Goal: Task Accomplishment & Management: Manage account settings

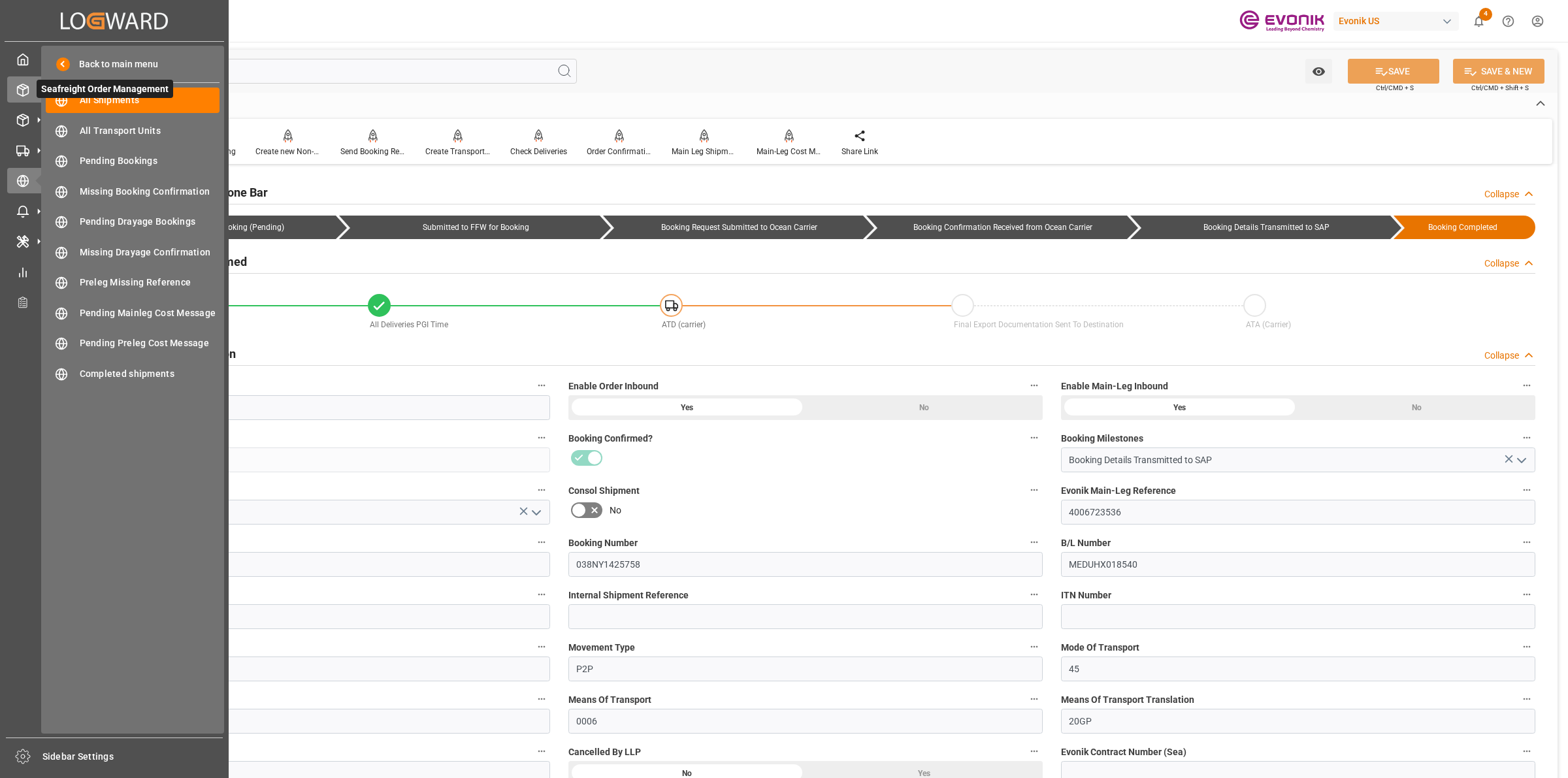
click at [30, 93] on div "Seafreight Order Management Seafreight Order Management" at bounding box center [114, 89] width 215 height 26
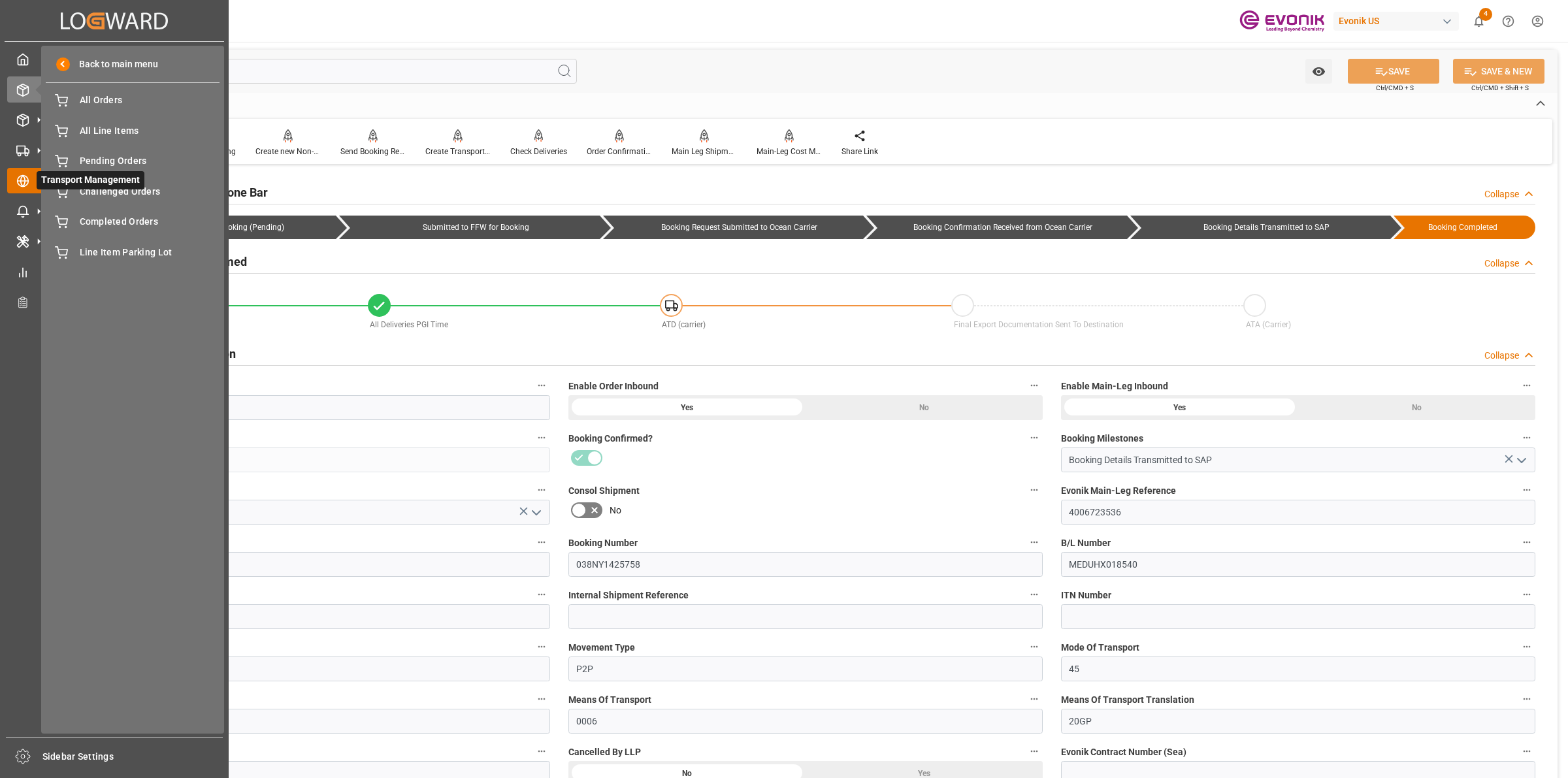
click at [30, 178] on div "Transport Management Transport Management" at bounding box center [114, 180] width 215 height 26
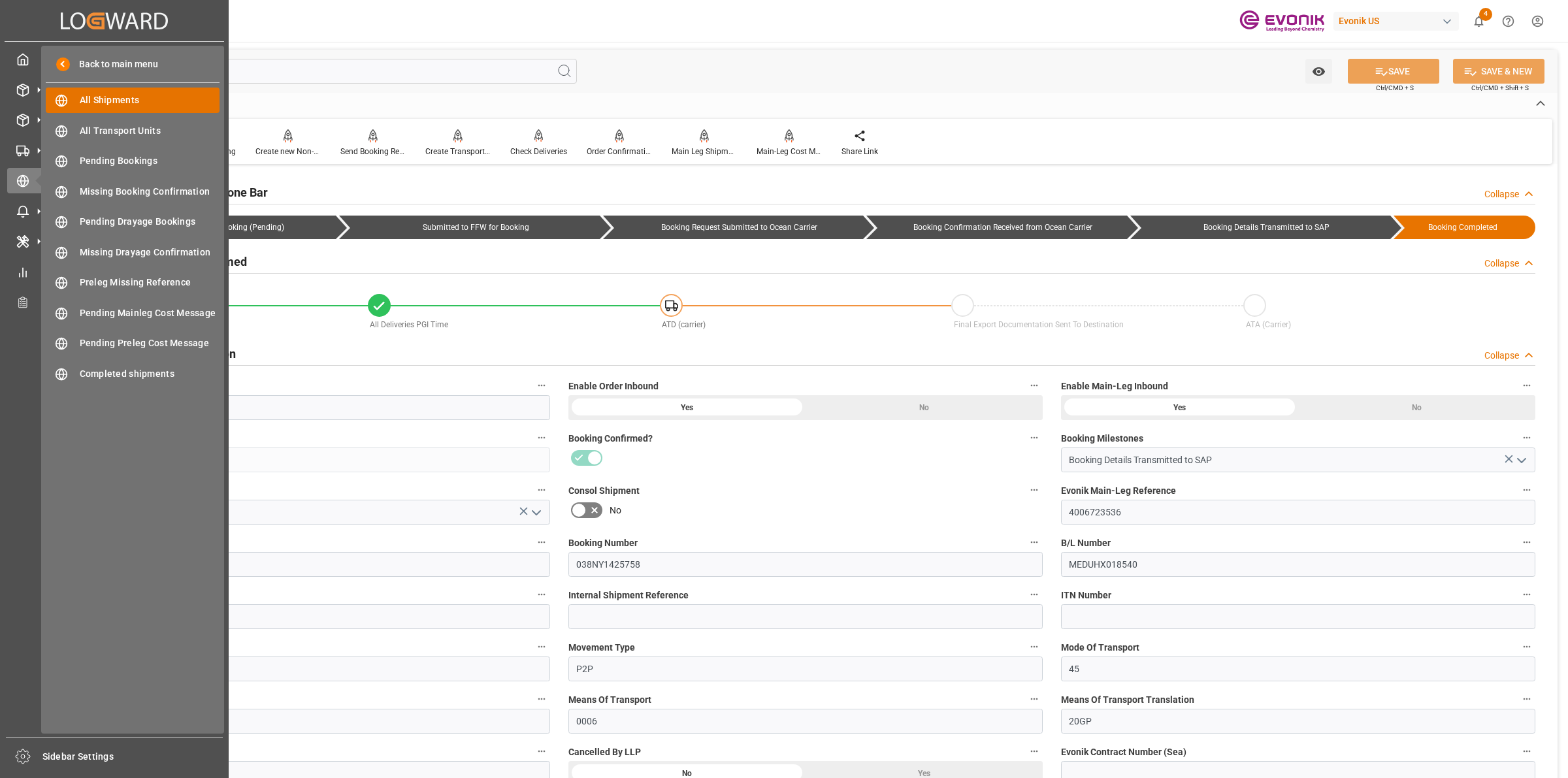
click at [98, 98] on span "All Shipments" at bounding box center [150, 101] width 140 height 14
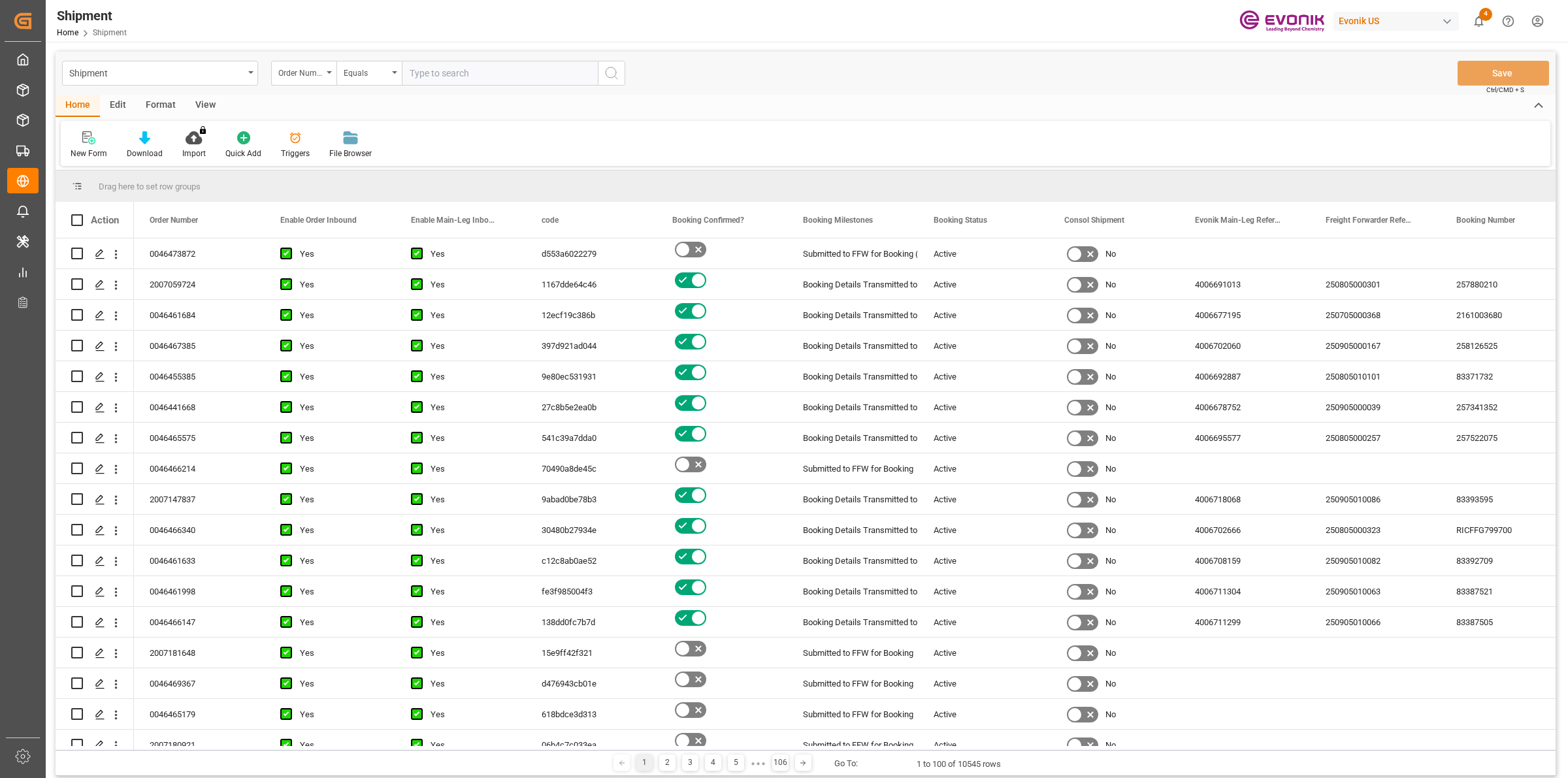
click at [485, 77] on input "text" at bounding box center [500, 73] width 196 height 25
paste input "2007154785"
type input "2007154785"
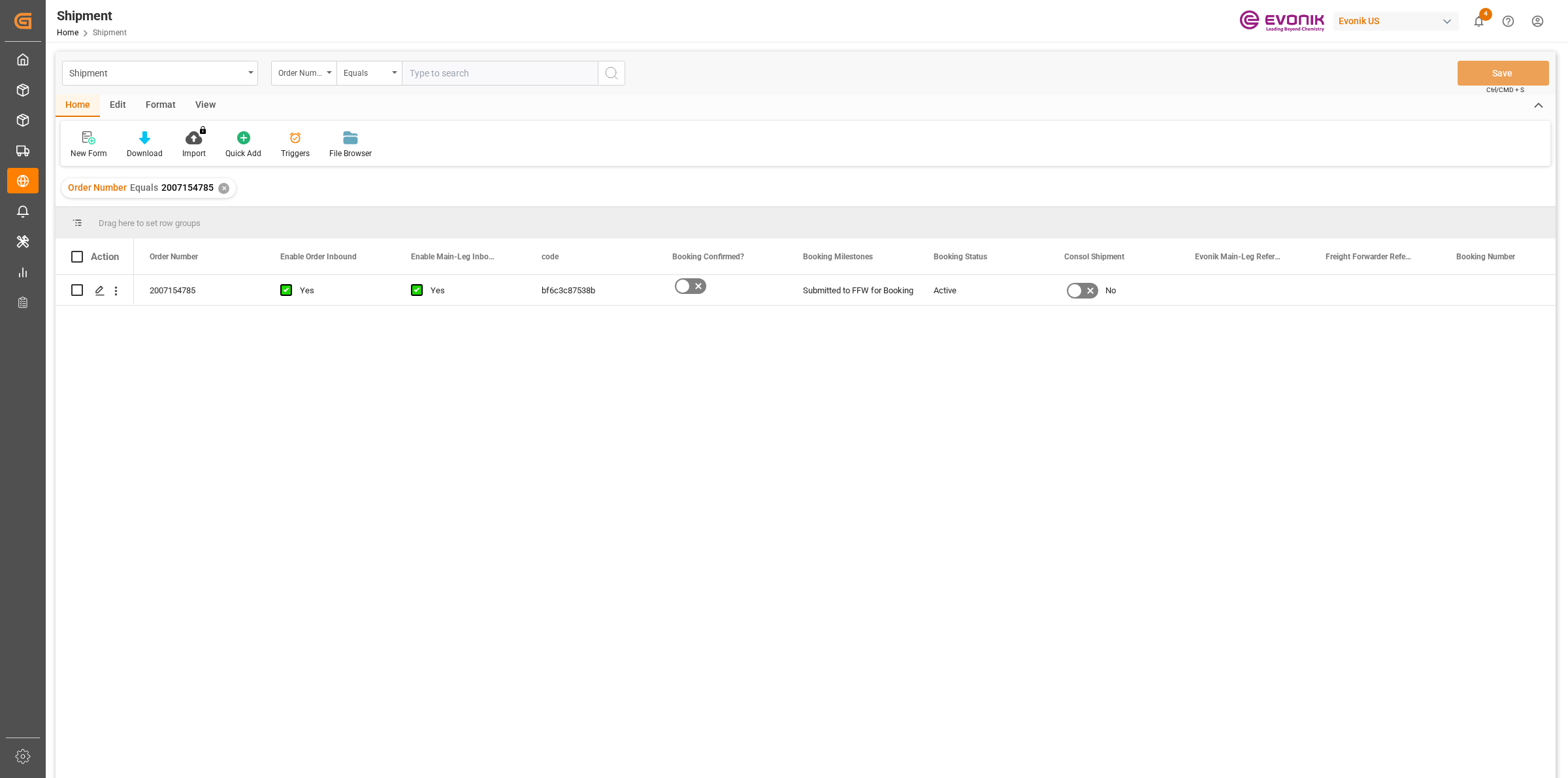
click at [340, 499] on div "2007154785 Yes Yes bf6c3c87538b Submitted to FFW for Booking Active No" at bounding box center [845, 530] width 1422 height 511
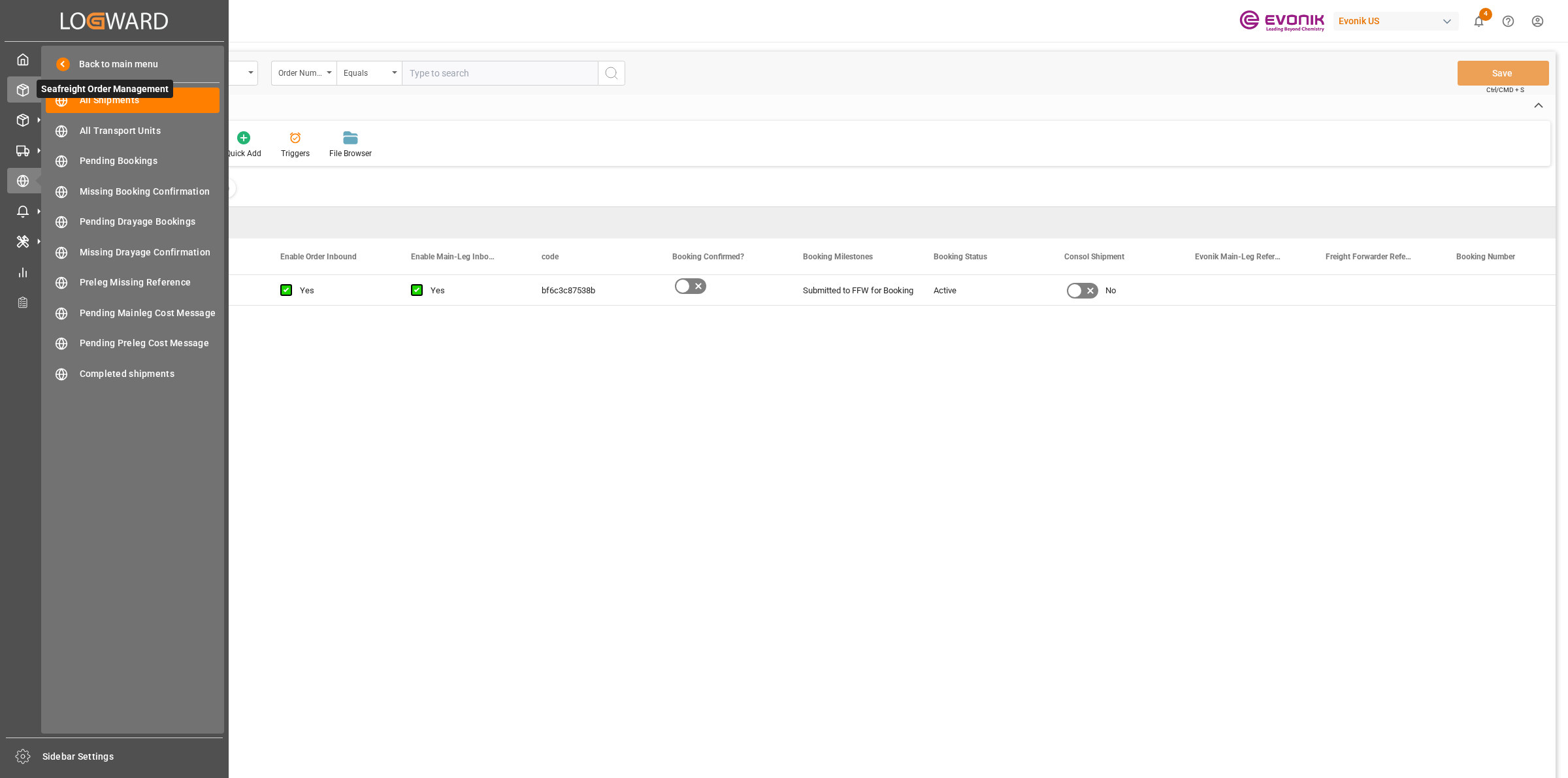
drag, startPoint x: 18, startPoint y: 116, endPoint x: 21, endPoint y: 90, distance: 26.2
click at [18, 116] on icon at bounding box center [23, 119] width 11 height 12
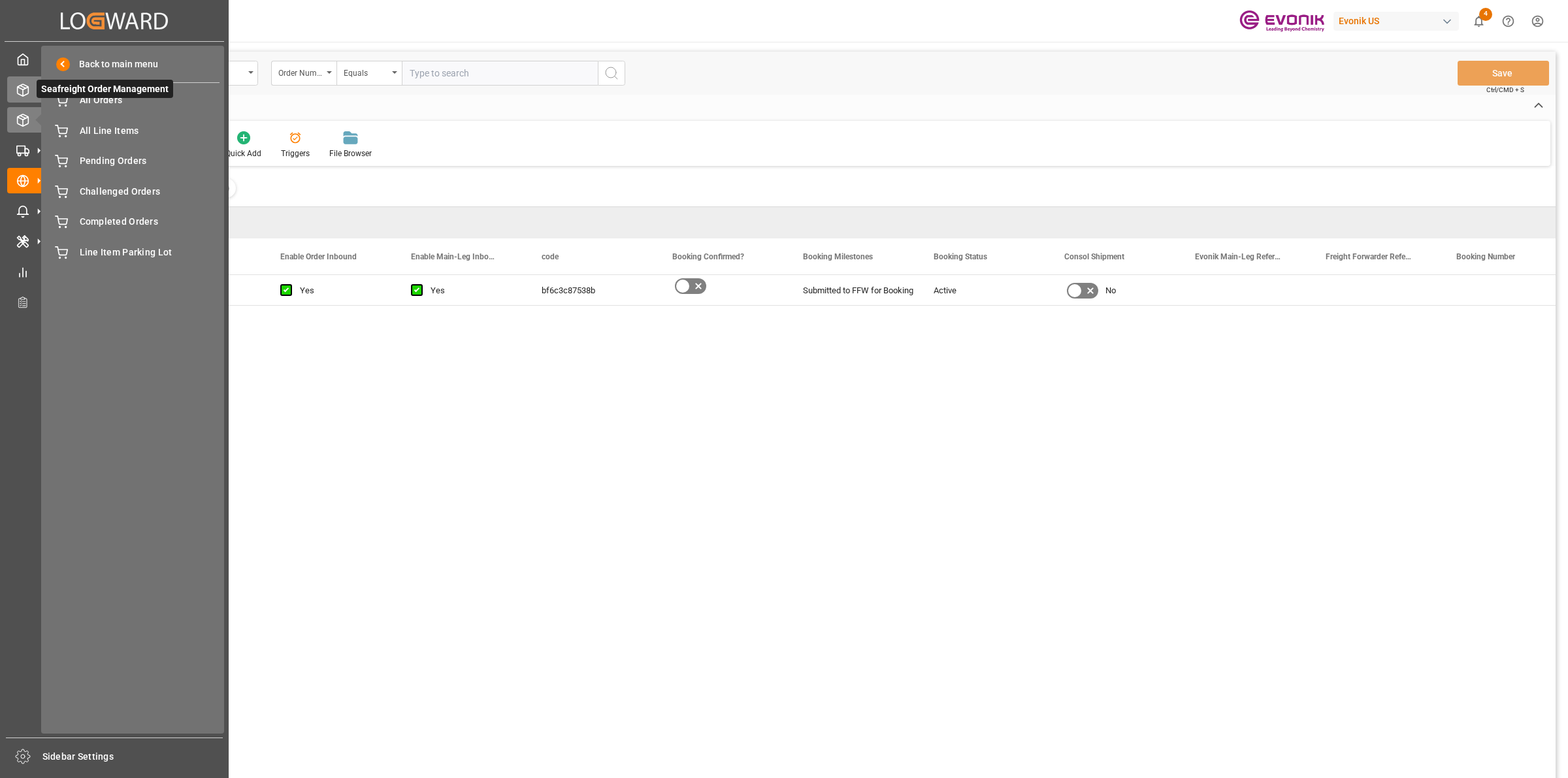
click at [22, 89] on polyline at bounding box center [23, 87] width 10 height 2
click at [20, 95] on icon at bounding box center [23, 90] width 13 height 13
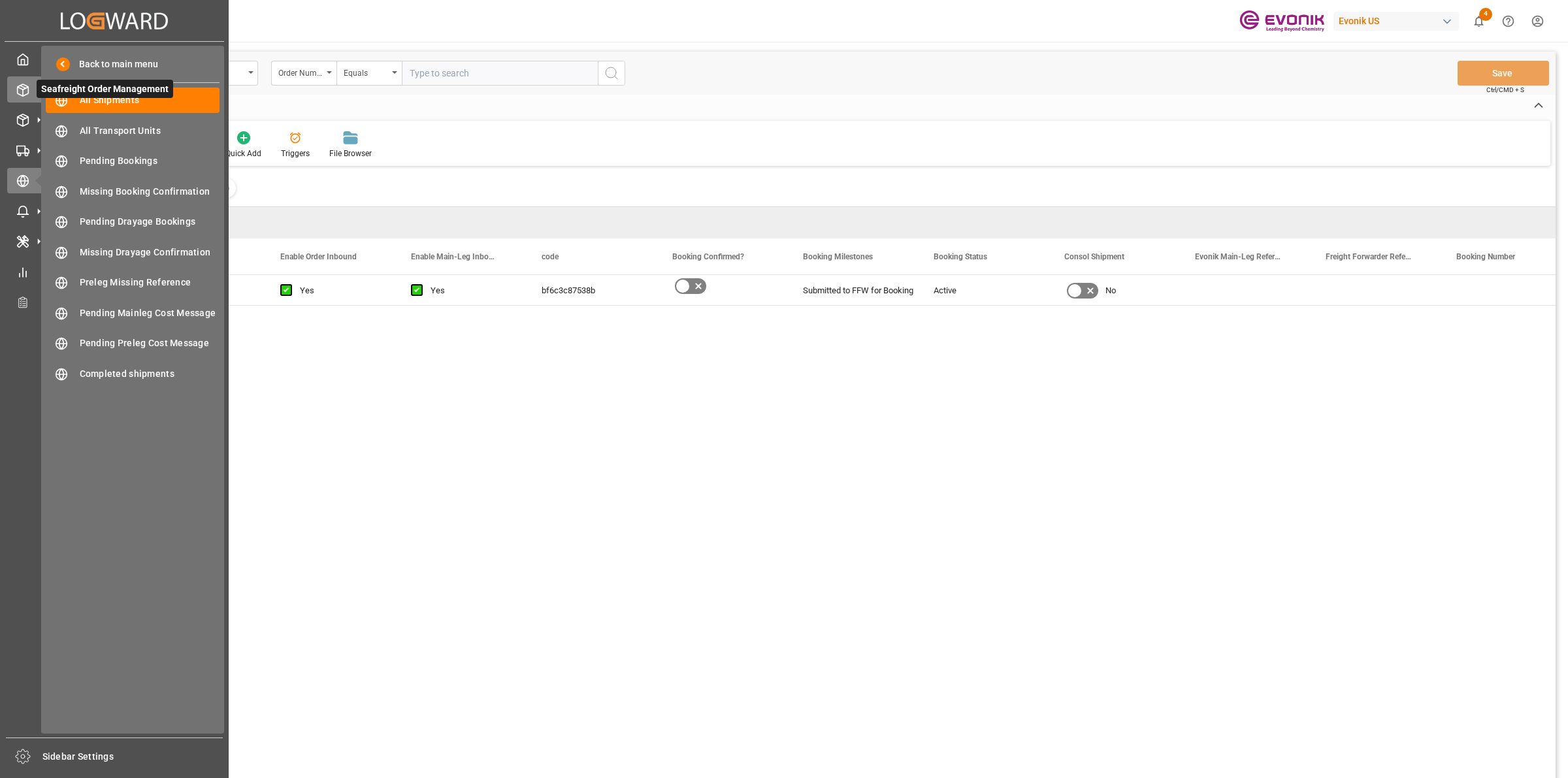
click at [22, 88] on icon at bounding box center [23, 90] width 13 height 13
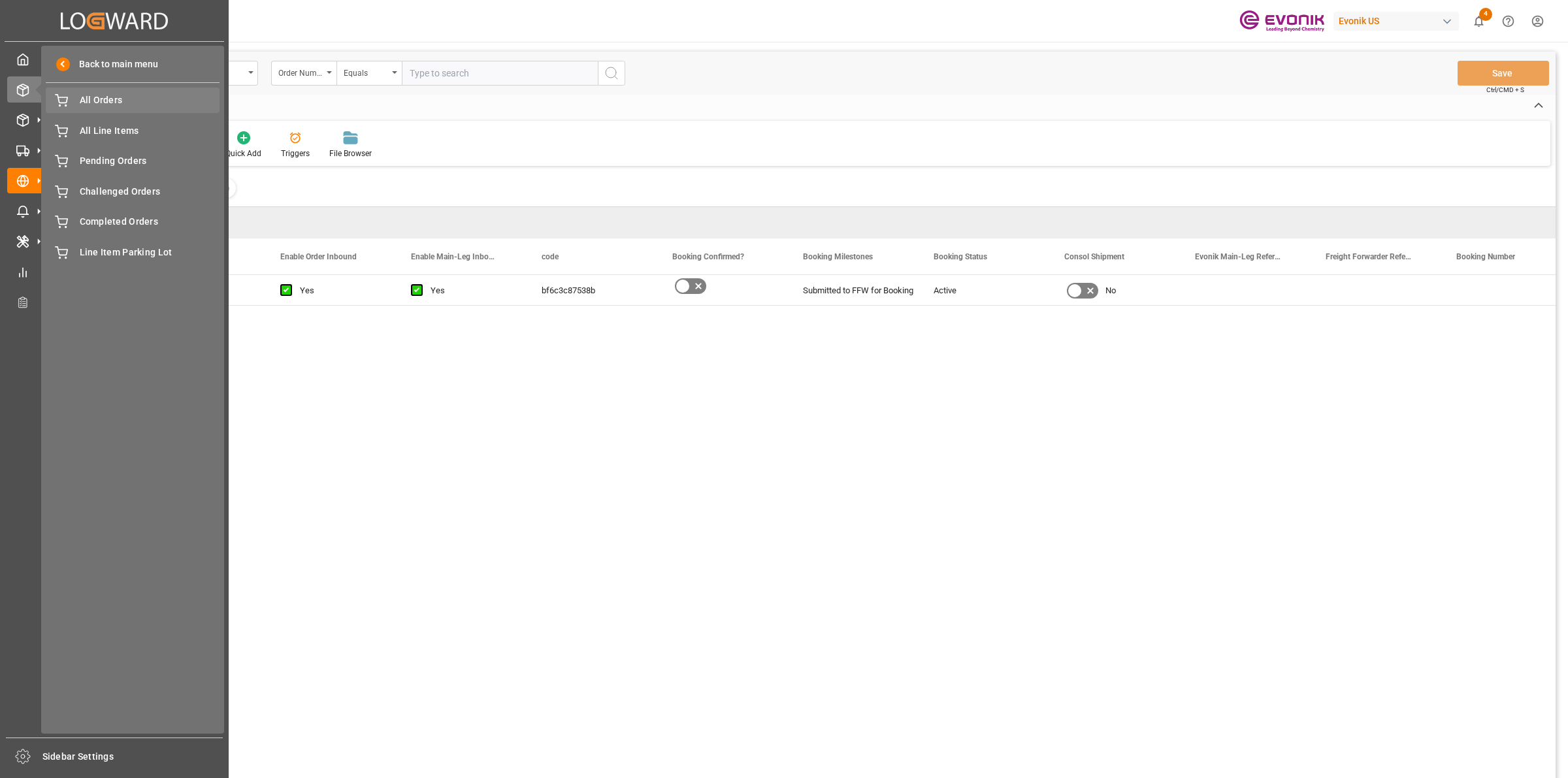
click at [128, 103] on span "All Orders" at bounding box center [150, 101] width 140 height 14
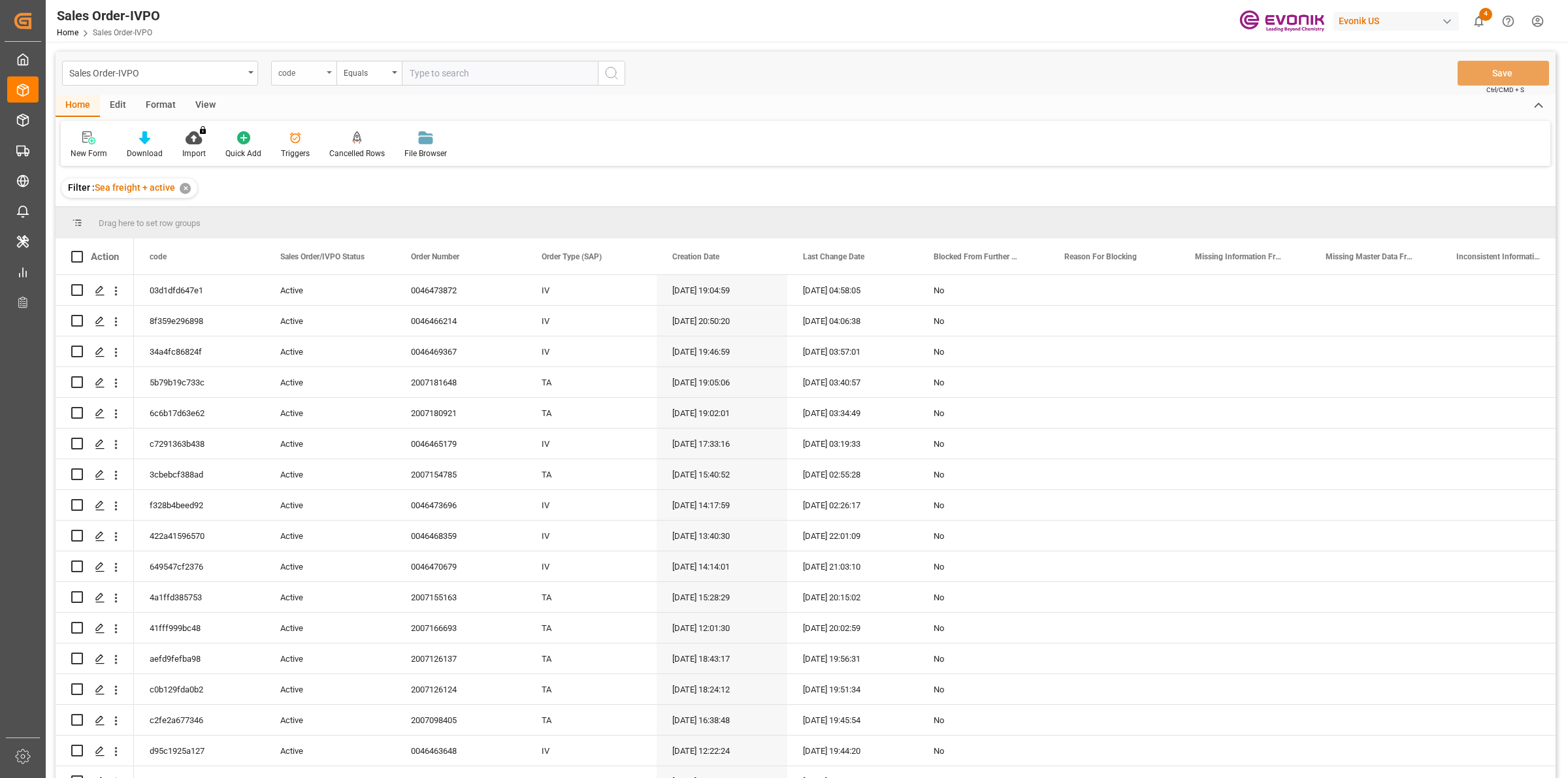
click at [304, 66] on div "code" at bounding box center [300, 71] width 44 height 15
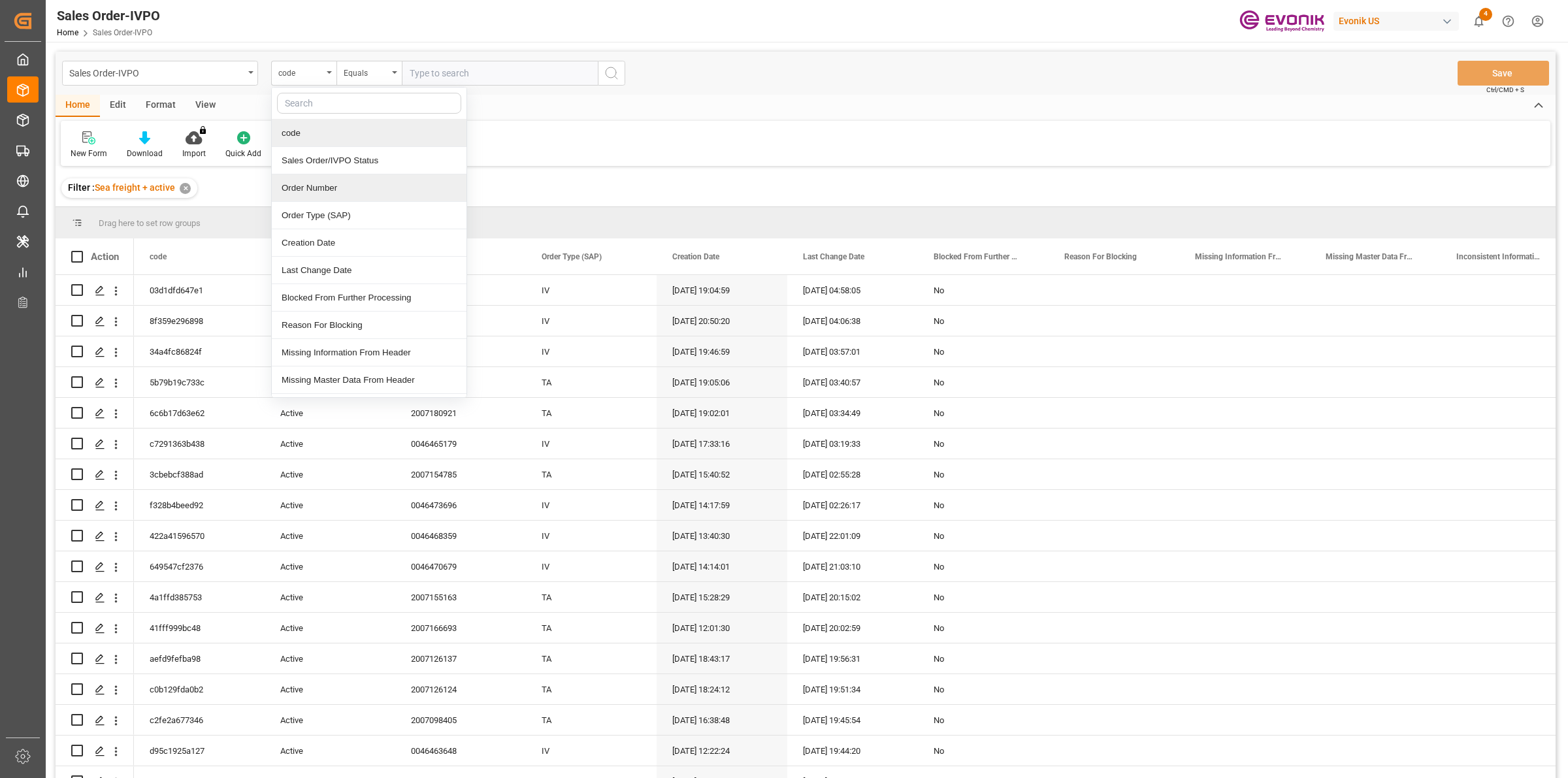
click at [311, 190] on div "Order Number" at bounding box center [368, 188] width 194 height 27
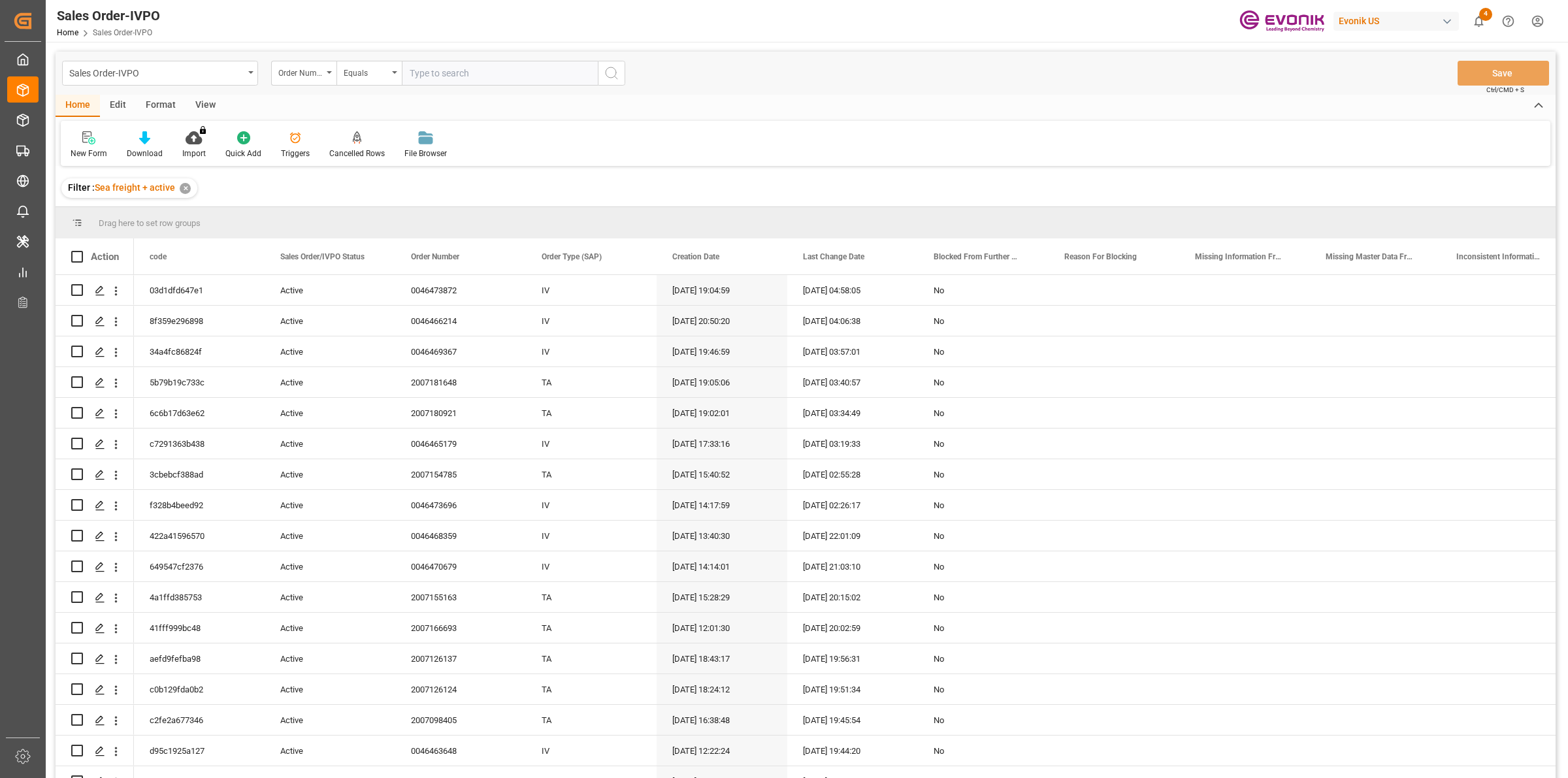
click at [471, 73] on input "text" at bounding box center [500, 73] width 196 height 25
paste input "0046473621"
type input "0046473621"
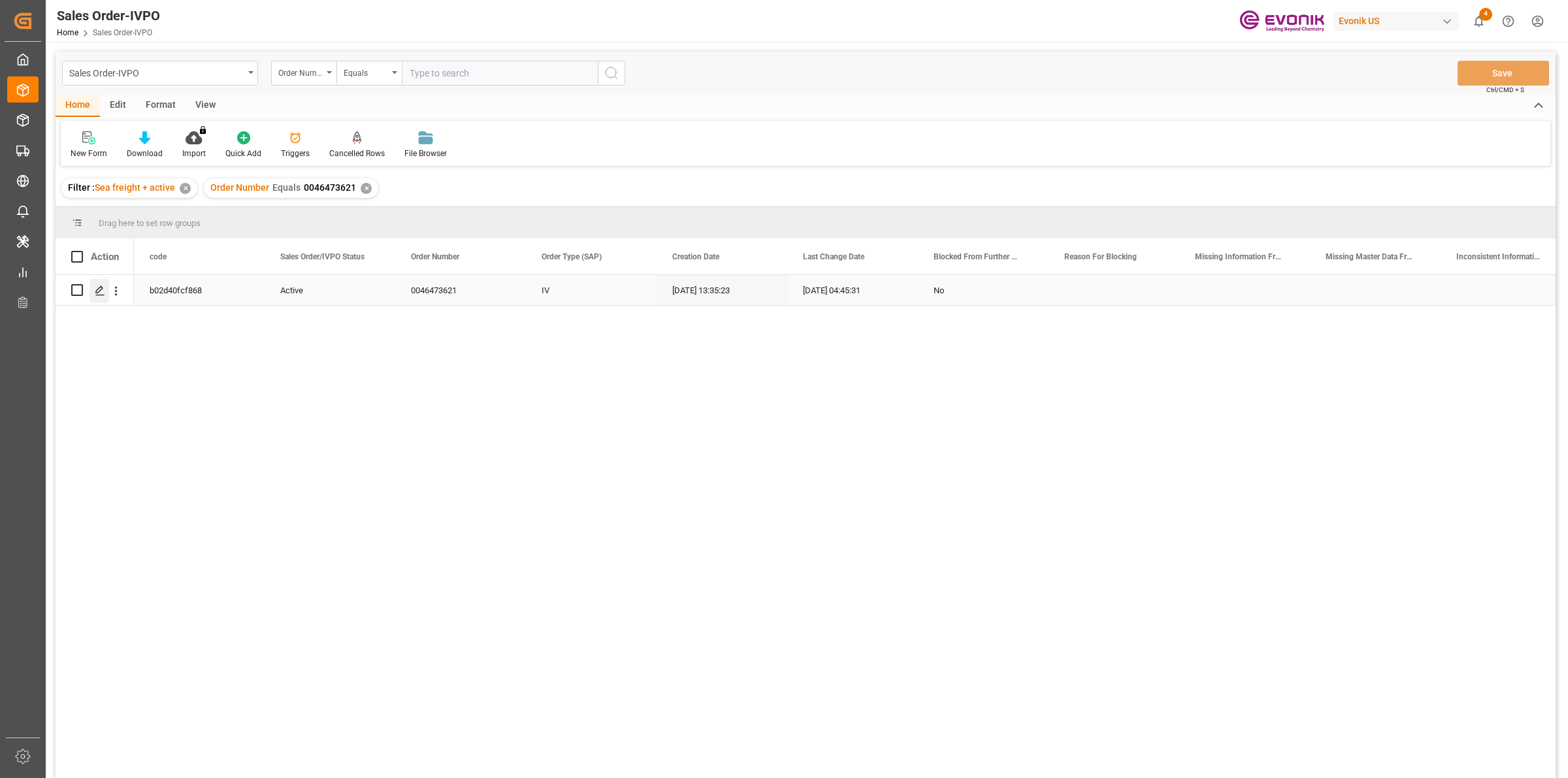
click at [98, 294] on icon "Press SPACE to select this row." at bounding box center [99, 290] width 10 height 10
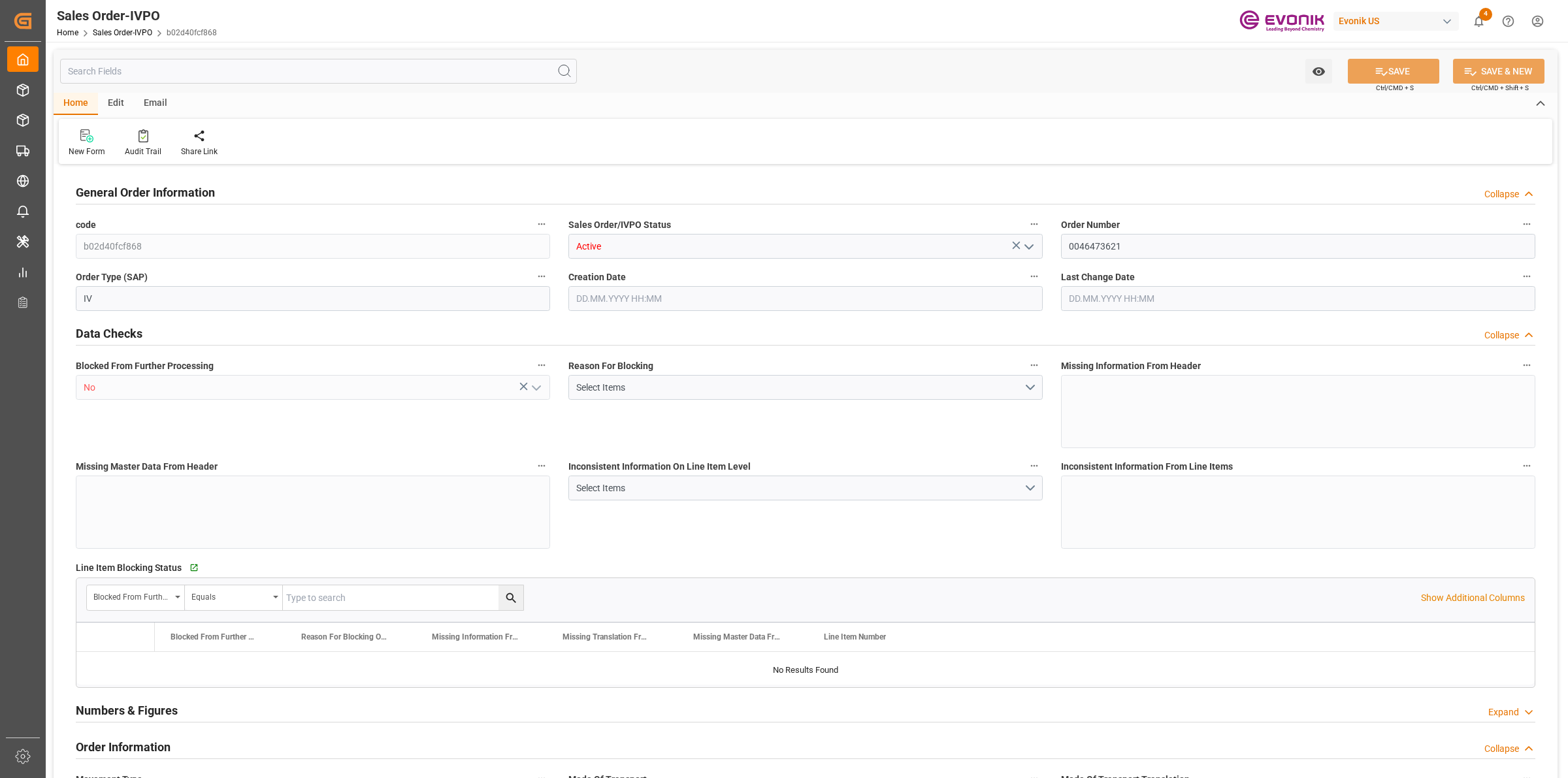
type input "CNSHA"
type input "0"
type input "1"
type input "1754.104"
type input "[DATE] 13:35"
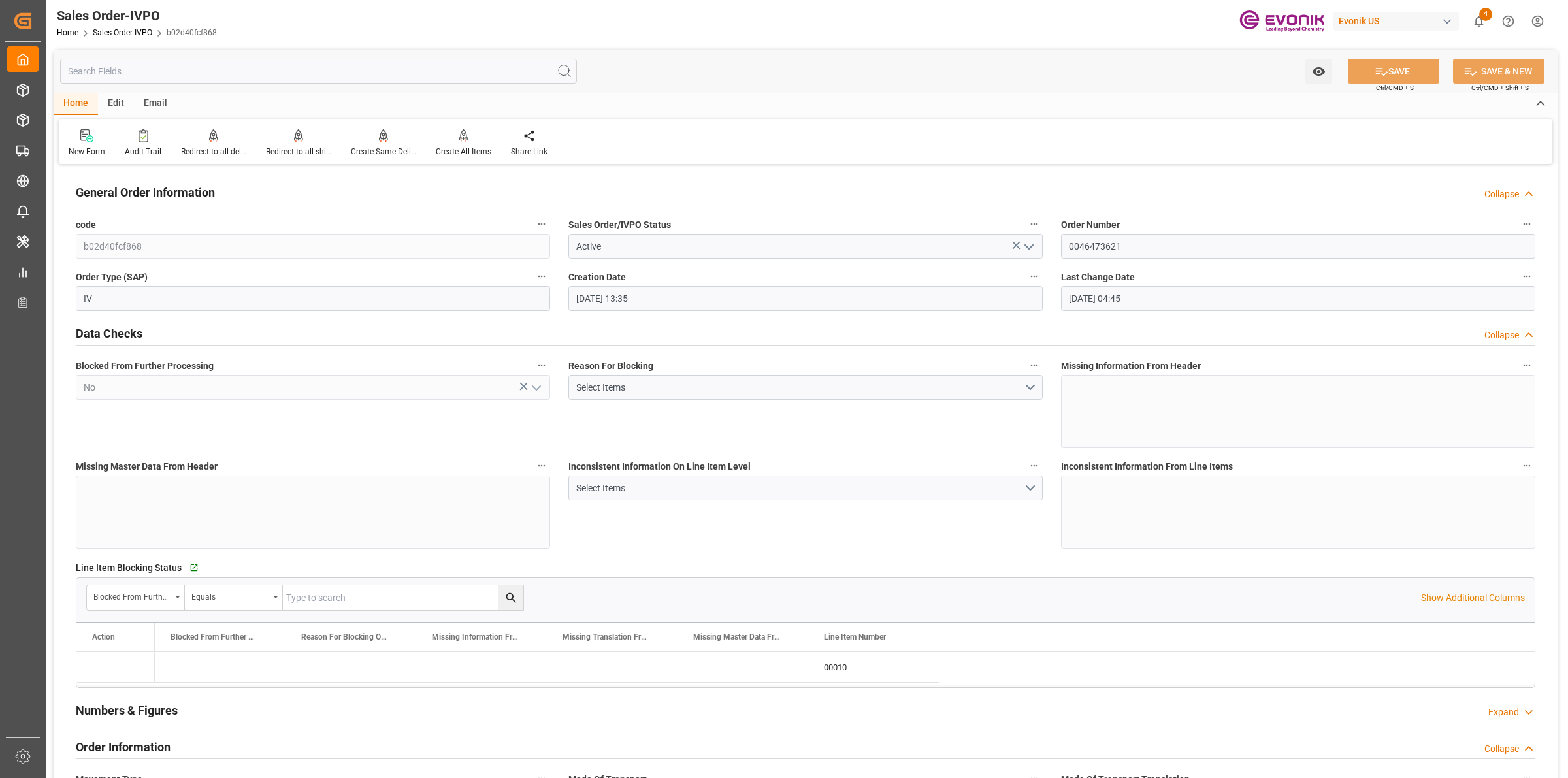
type input "[DATE] 04:45"
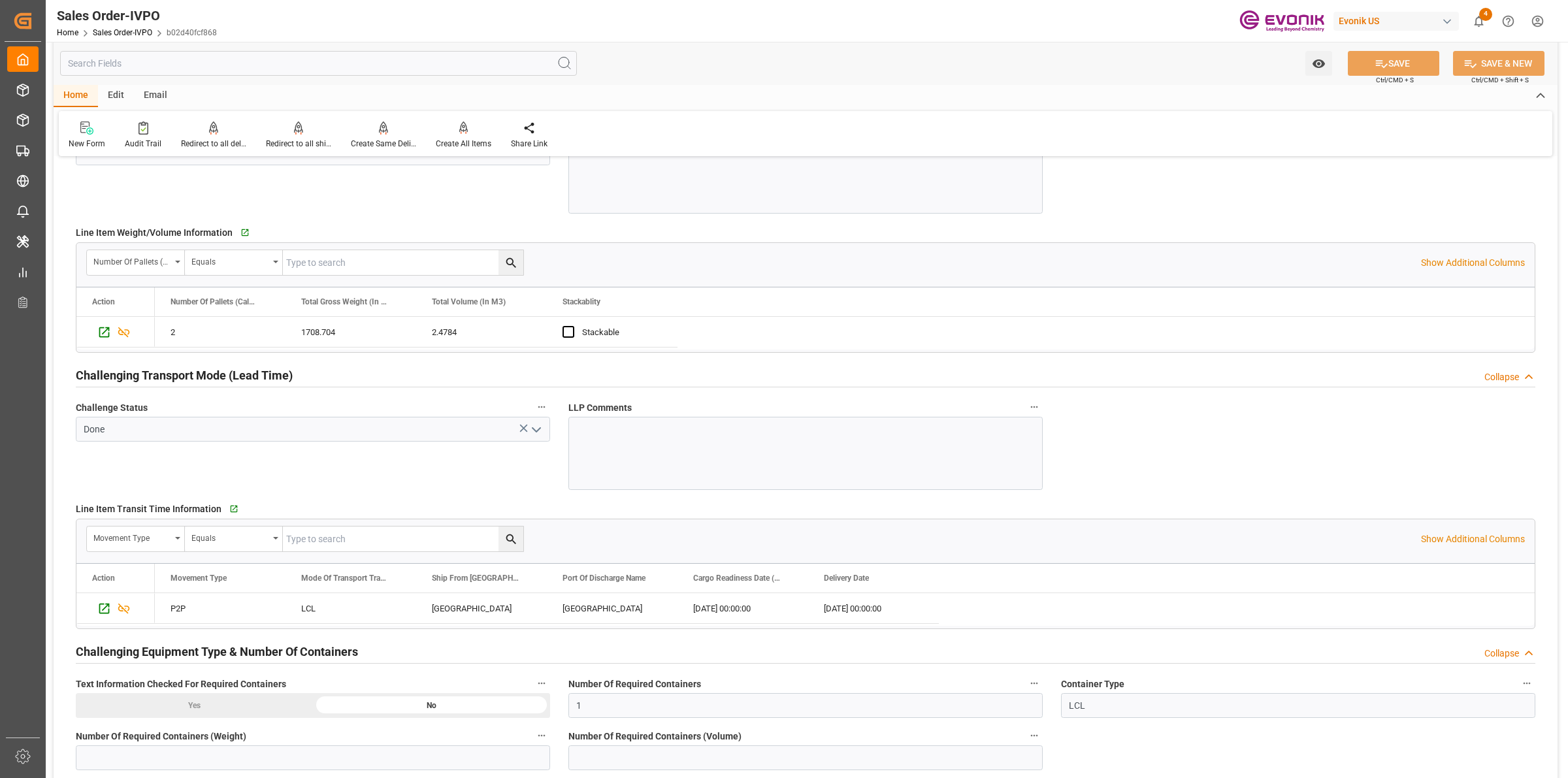
scroll to position [2041, 0]
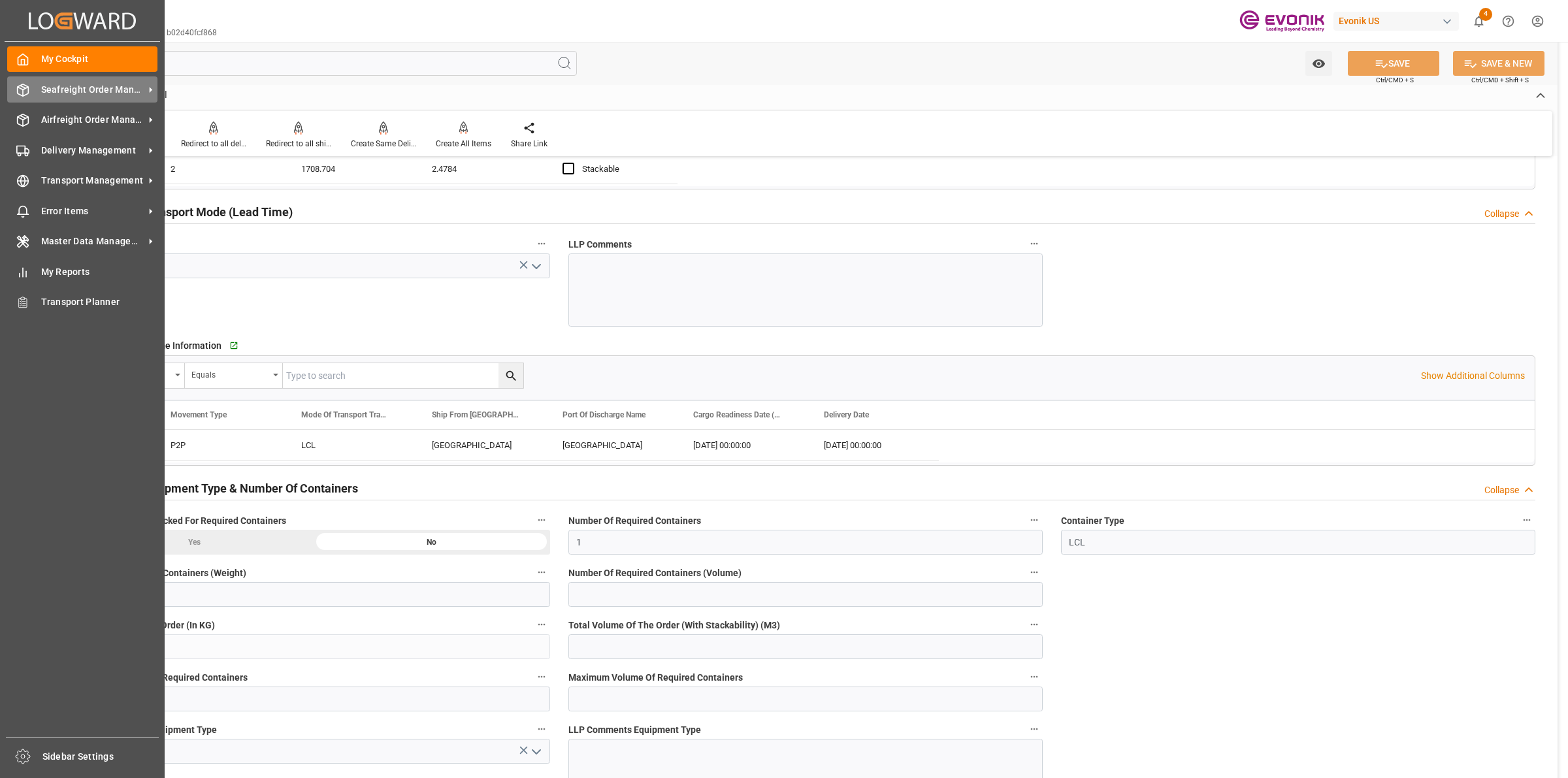
click at [26, 88] on icon at bounding box center [23, 90] width 13 height 13
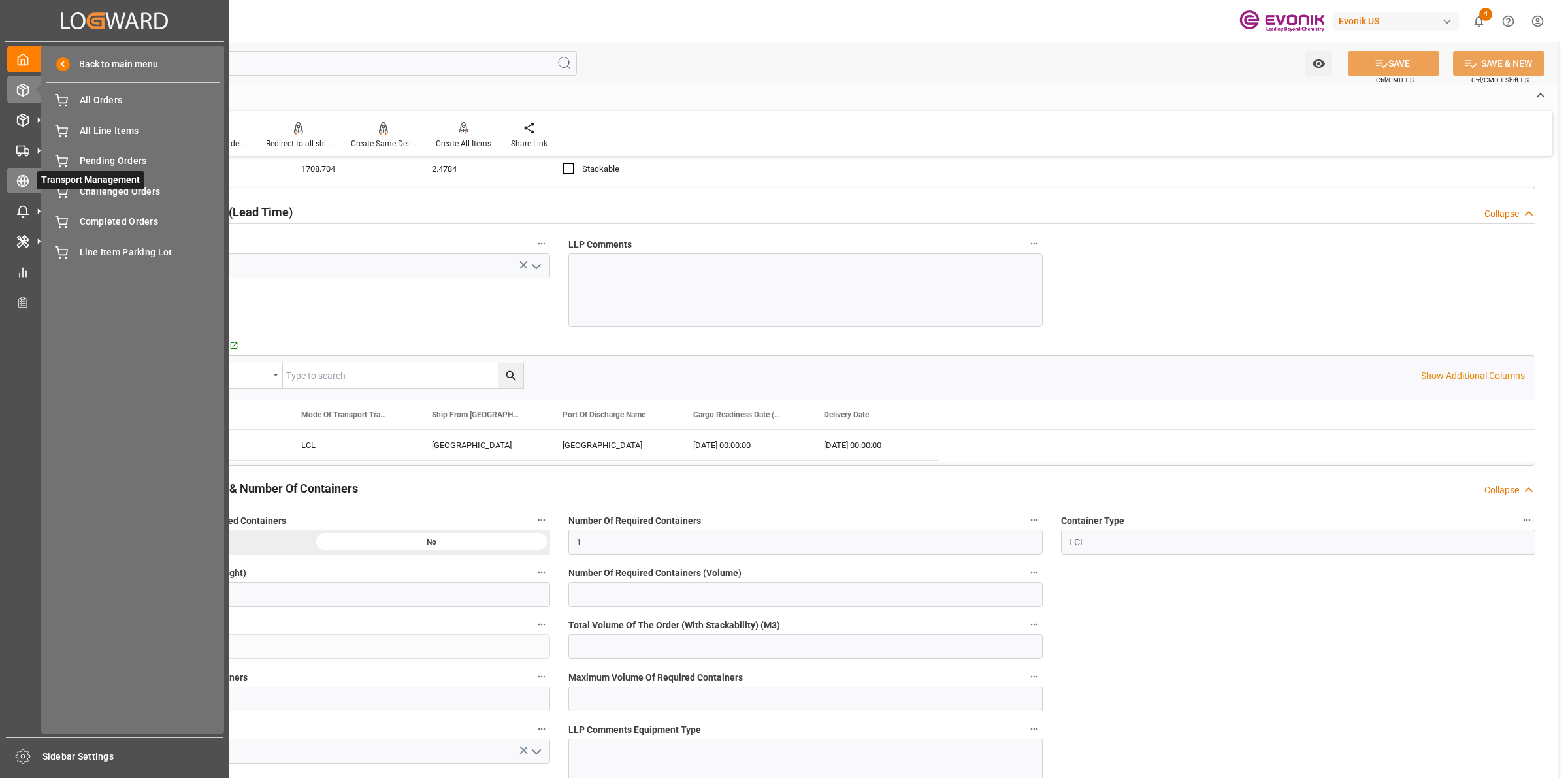
click at [20, 185] on icon at bounding box center [23, 181] width 13 height 13
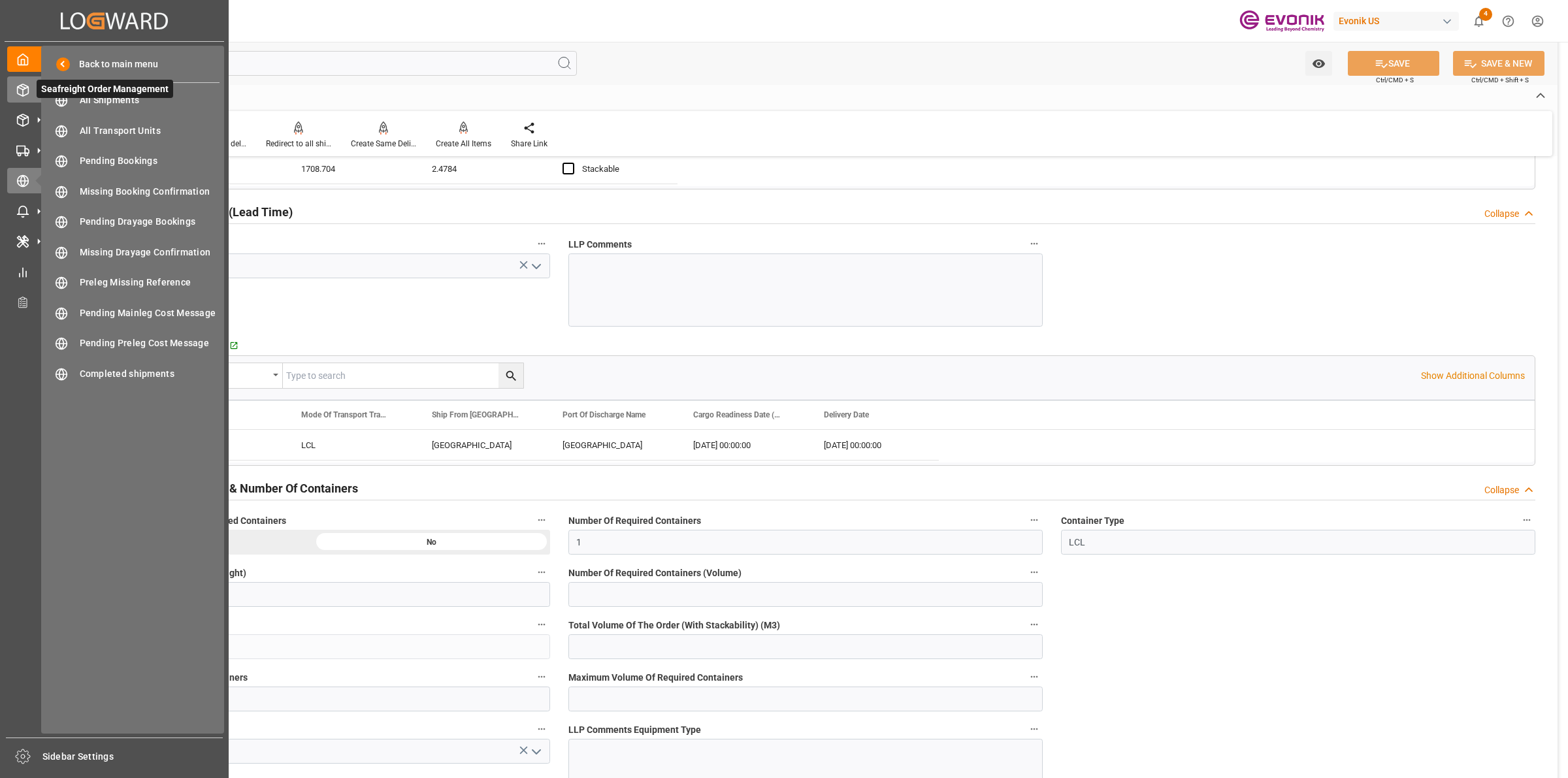
click at [18, 91] on icon at bounding box center [23, 90] width 11 height 12
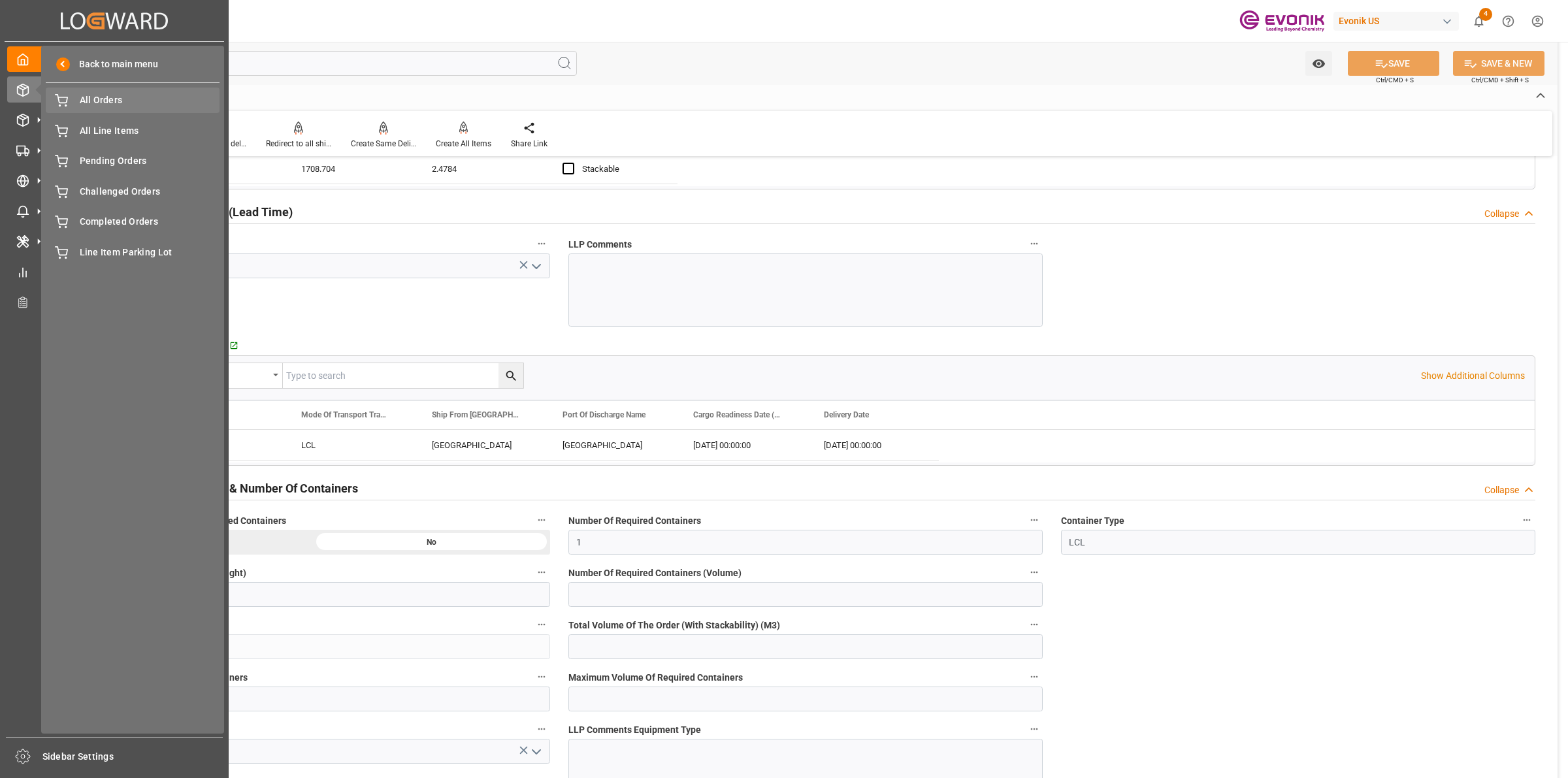
click at [99, 105] on span "All Orders" at bounding box center [150, 101] width 140 height 14
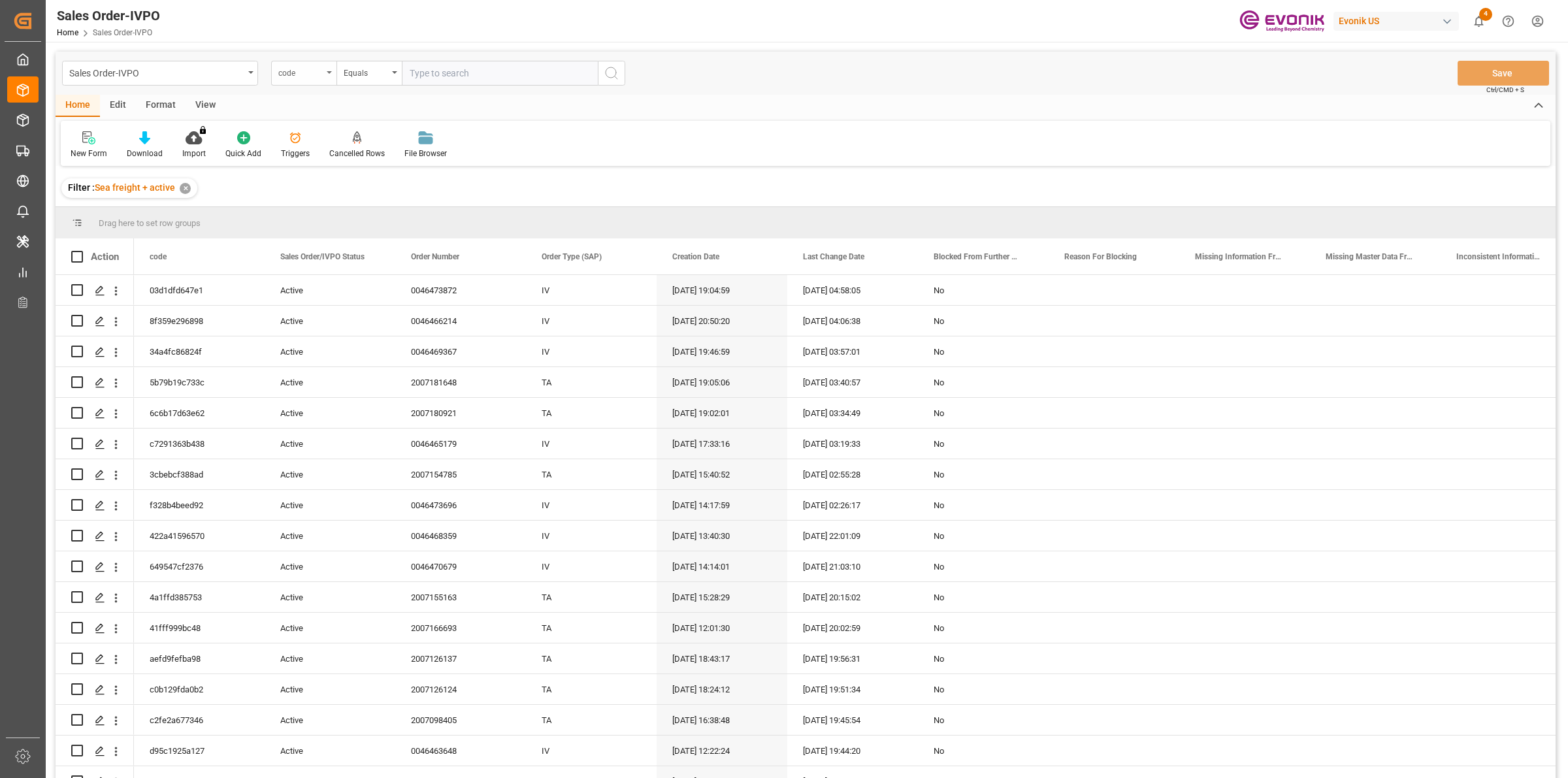
click at [308, 70] on div "code" at bounding box center [300, 71] width 44 height 15
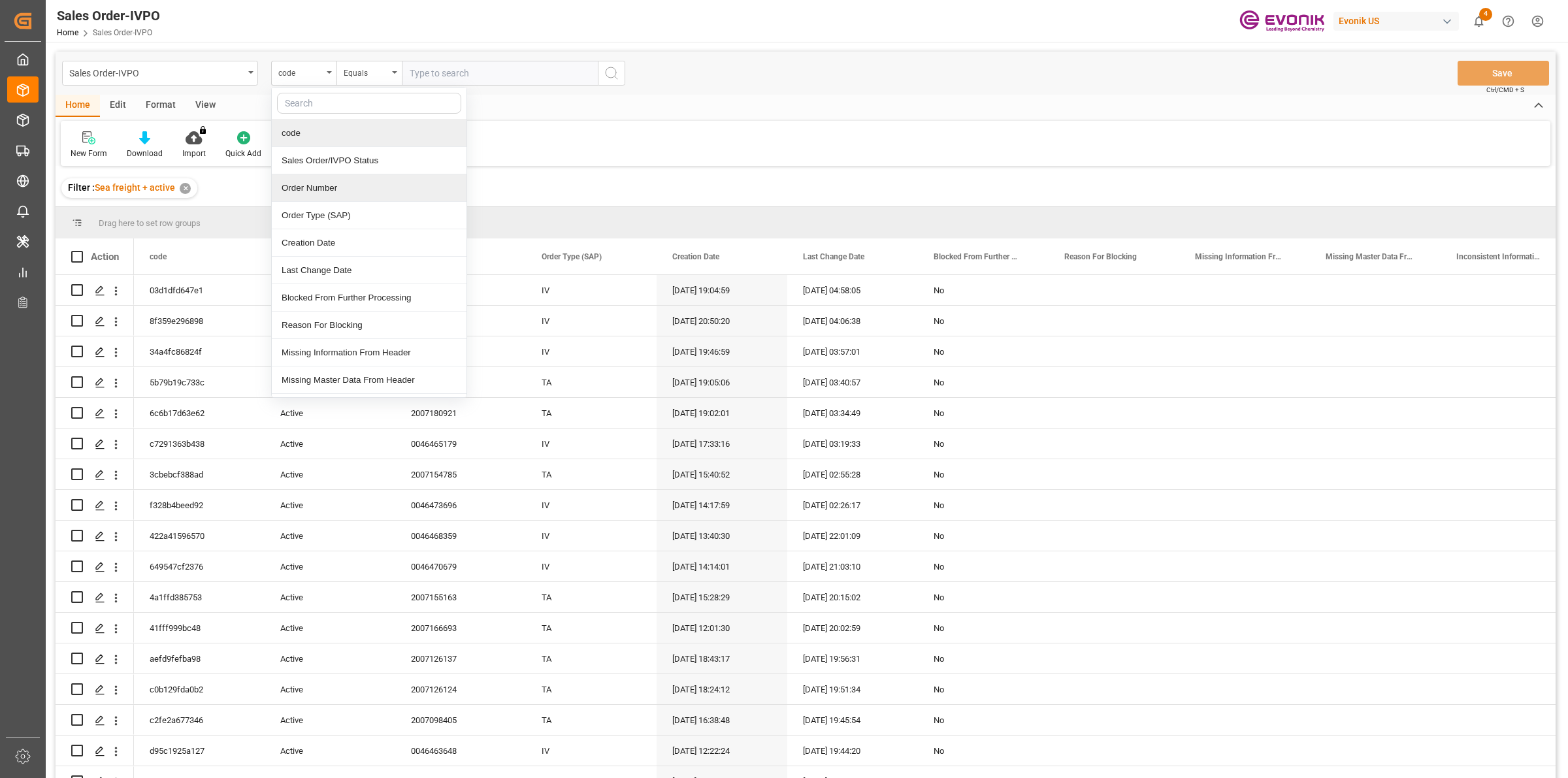
click at [314, 188] on div "Order Number" at bounding box center [368, 188] width 194 height 27
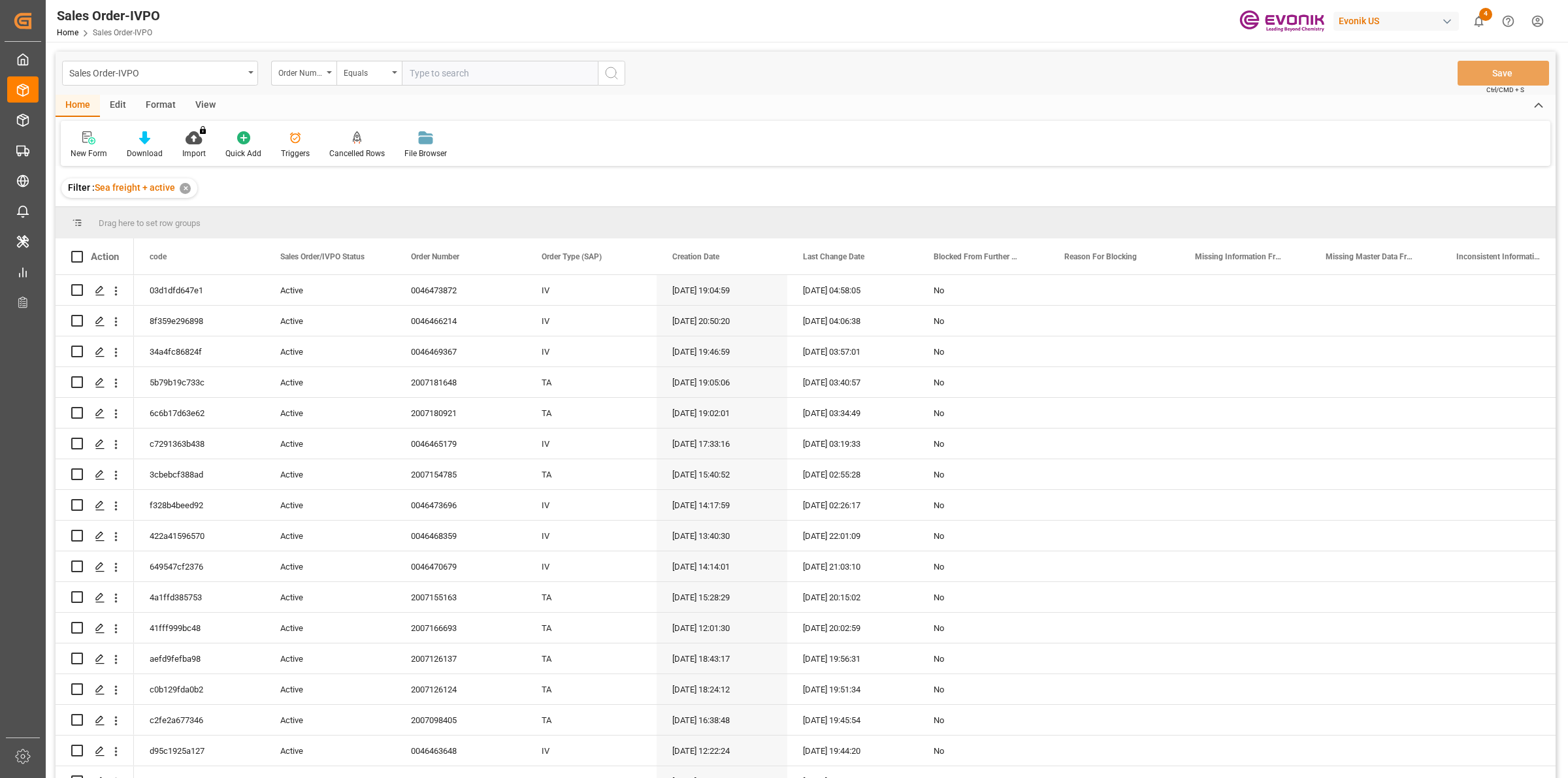
click at [490, 74] on input "text" at bounding box center [500, 73] width 196 height 25
paste input "0046473872"
type input "0046473872"
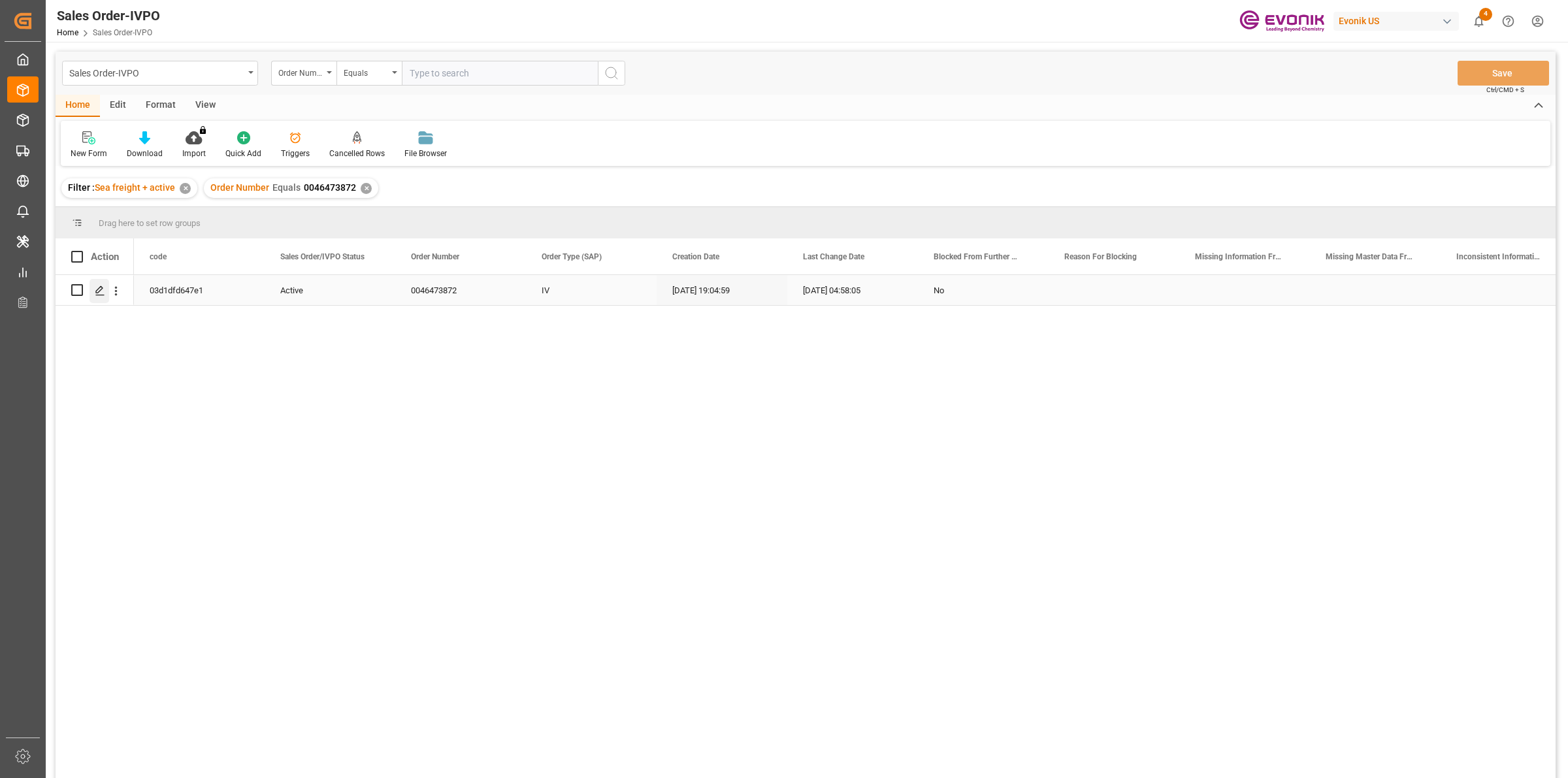
click at [94, 295] on div "Press SPACE to select this row." at bounding box center [99, 290] width 20 height 24
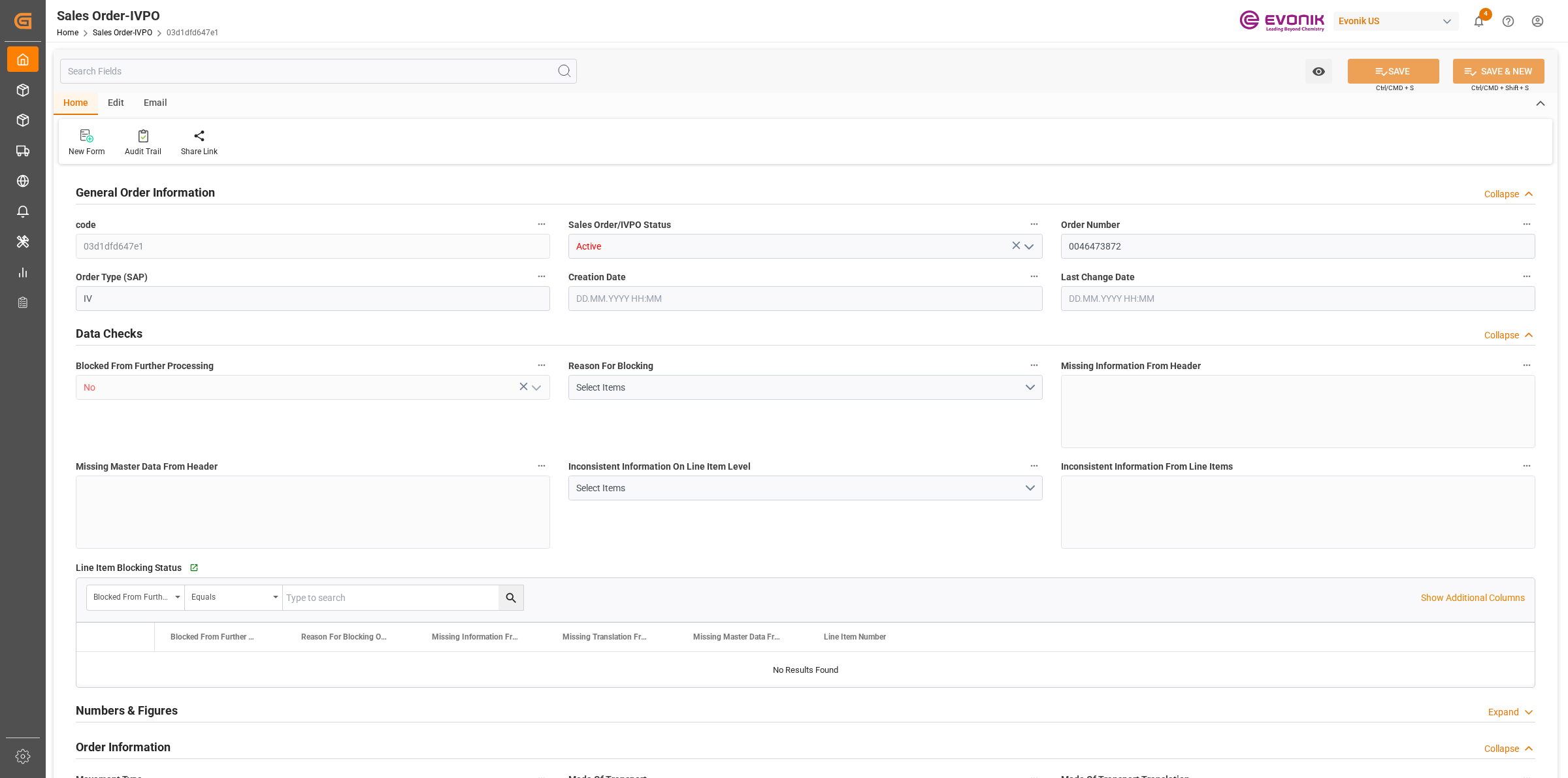
type input "BRSSZ"
type input "0"
type input "1"
type input "423"
type input "[DATE] 19:04"
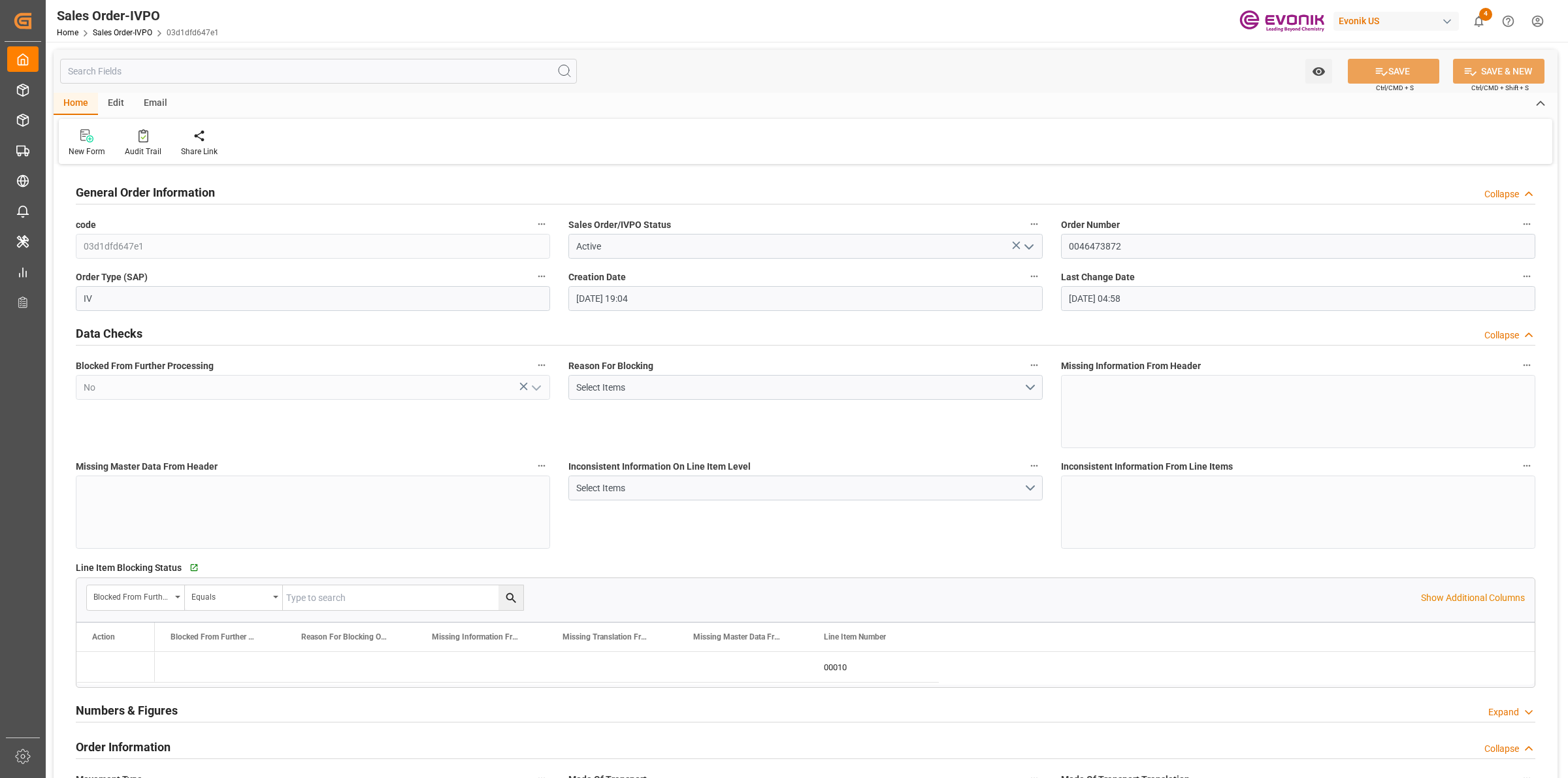
type input "[DATE] 04:58"
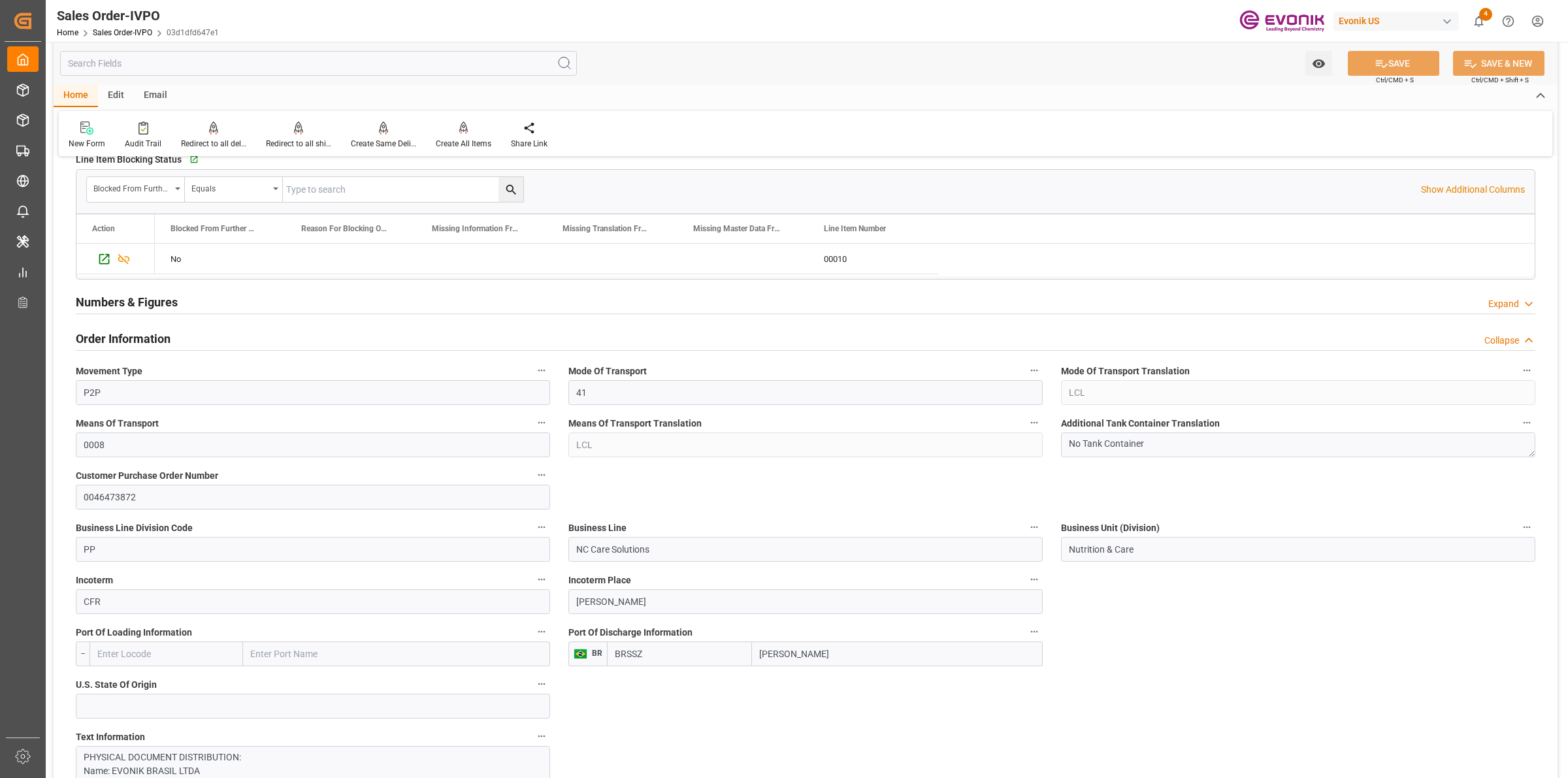
scroll to position [653, 0]
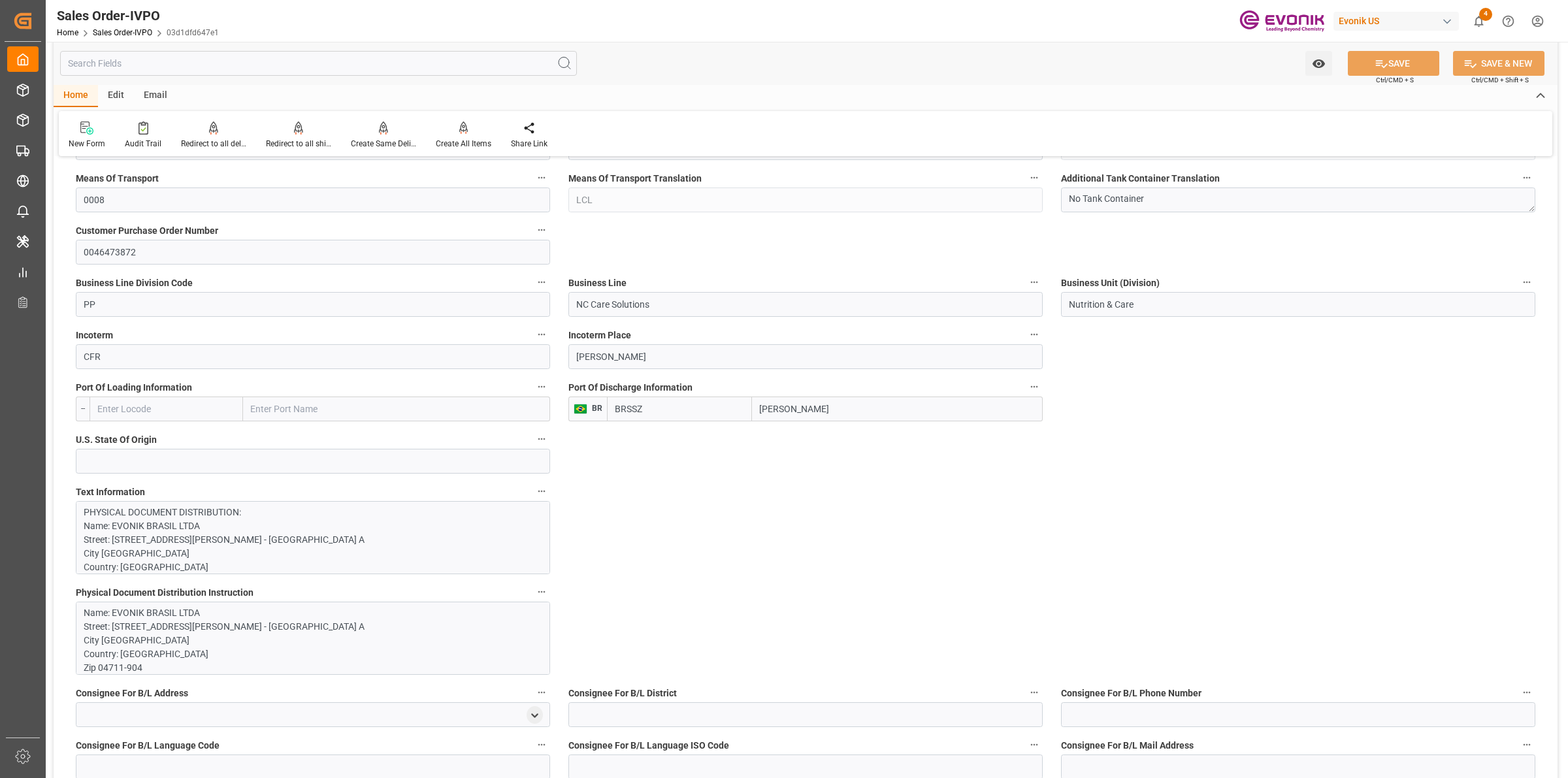
drag, startPoint x: 820, startPoint y: 420, endPoint x: 697, endPoint y: 409, distance: 123.5
click at [583, 419] on div "BR [PERSON_NAME]" at bounding box center [805, 409] width 475 height 25
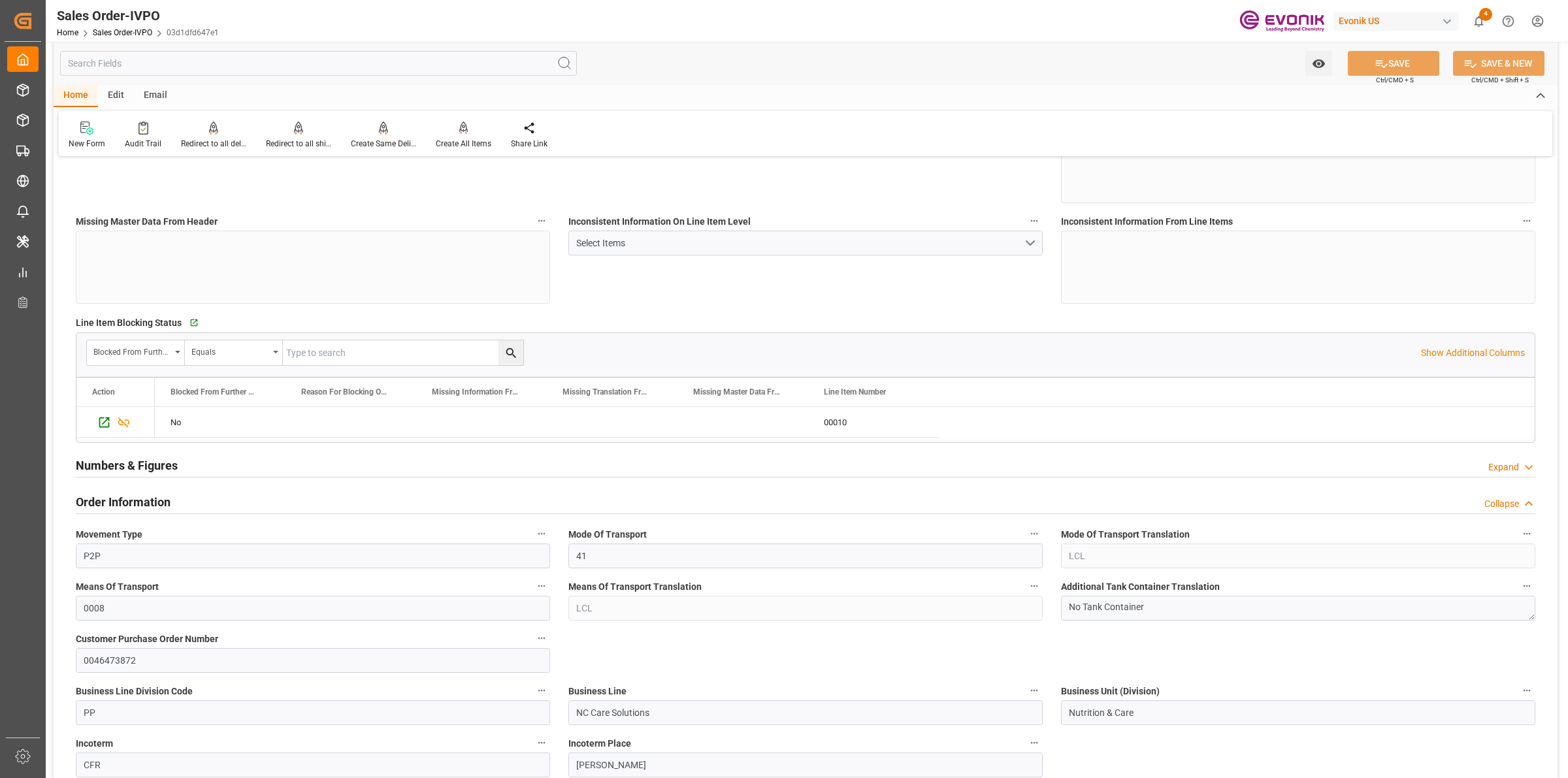
scroll to position [0, 0]
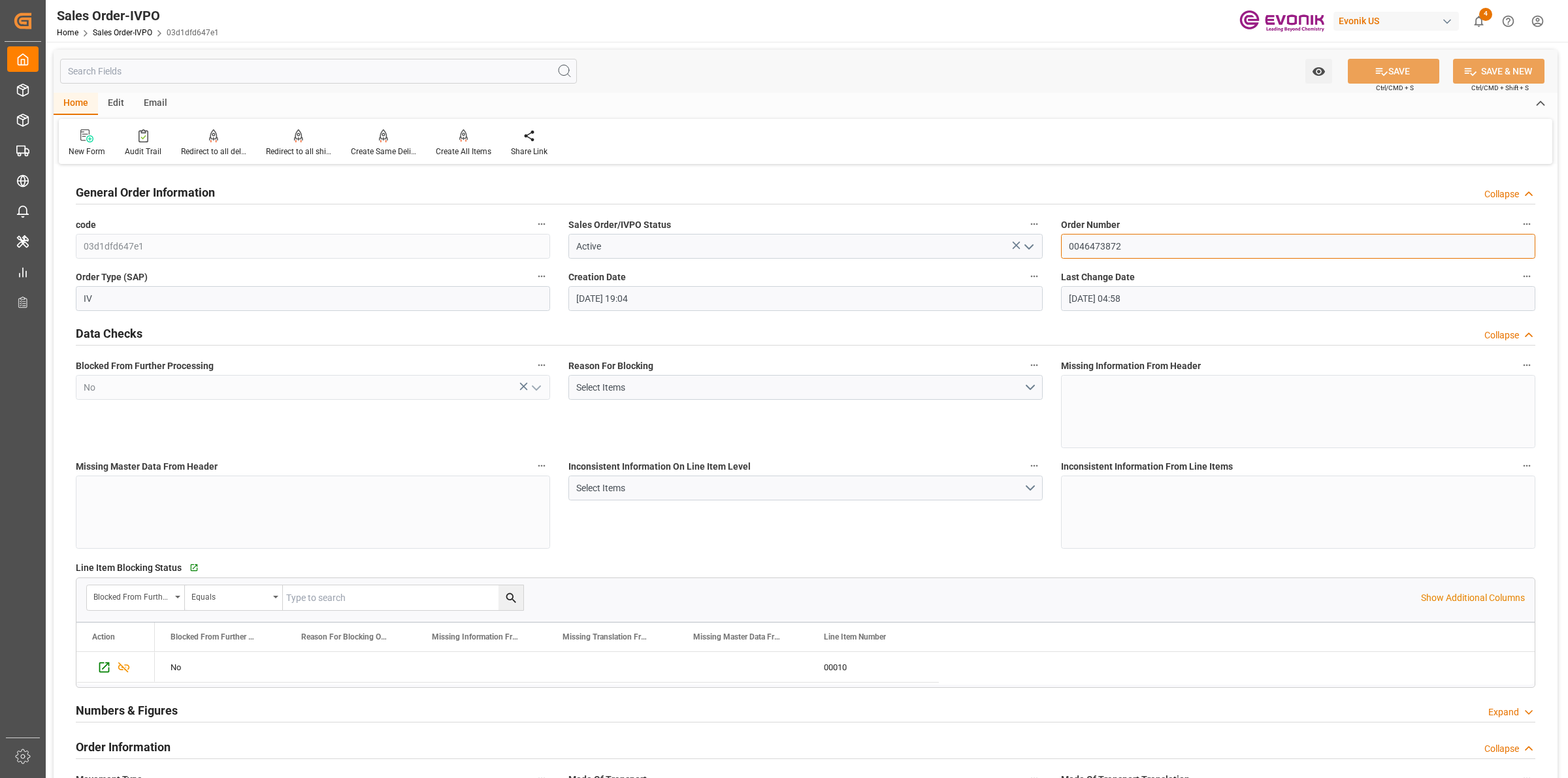
drag, startPoint x: 1037, startPoint y: 243, endPoint x: 1056, endPoint y: 230, distance: 23.0
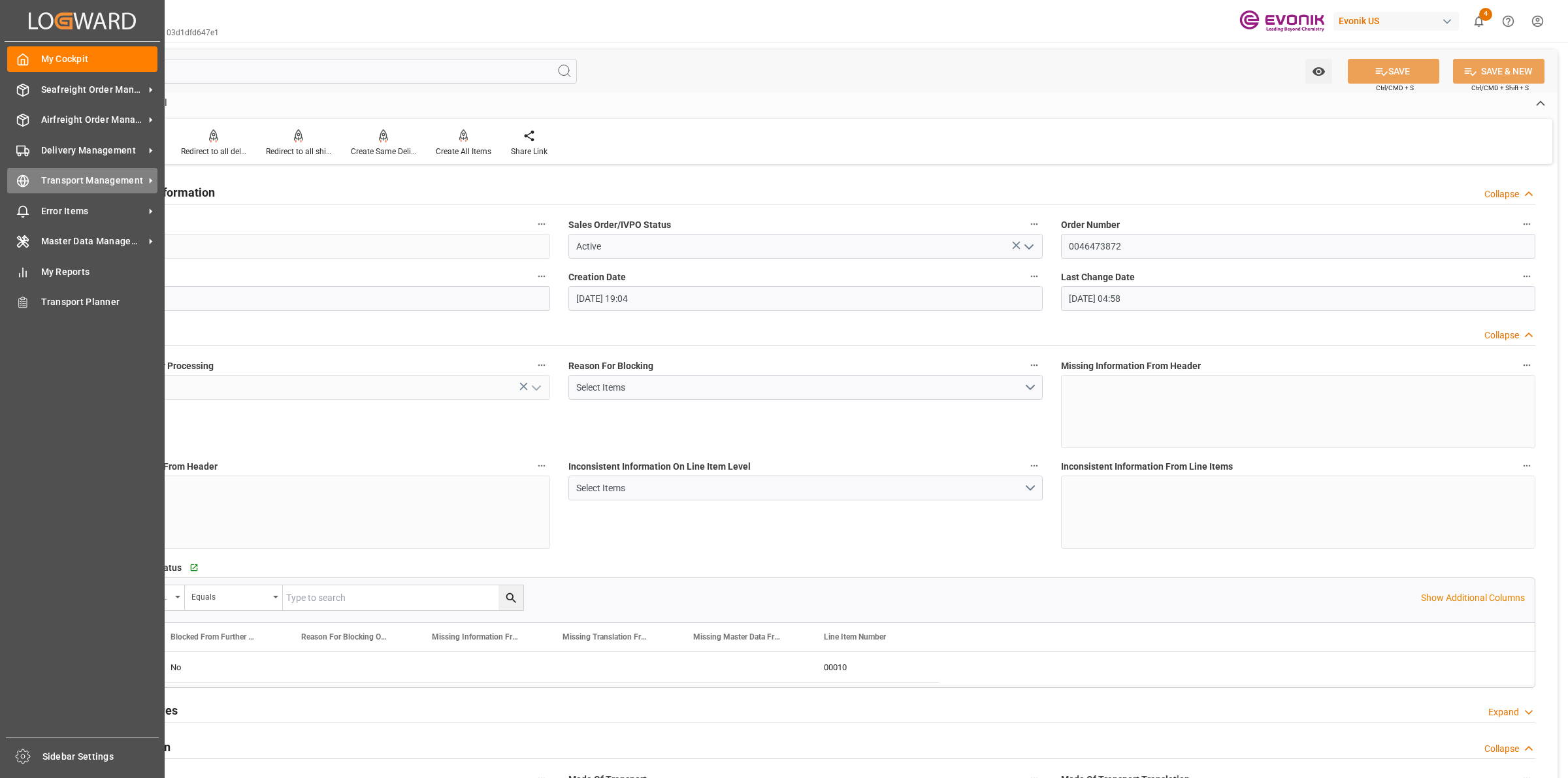
click at [23, 180] on icon at bounding box center [23, 181] width 13 height 13
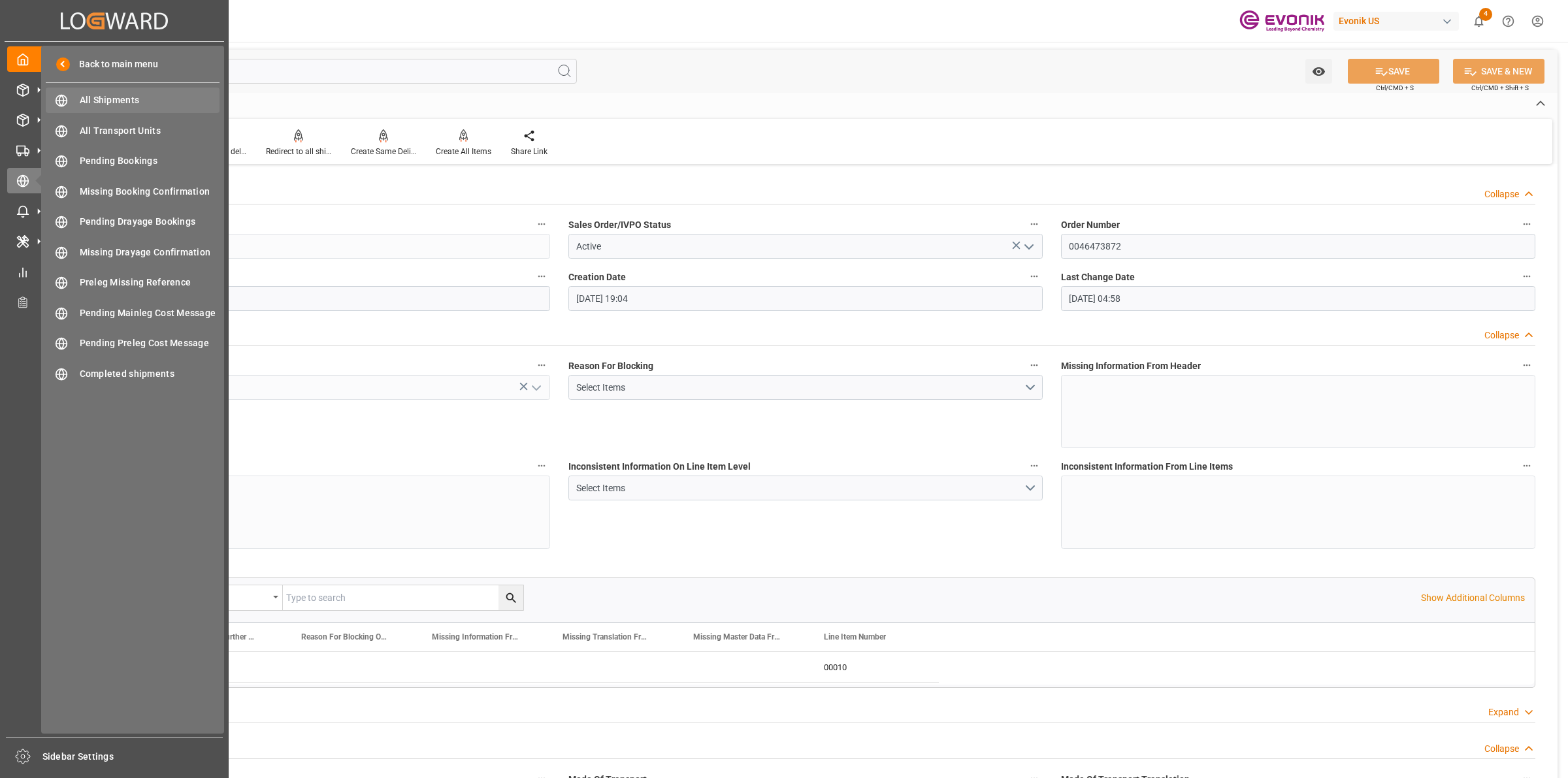
click at [119, 98] on span "All Shipments" at bounding box center [150, 101] width 140 height 14
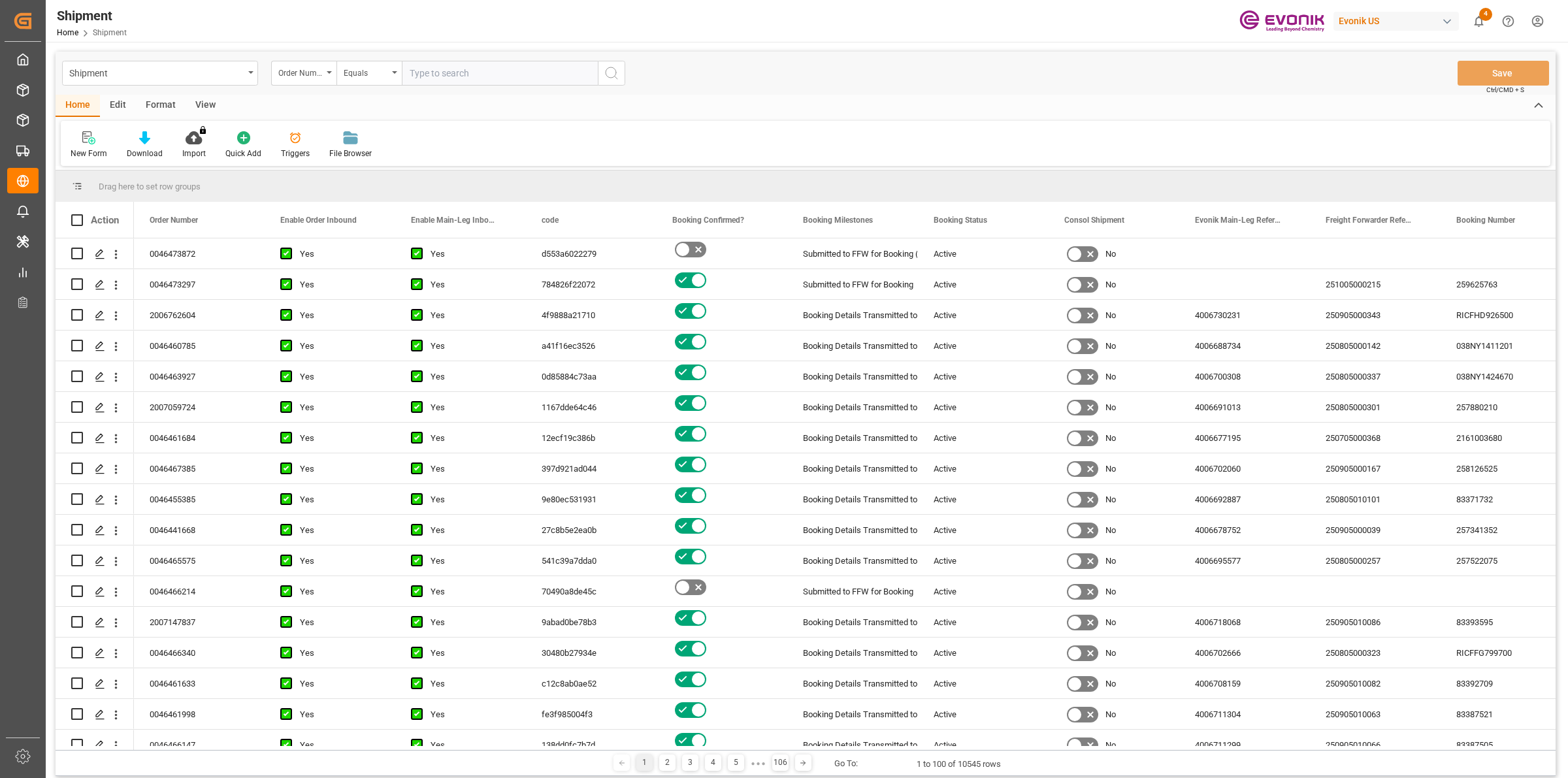
click at [471, 72] on input "text" at bounding box center [500, 73] width 196 height 25
type input "0046473872"
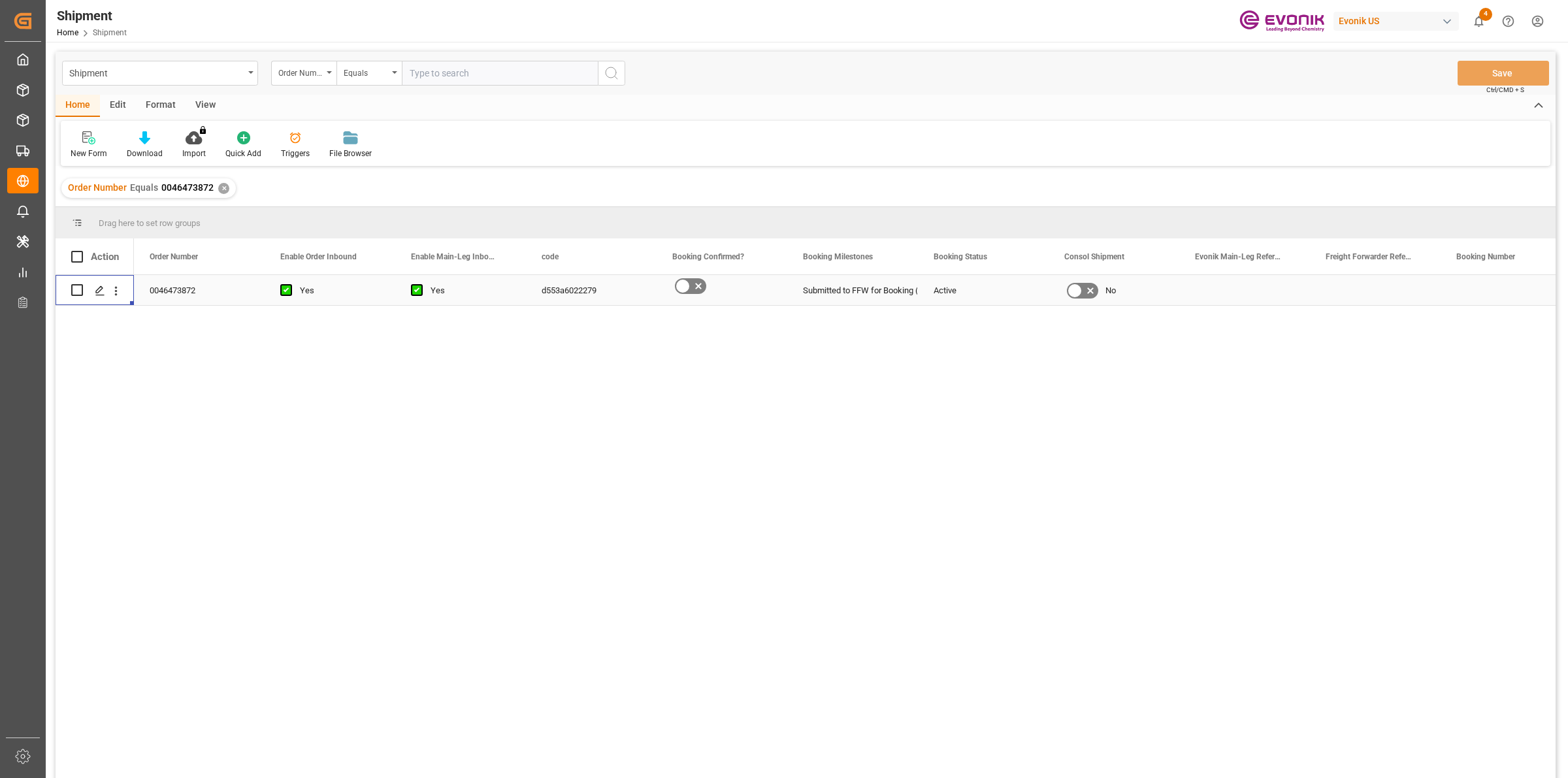
click at [93, 291] on div "Press SPACE to select this row." at bounding box center [99, 290] width 20 height 24
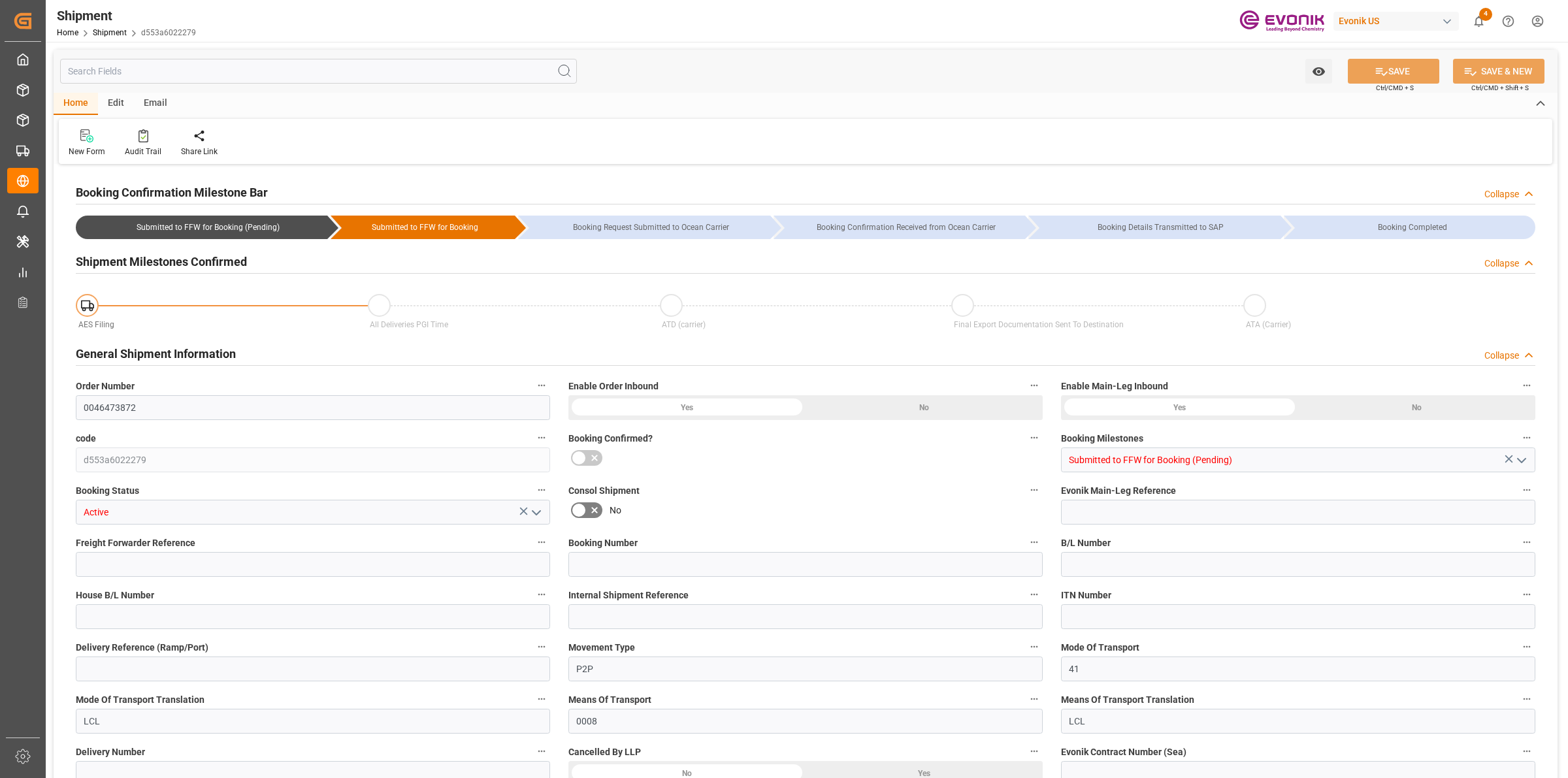
type input "AC Containerline"
type input "Leschaco Inc."
type input "1"
type input "27"
type input "423"
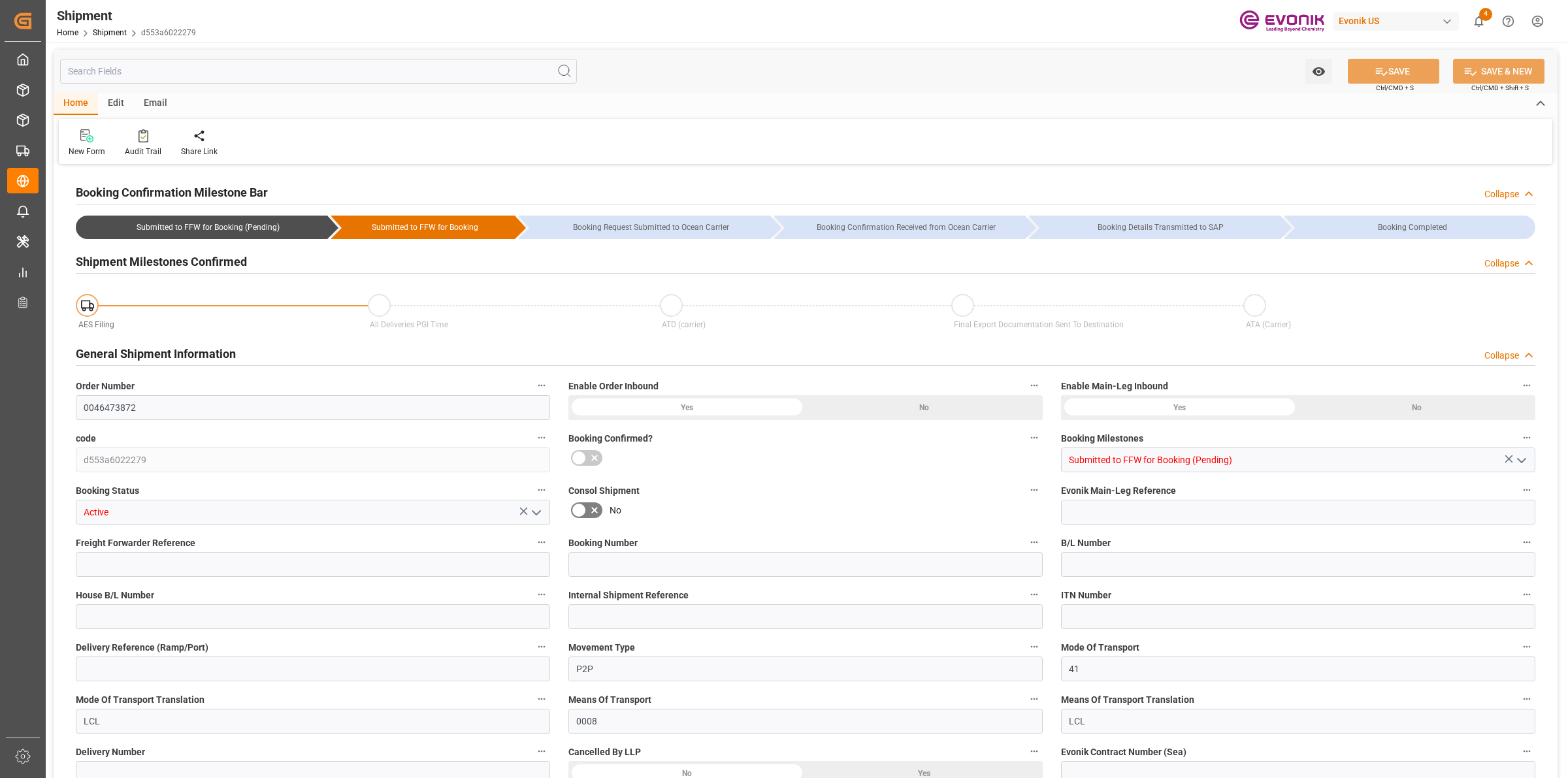
type input "0.5756"
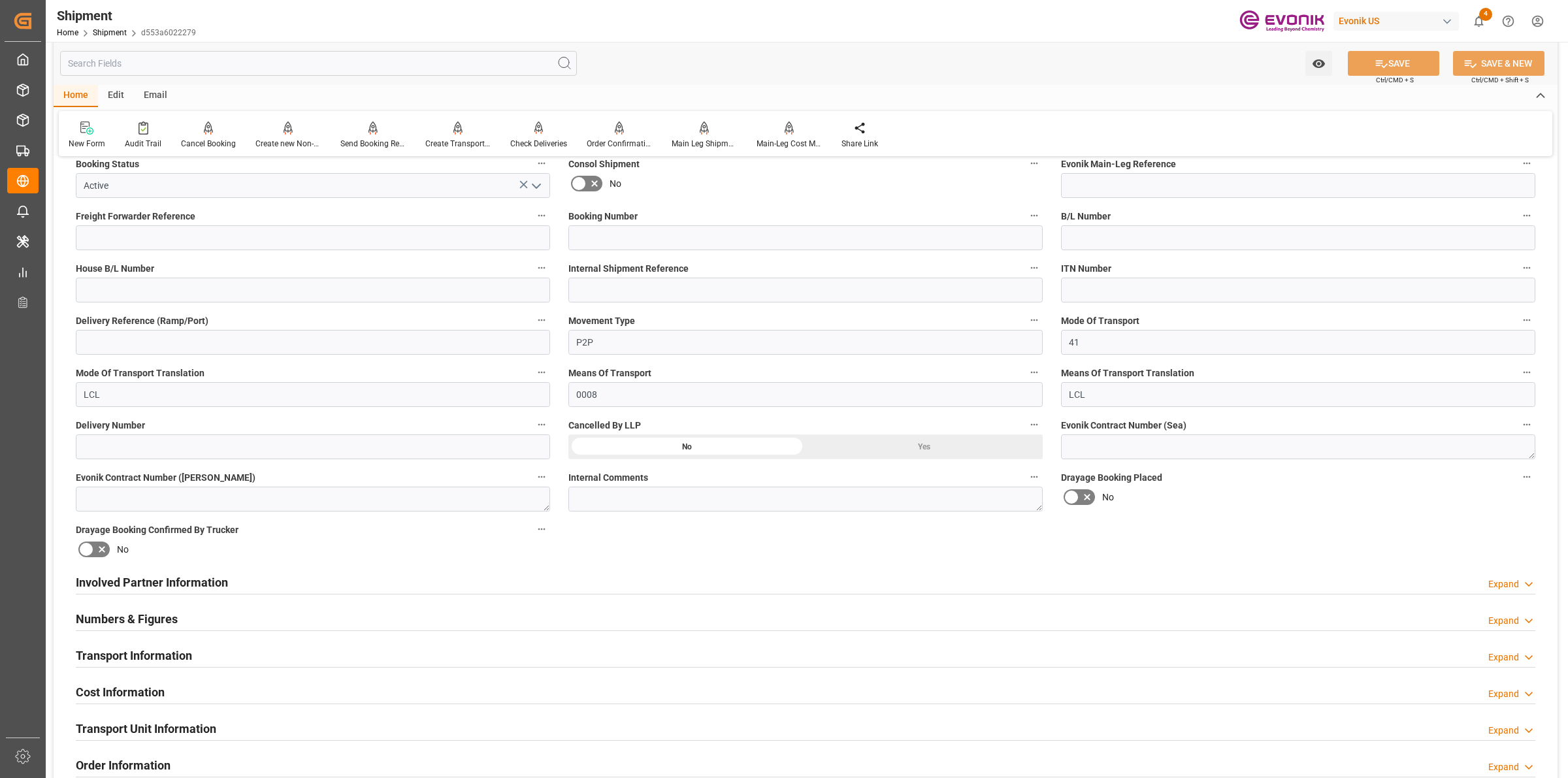
click at [343, 577] on div "Involved Partner Information Expand" at bounding box center [805, 581] width 1460 height 25
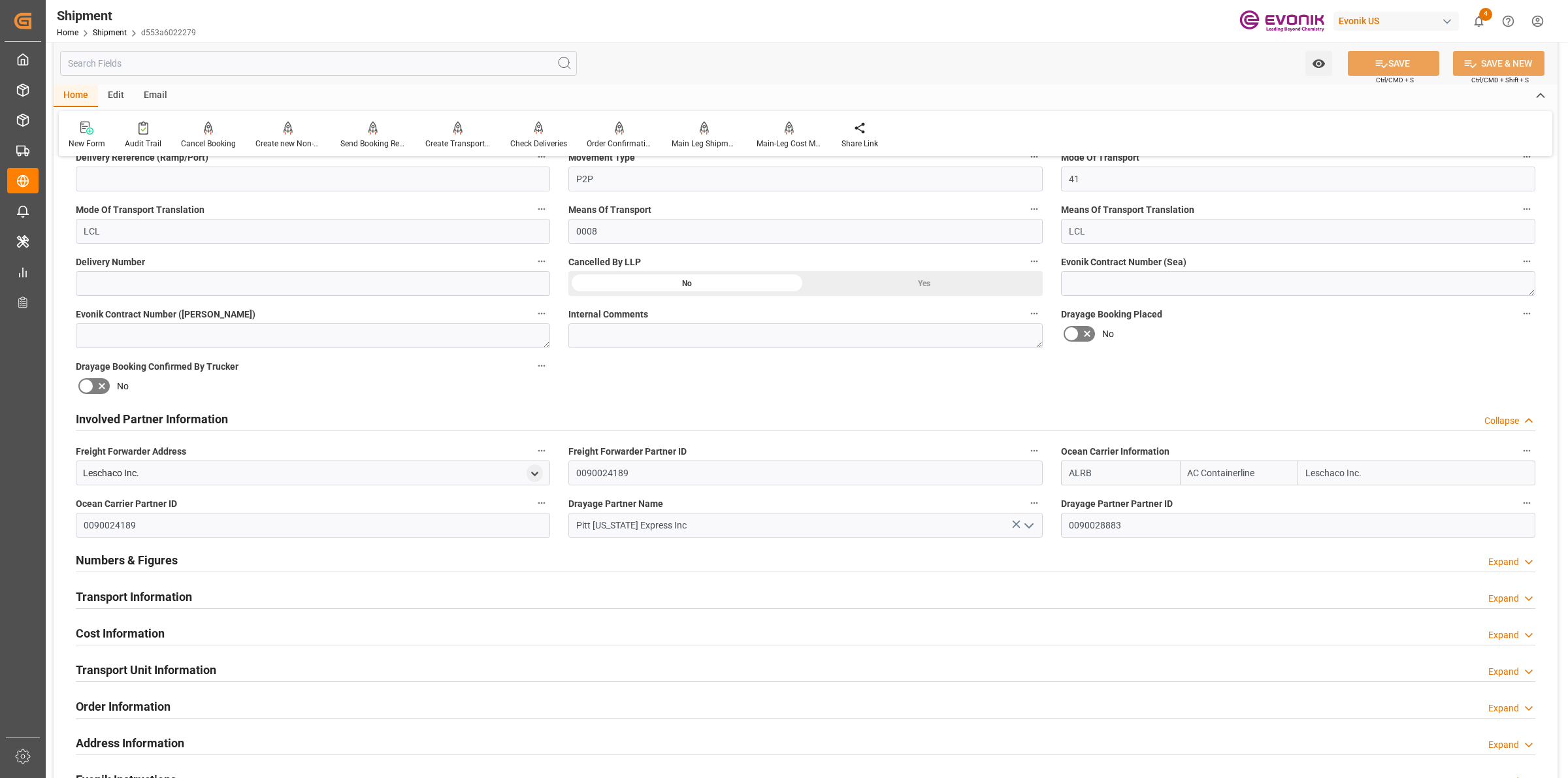
scroll to position [653, 0]
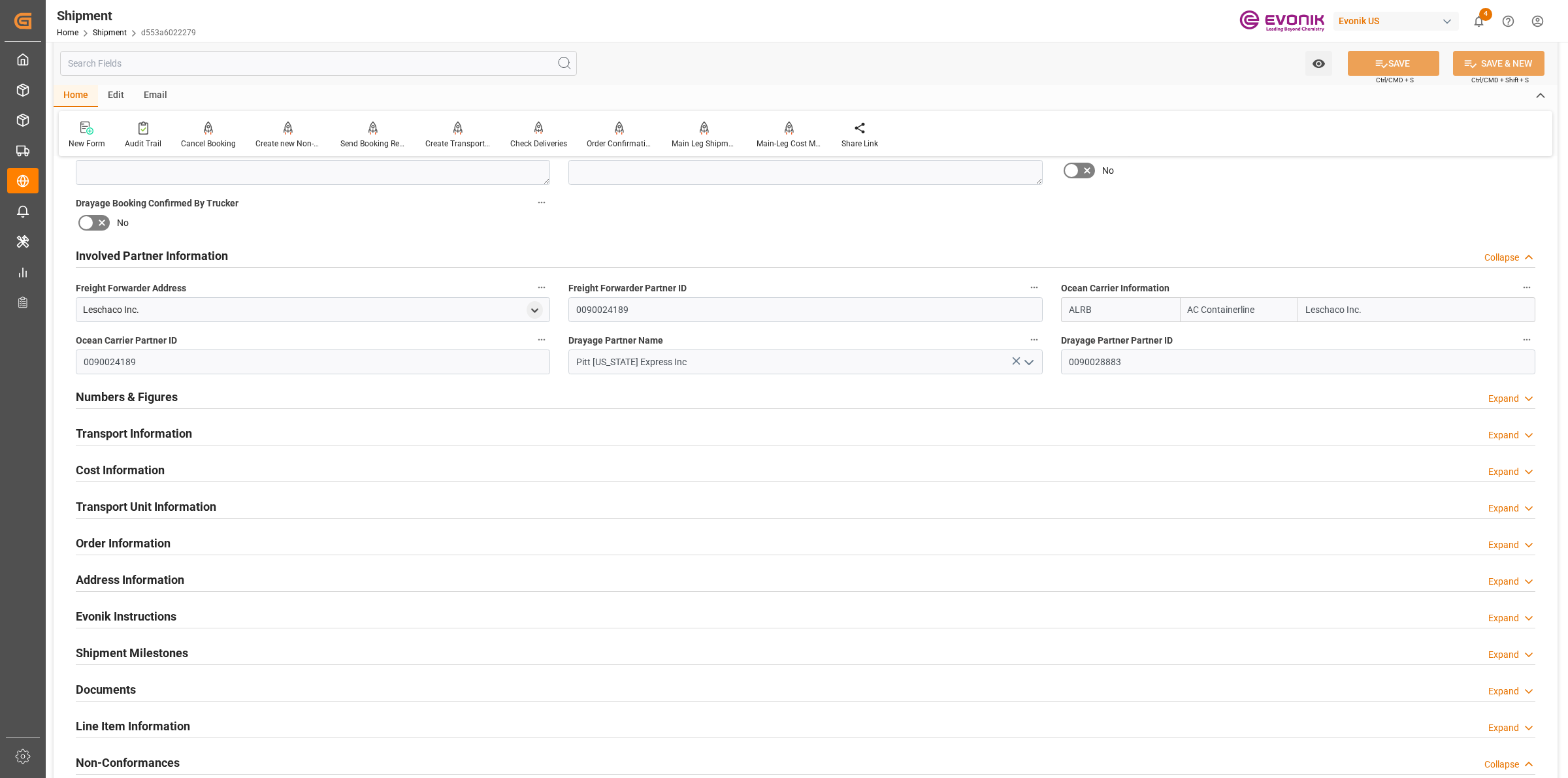
click at [174, 400] on h2 "Numbers & Figures" at bounding box center [126, 396] width 102 height 18
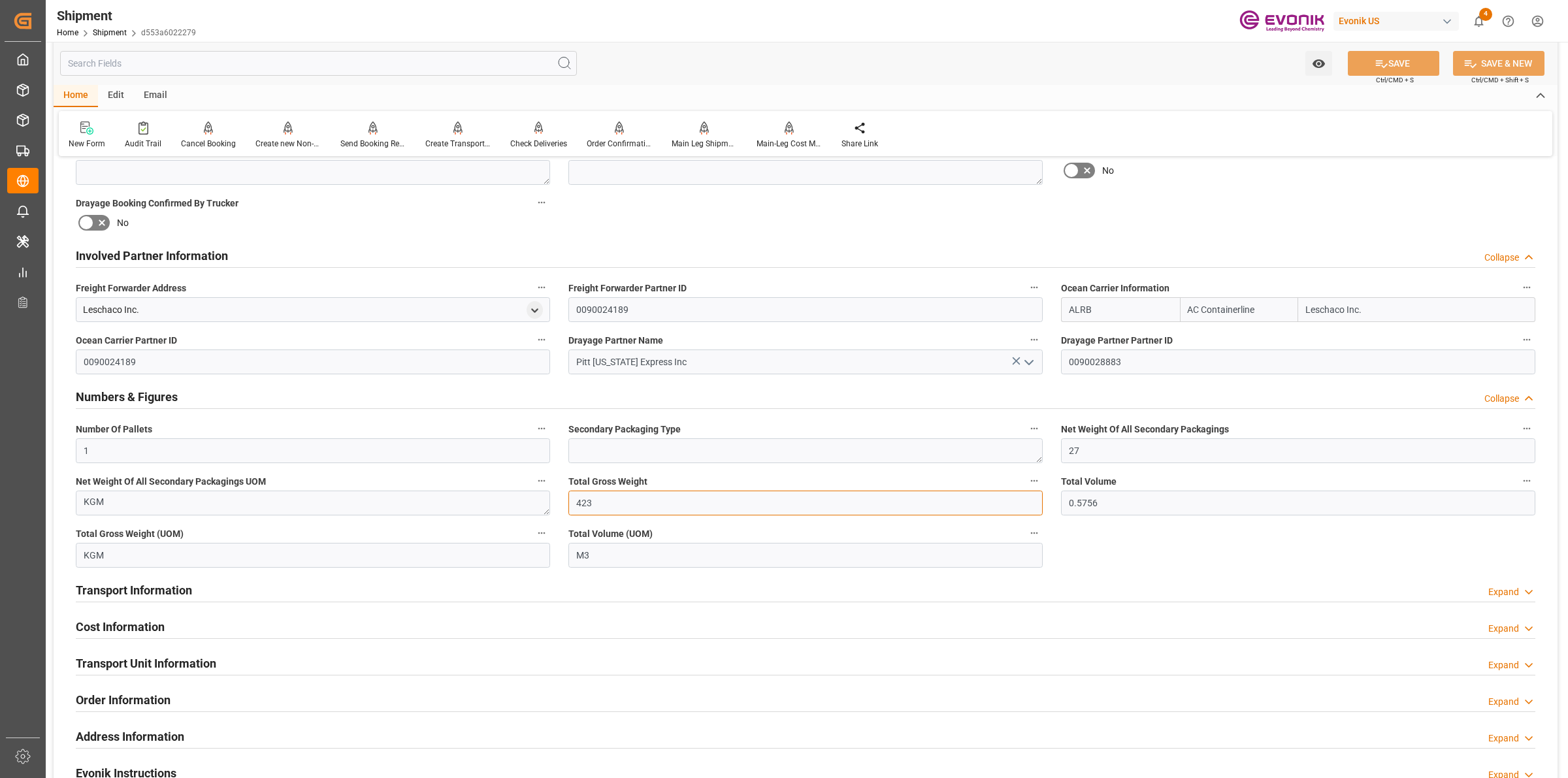
drag, startPoint x: 578, startPoint y: 507, endPoint x: 590, endPoint y: 490, distance: 20.8
click at [510, 494] on div "Booking Confirmation Milestone Bar Collapse Submitted to FFW for Booking (Pendi…" at bounding box center [805, 321] width 1504 height 1612
drag, startPoint x: 1113, startPoint y: 503, endPoint x: 993, endPoint y: 478, distance: 122.6
click at [993, 478] on div "Booking Confirmation Milestone Bar Collapse Submitted to FFW for Booking (Pendi…" at bounding box center [805, 321] width 1504 height 1612
click at [194, 588] on div "Transport Information Expand" at bounding box center [805, 589] width 1460 height 25
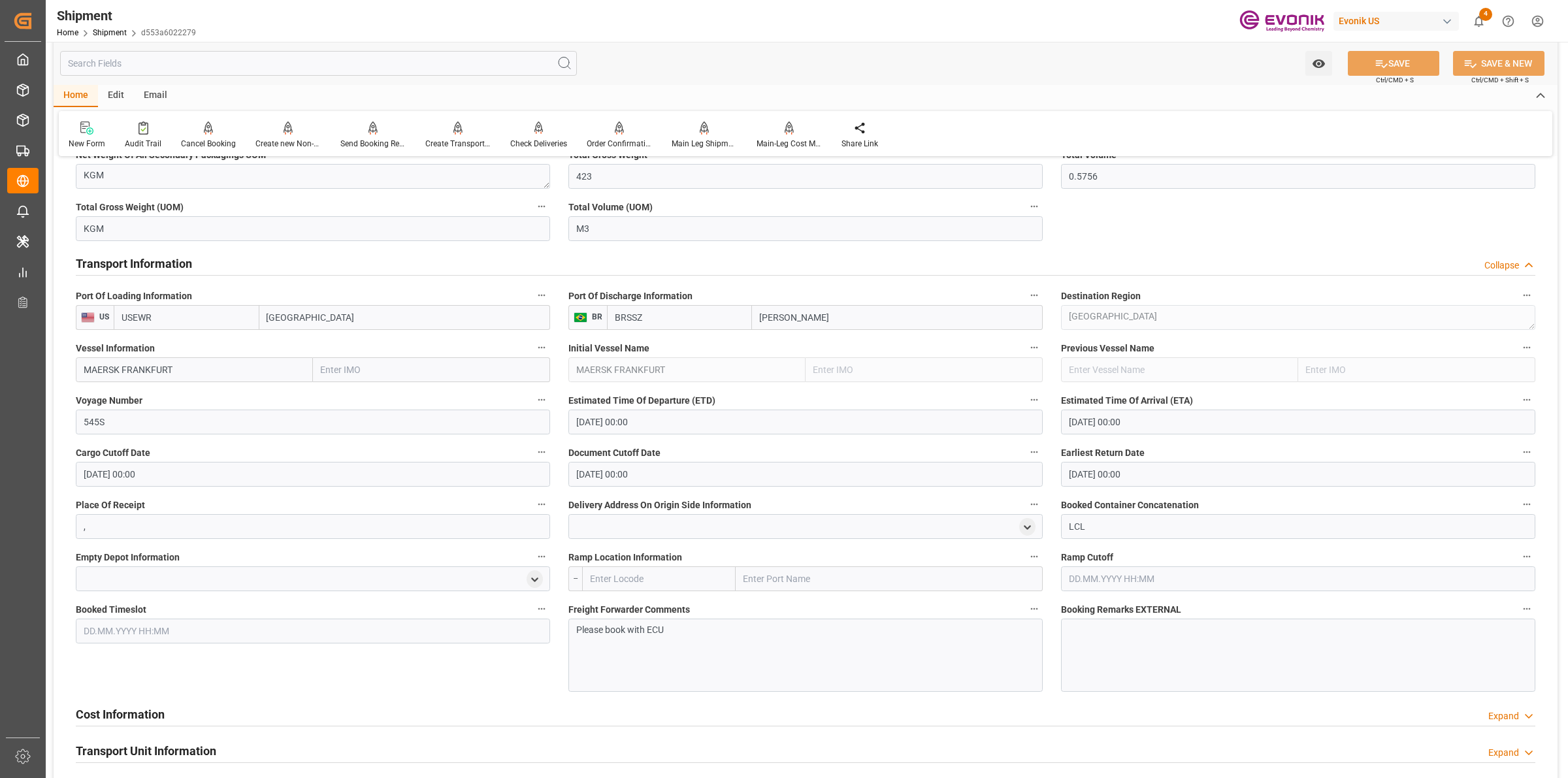
scroll to position [1143, 0]
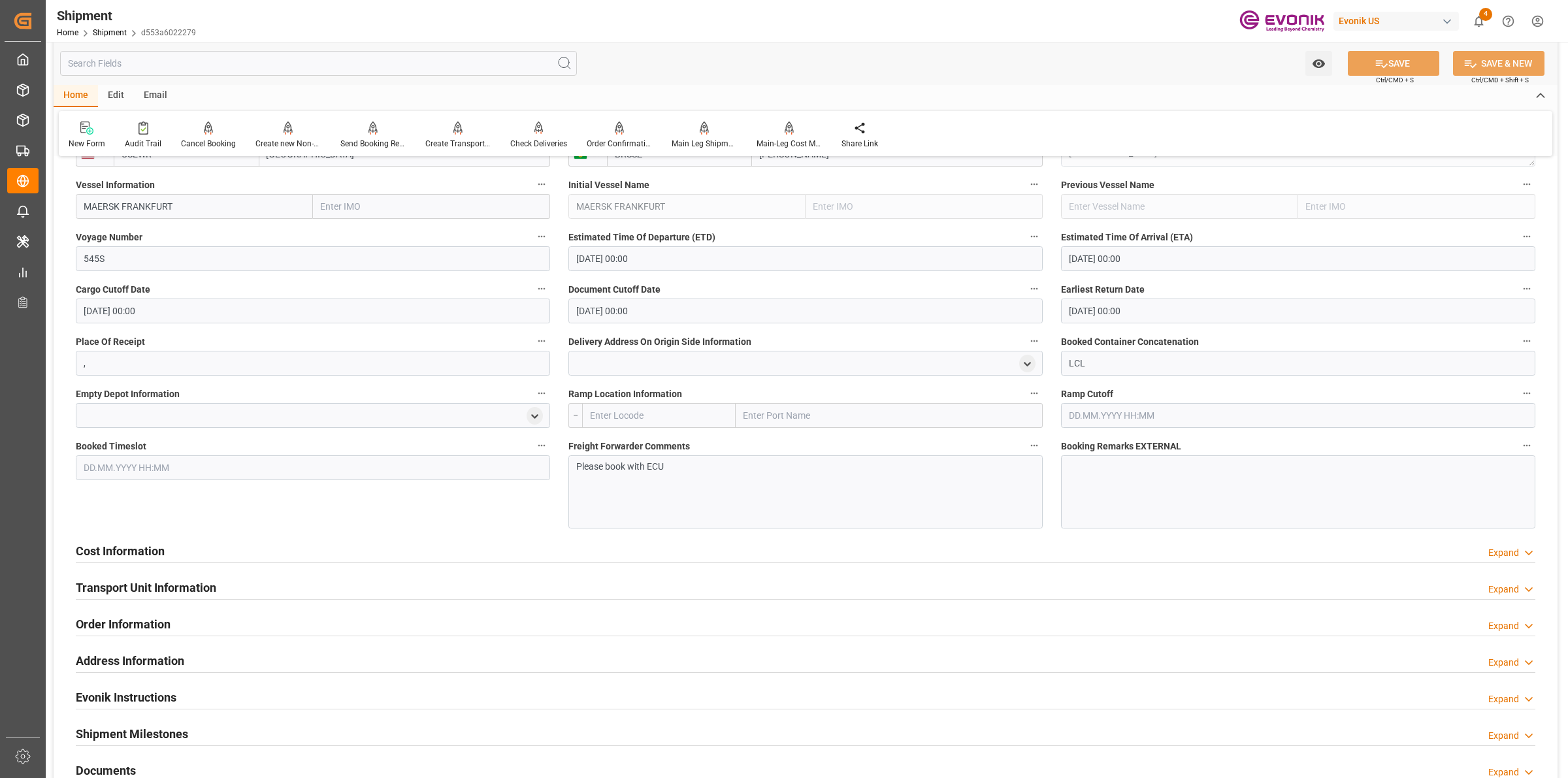
click at [268, 547] on div "Cost Information Expand" at bounding box center [805, 550] width 1460 height 25
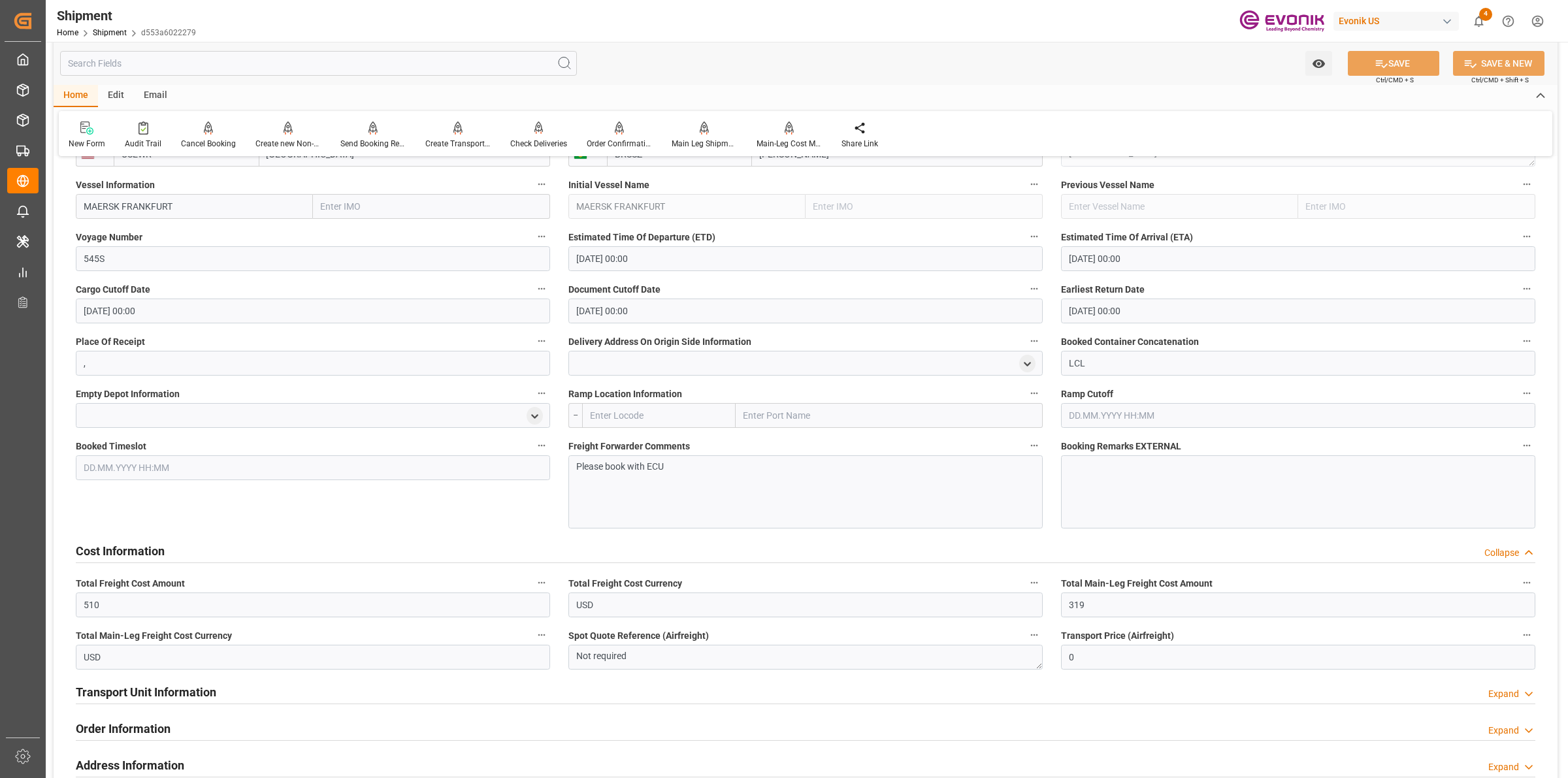
scroll to position [1306, 0]
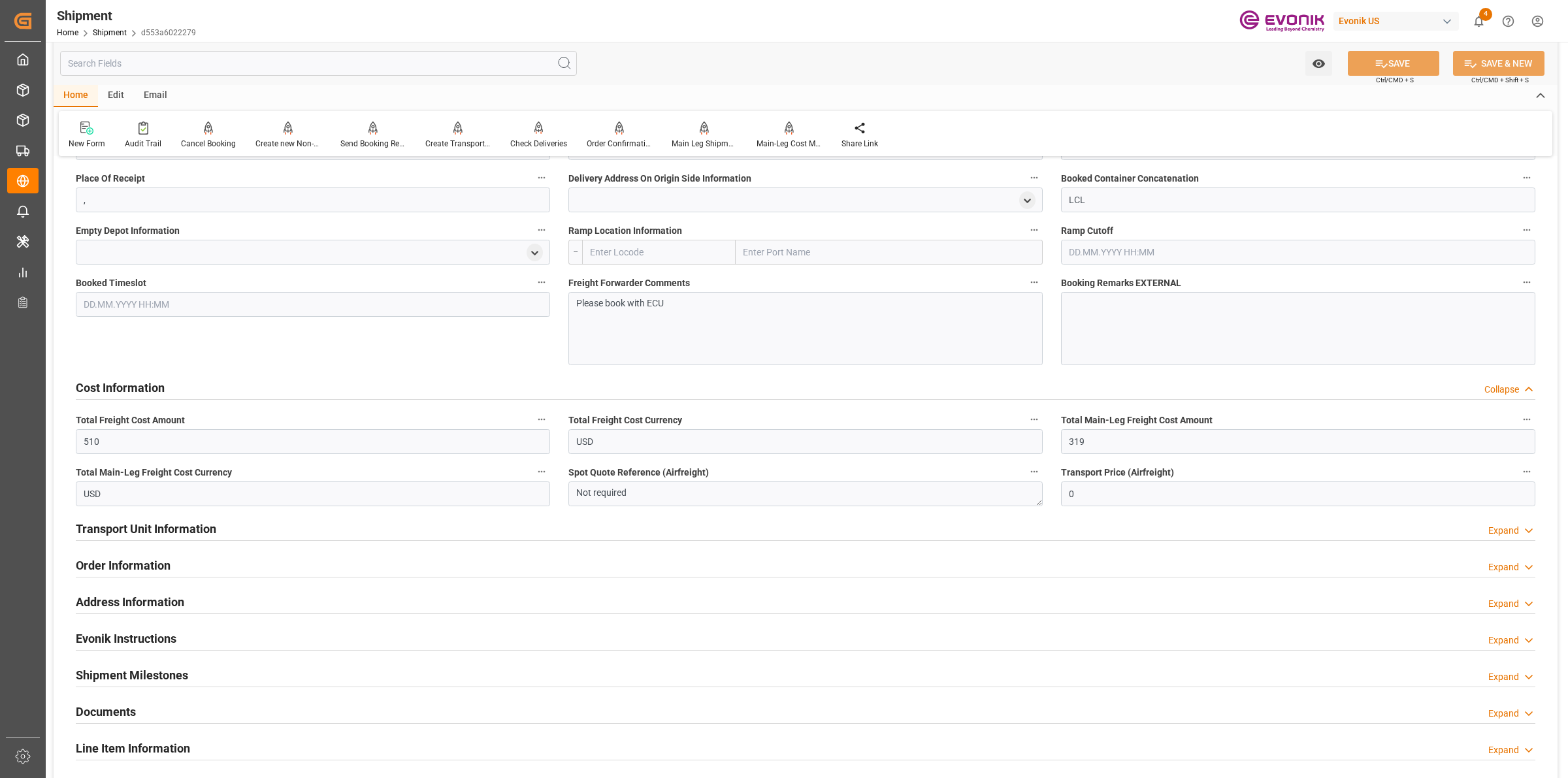
click at [218, 542] on div "Transport Unit Information Expand" at bounding box center [805, 529] width 1478 height 37
drag, startPoint x: 217, startPoint y: 528, endPoint x: 152, endPoint y: 573, distance: 79.1
click at [219, 528] on div "Transport Unit Information Expand" at bounding box center [805, 528] width 1460 height 25
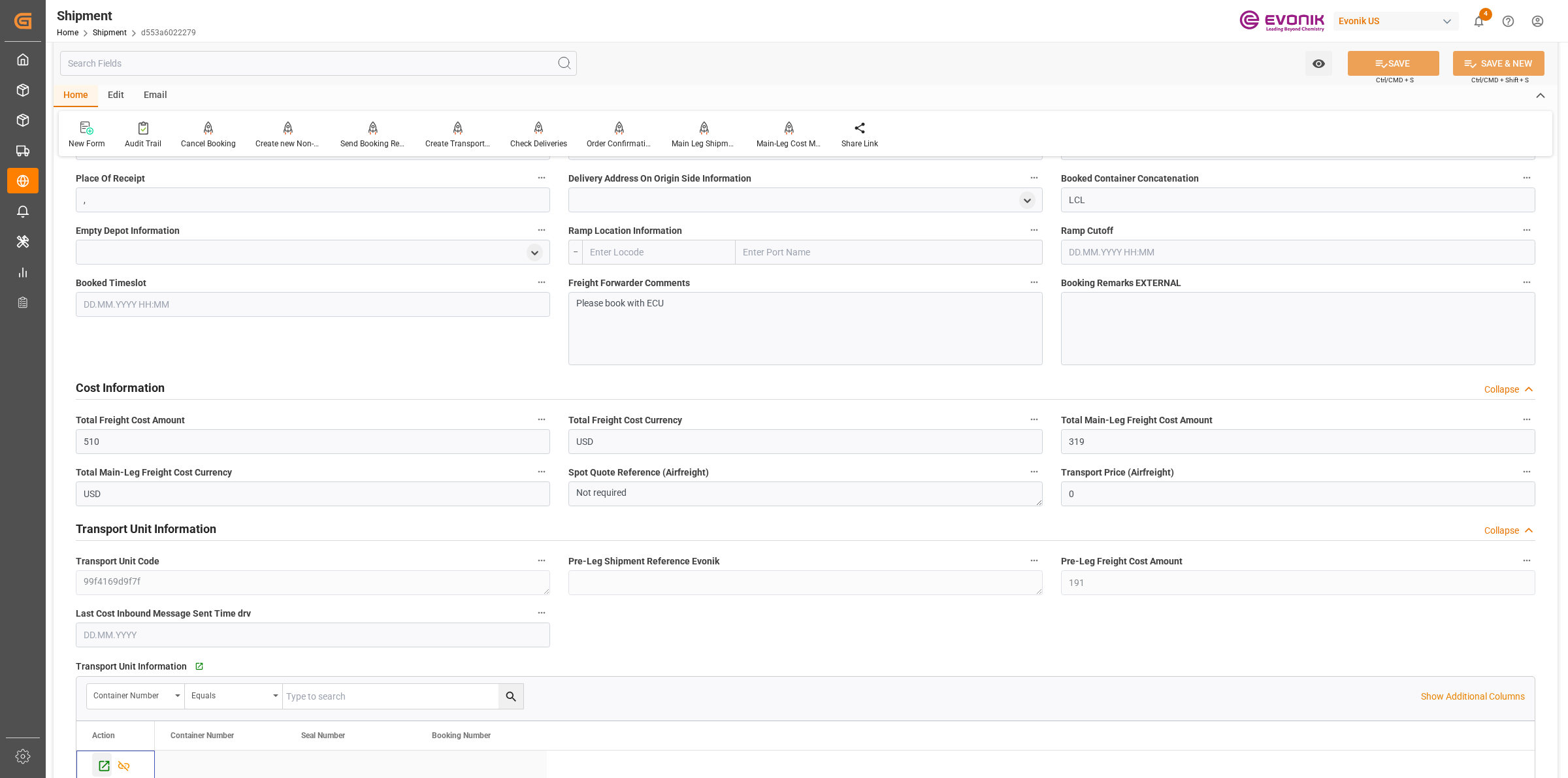
click at [109, 765] on icon "Press SPACE to select this row." at bounding box center [105, 766] width 14 height 14
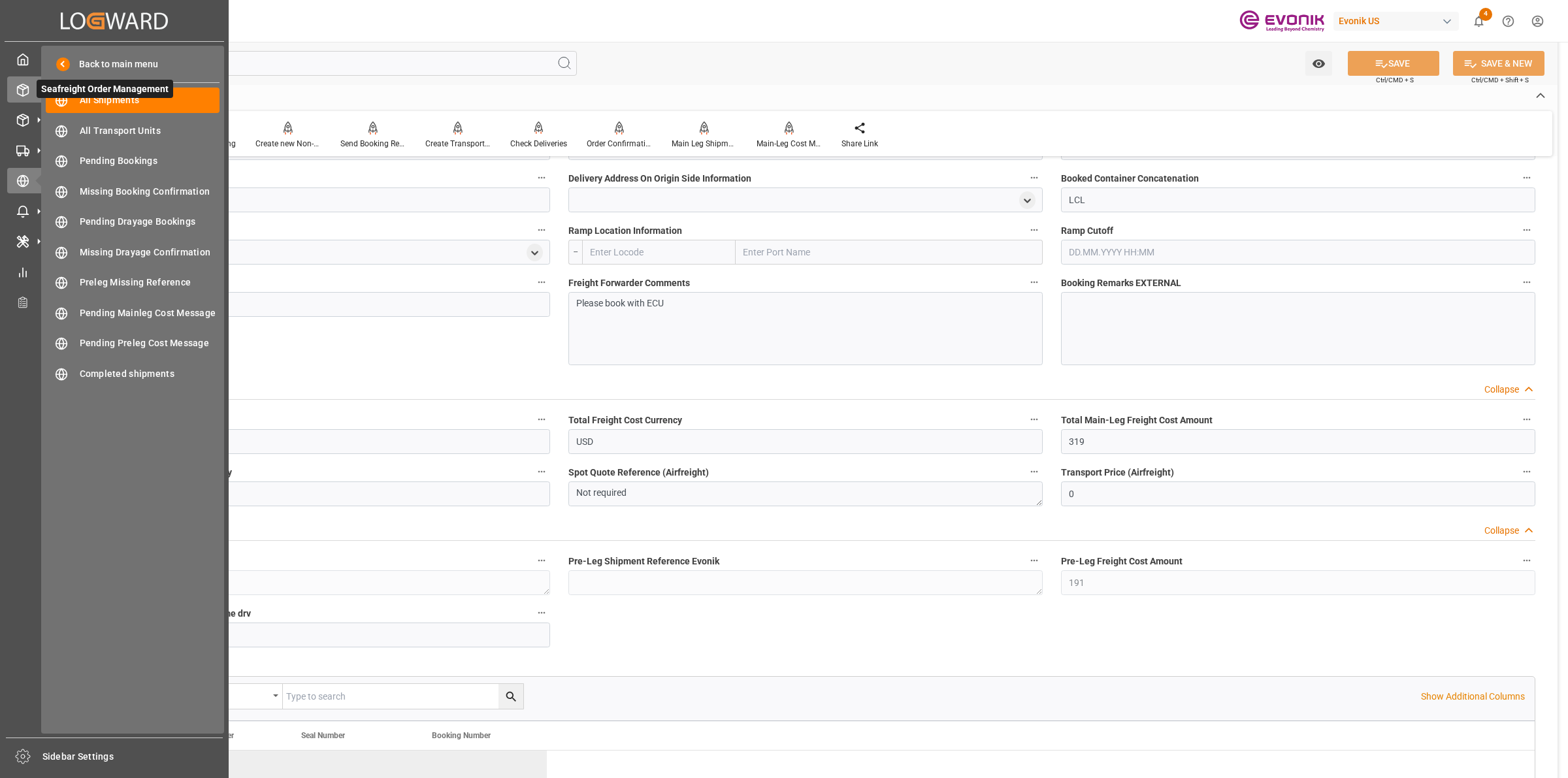
click at [23, 82] on div "Seafreight Order Management Seafreight Order Management" at bounding box center [114, 89] width 215 height 26
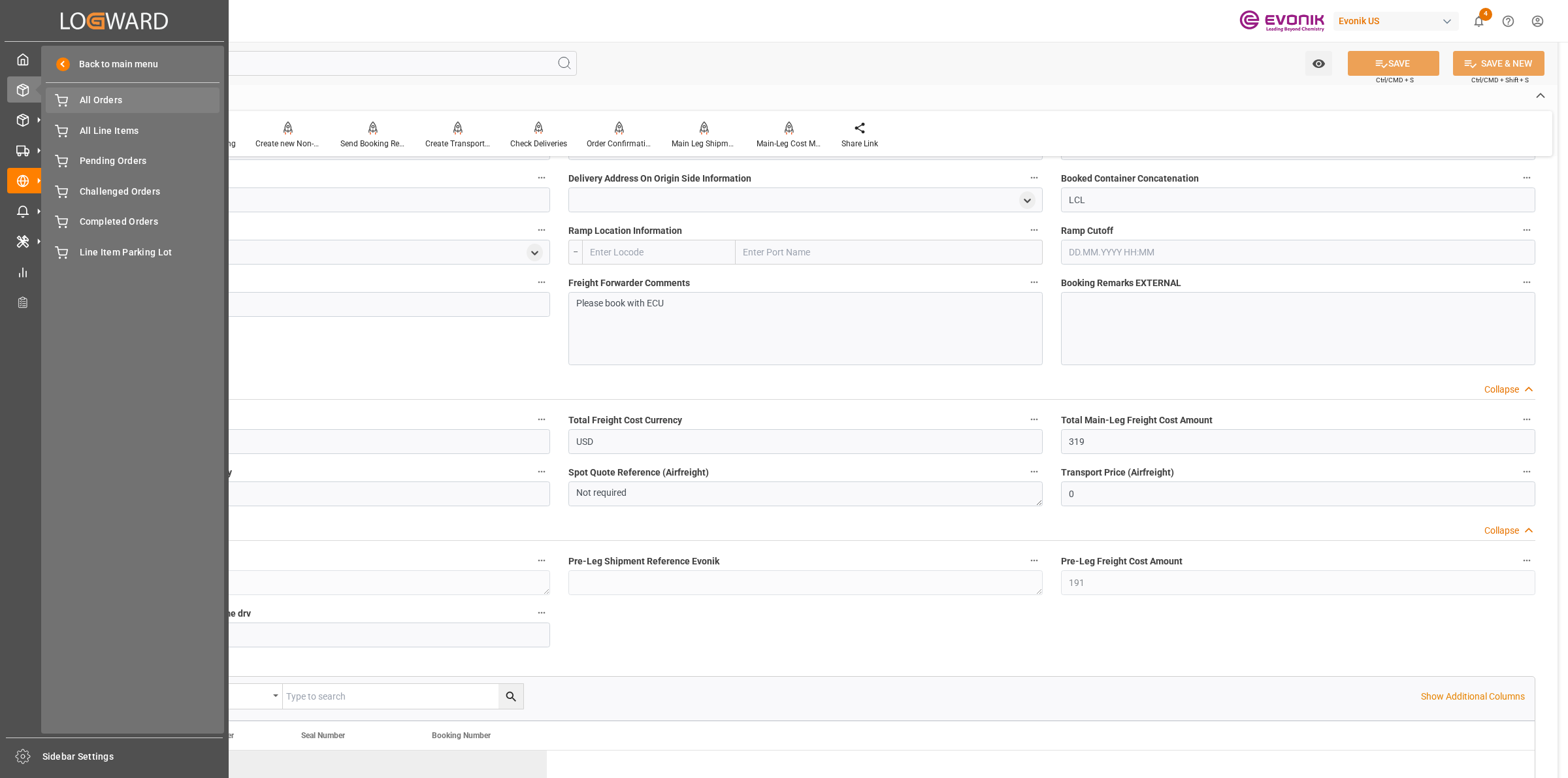
click at [91, 105] on span "All Orders" at bounding box center [150, 101] width 140 height 14
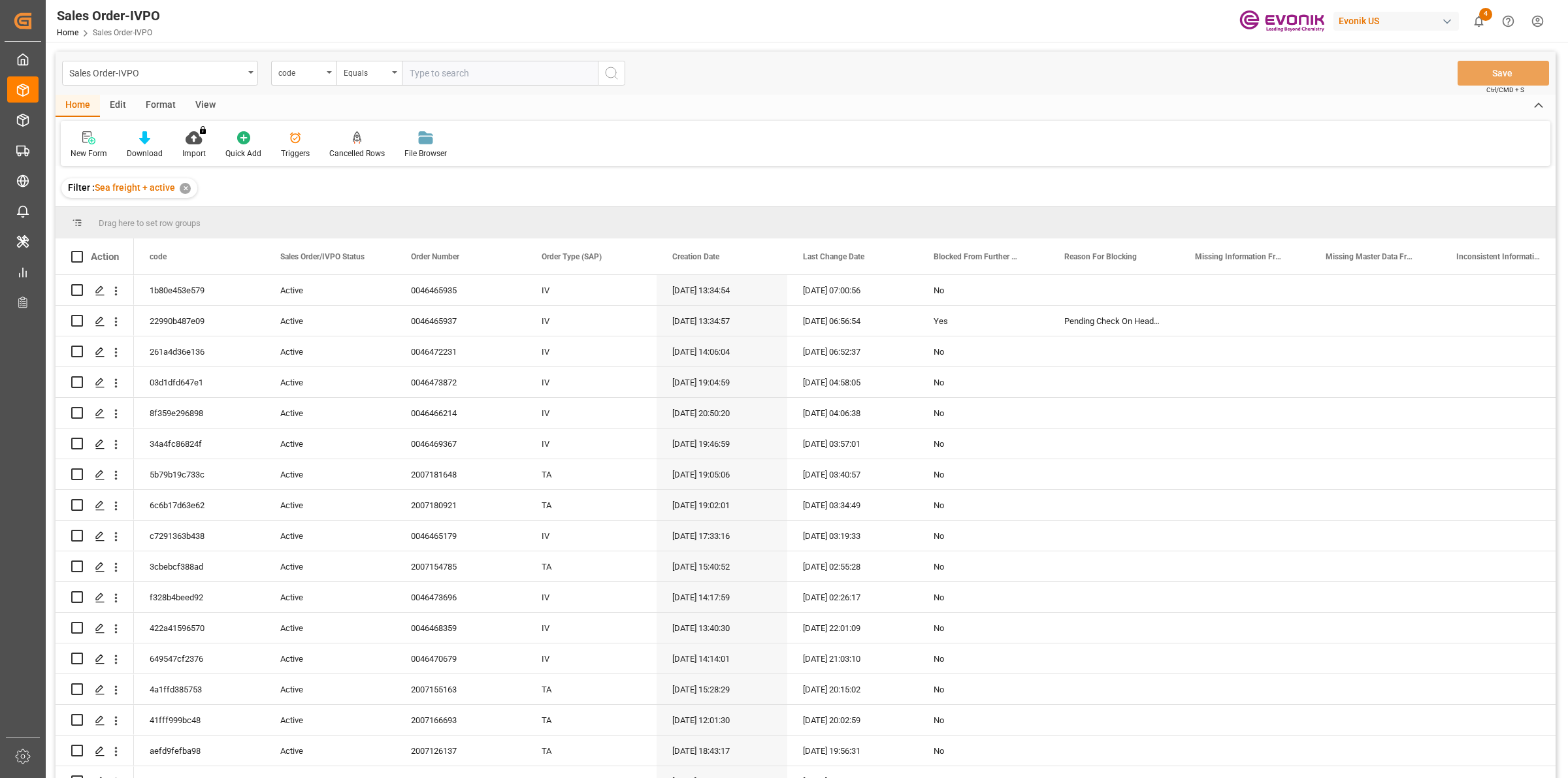
click at [265, 80] on div "Sales Order-IVPO code Equals" at bounding box center [344, 73] width 564 height 25
click at [295, 80] on div "code" at bounding box center [304, 73] width 66 height 25
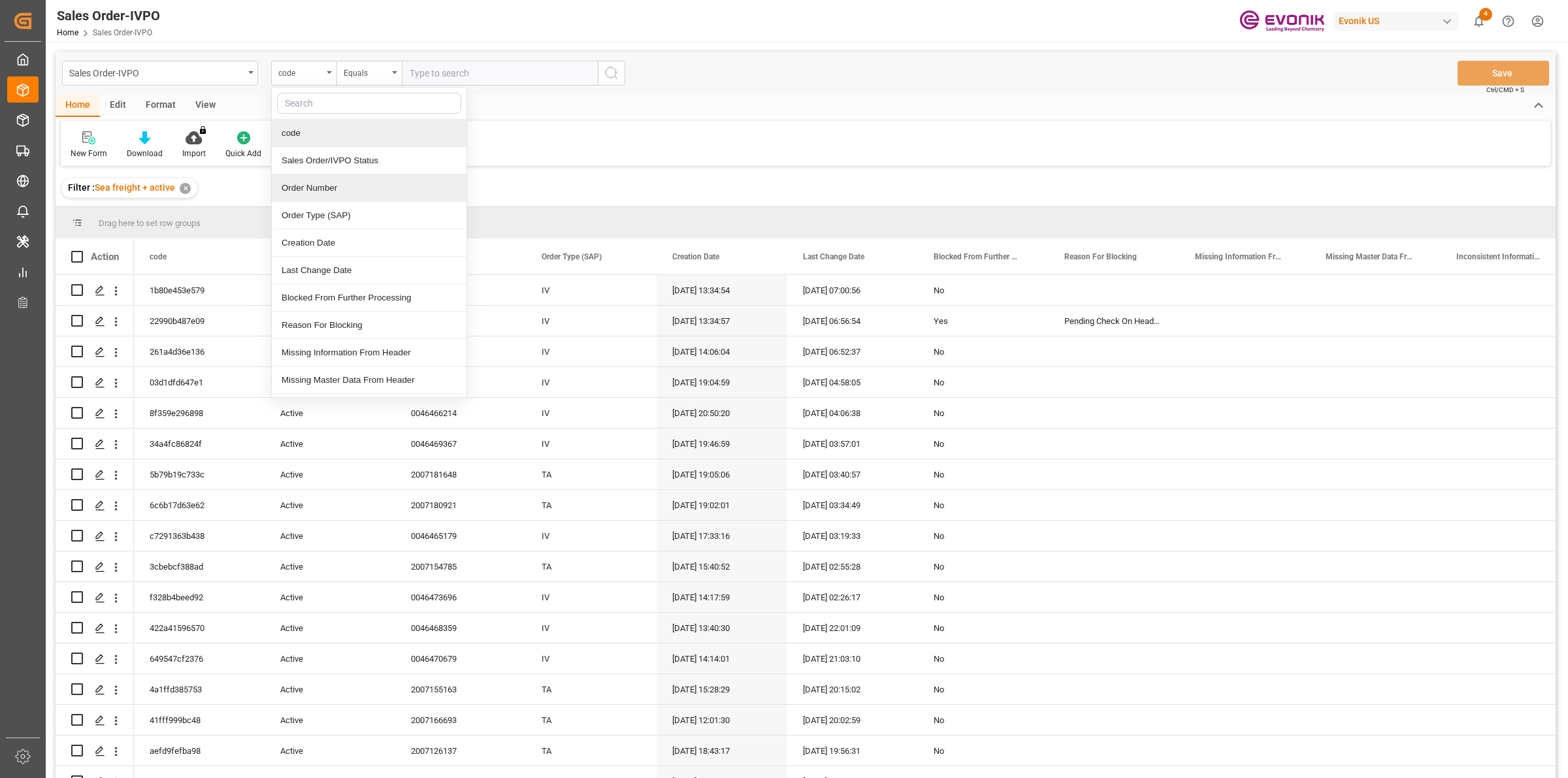
click at [300, 185] on div "Order Number" at bounding box center [368, 188] width 194 height 27
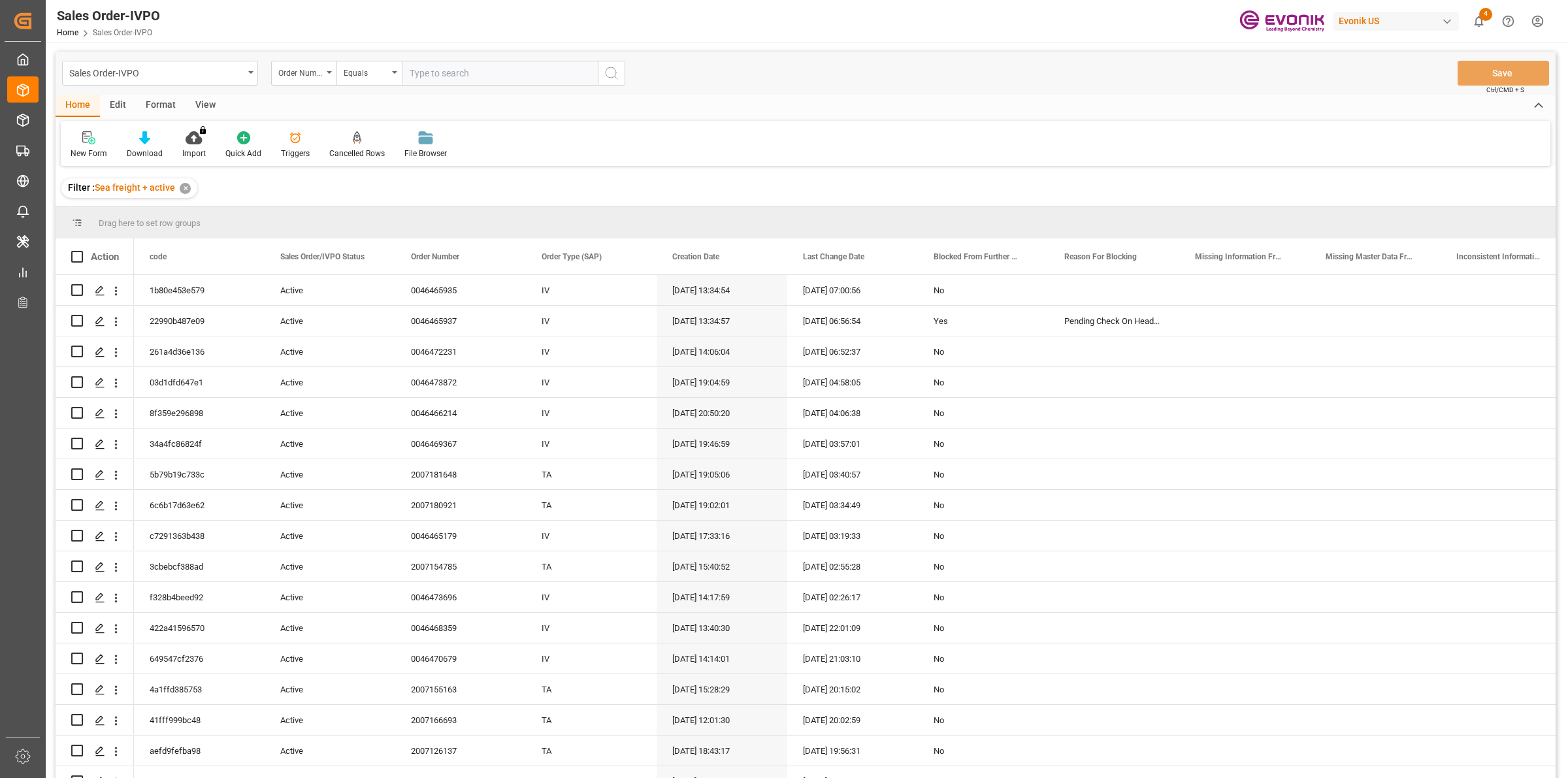
click at [454, 69] on input "text" at bounding box center [500, 73] width 196 height 25
paste input "0046472037"
type input "0046472037"
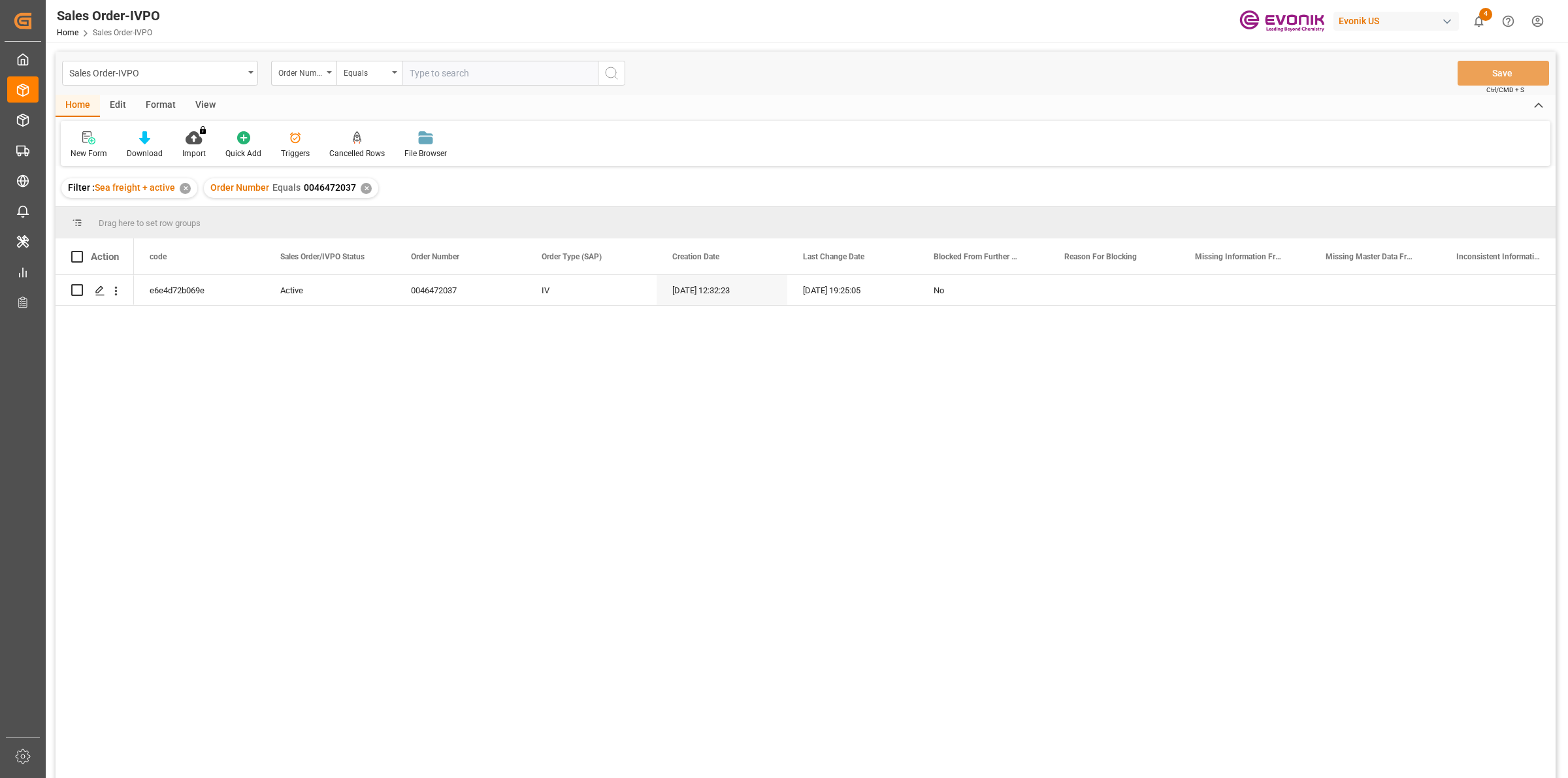
click at [415, 527] on div "e6e4d72b069e Active 0046472037 IV [DATE] 12:32:23 [DATE] 19:25:05 No" at bounding box center [845, 530] width 1422 height 511
click at [460, 559] on div "e6e4d72b069e Active 0046472037 IV [DATE] 12:32:23 [DATE] 19:25:05 No" at bounding box center [845, 530] width 1422 height 511
click at [425, 432] on div "e6e4d72b069e Active 0046472037 IV [DATE] 12:32:23 [DATE] 19:25:05 No" at bounding box center [845, 530] width 1422 height 511
click at [449, 73] on input "text" at bounding box center [500, 73] width 196 height 25
click at [364, 184] on div "✕" at bounding box center [366, 188] width 11 height 11
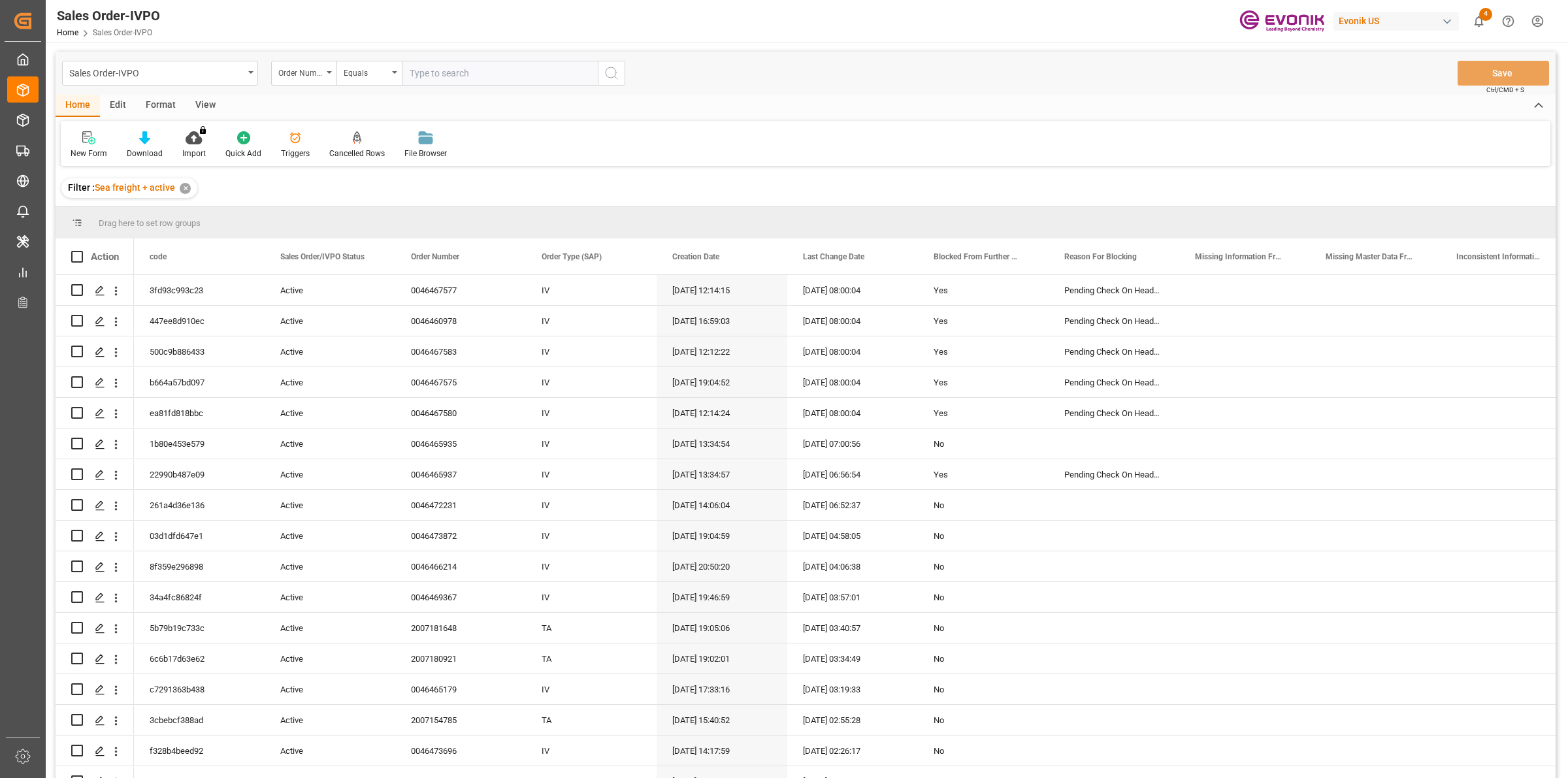
click at [448, 73] on input "text" at bounding box center [500, 73] width 196 height 25
paste input "2007155163"
type input "2007155163"
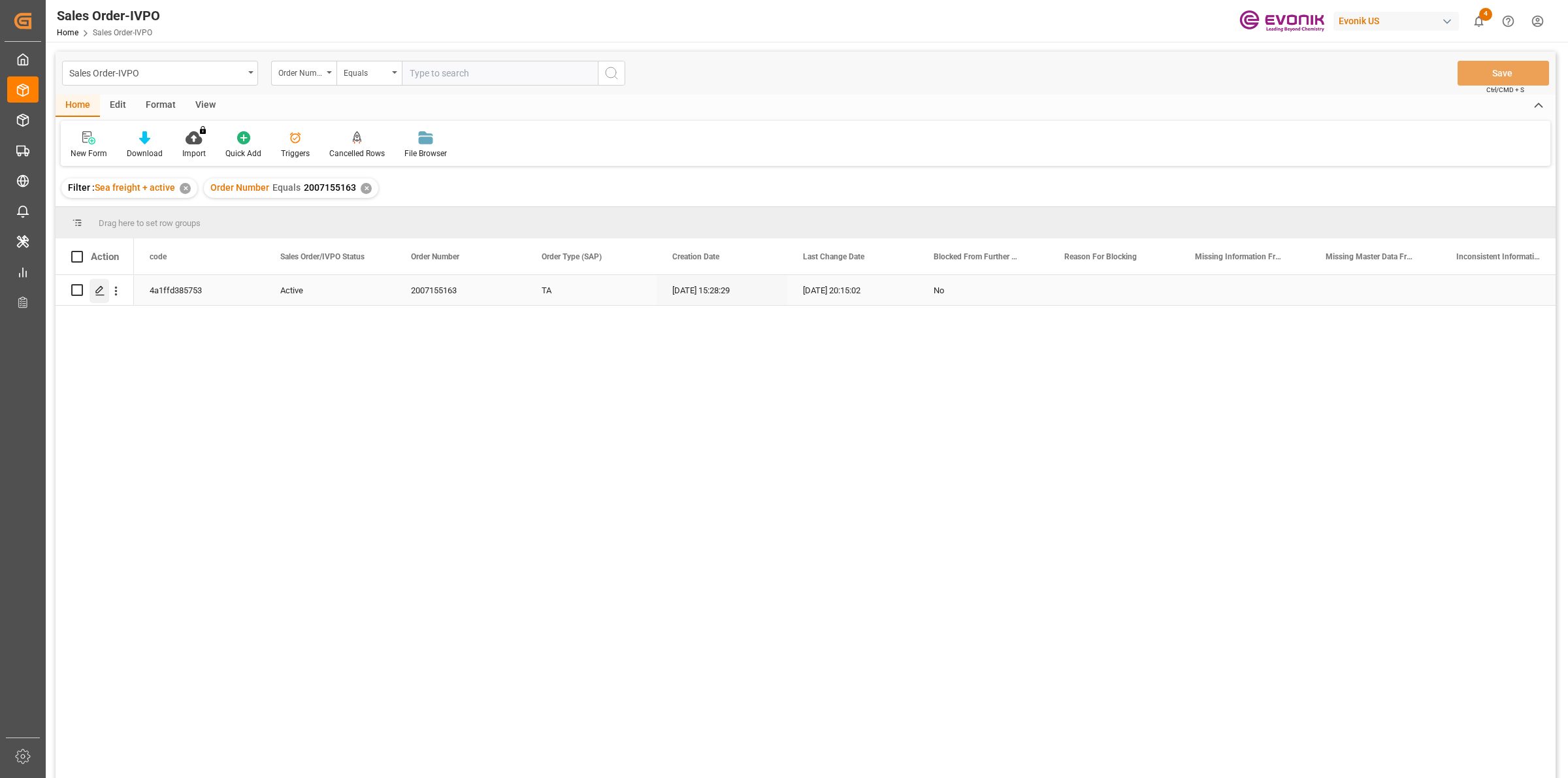
click at [101, 289] on polygon "Press SPACE to select this row." at bounding box center [99, 290] width 6 height 6
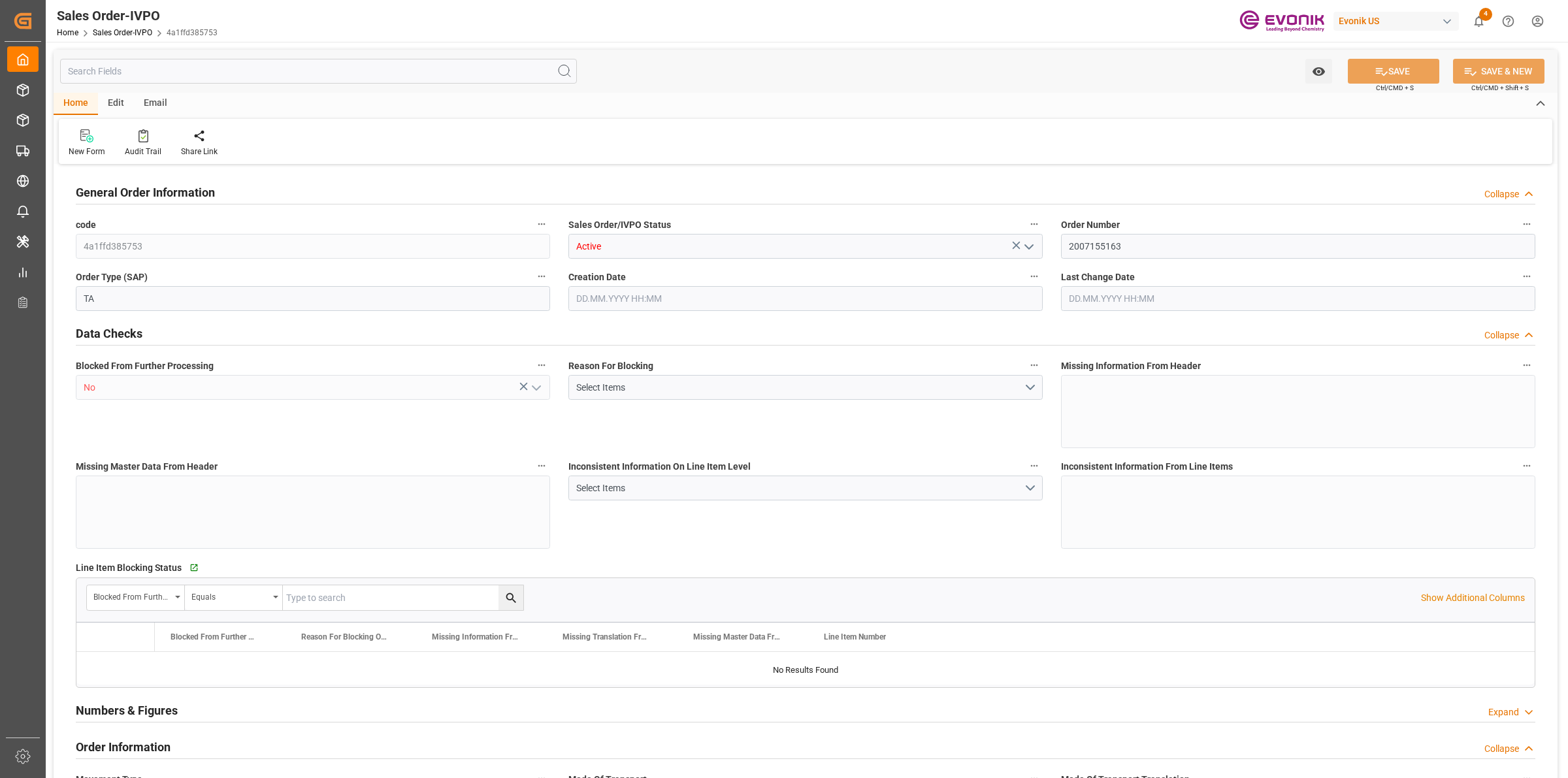
type input "ITGOA"
type input "0"
type input "1"
type input "2"
type input "1"
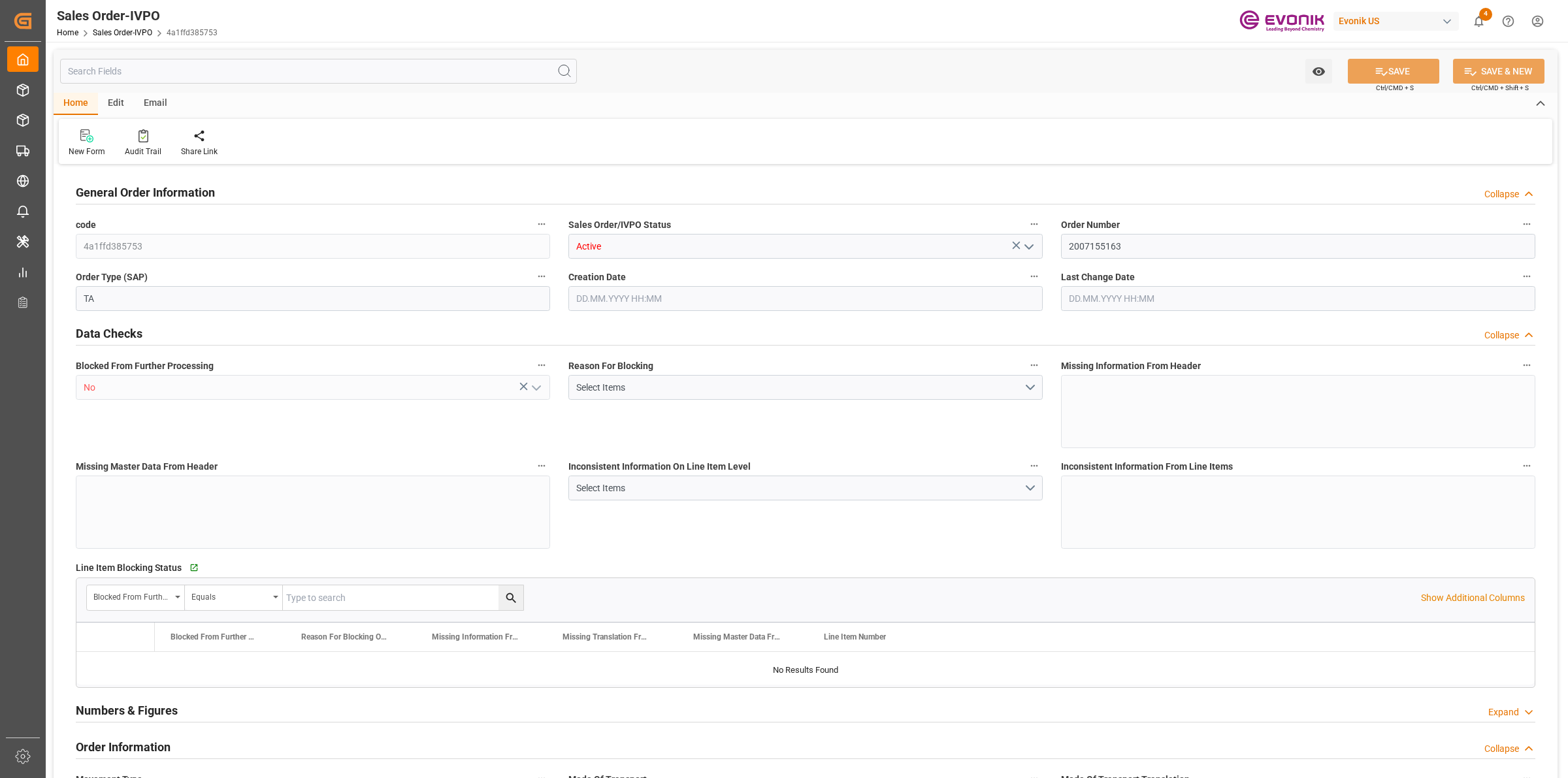
type input "19511.456"
type input "51.1212"
type input "19000"
type input "60"
type input "[DATE] 15:28"
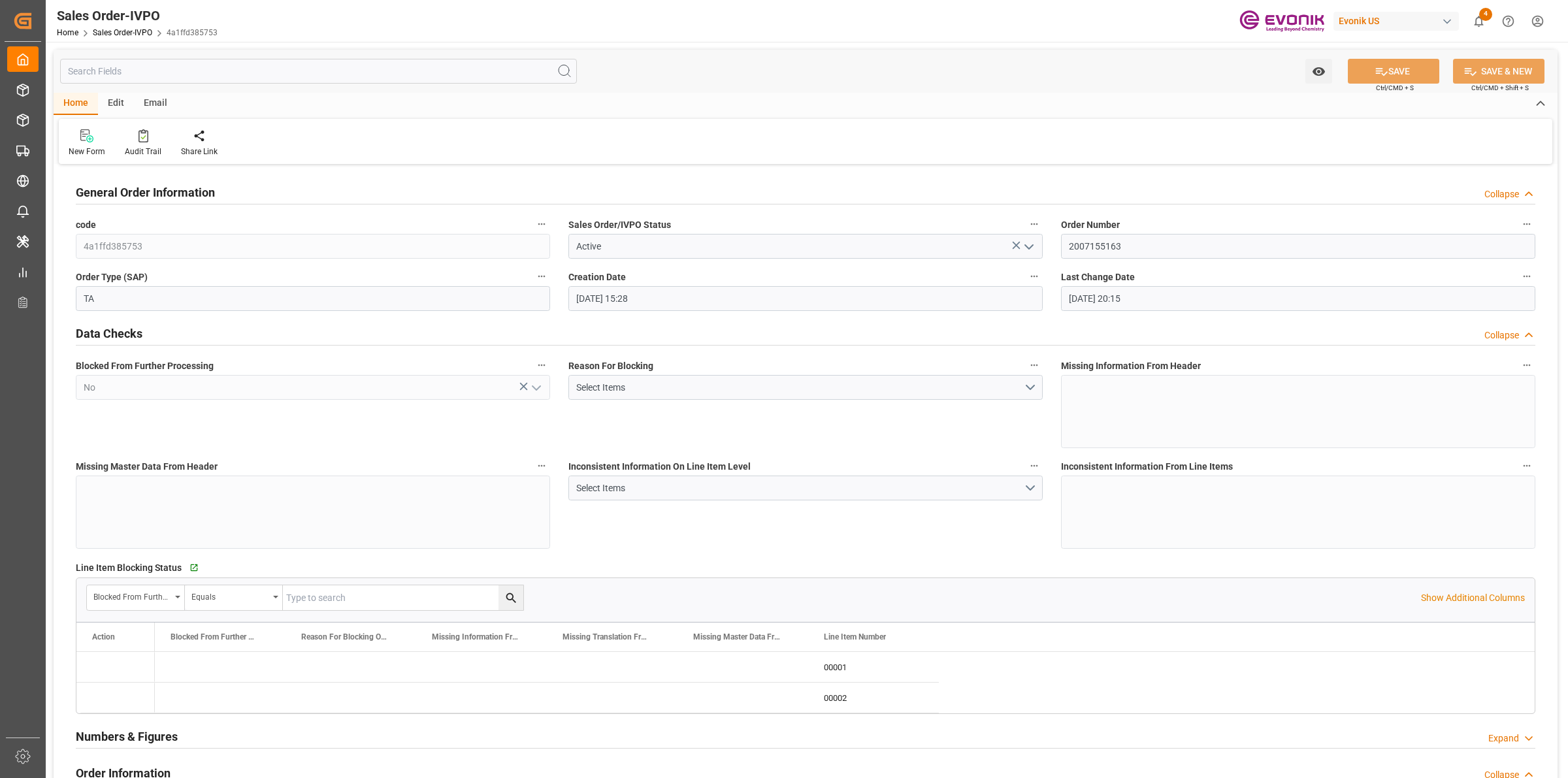
type input "[DATE] 20:15"
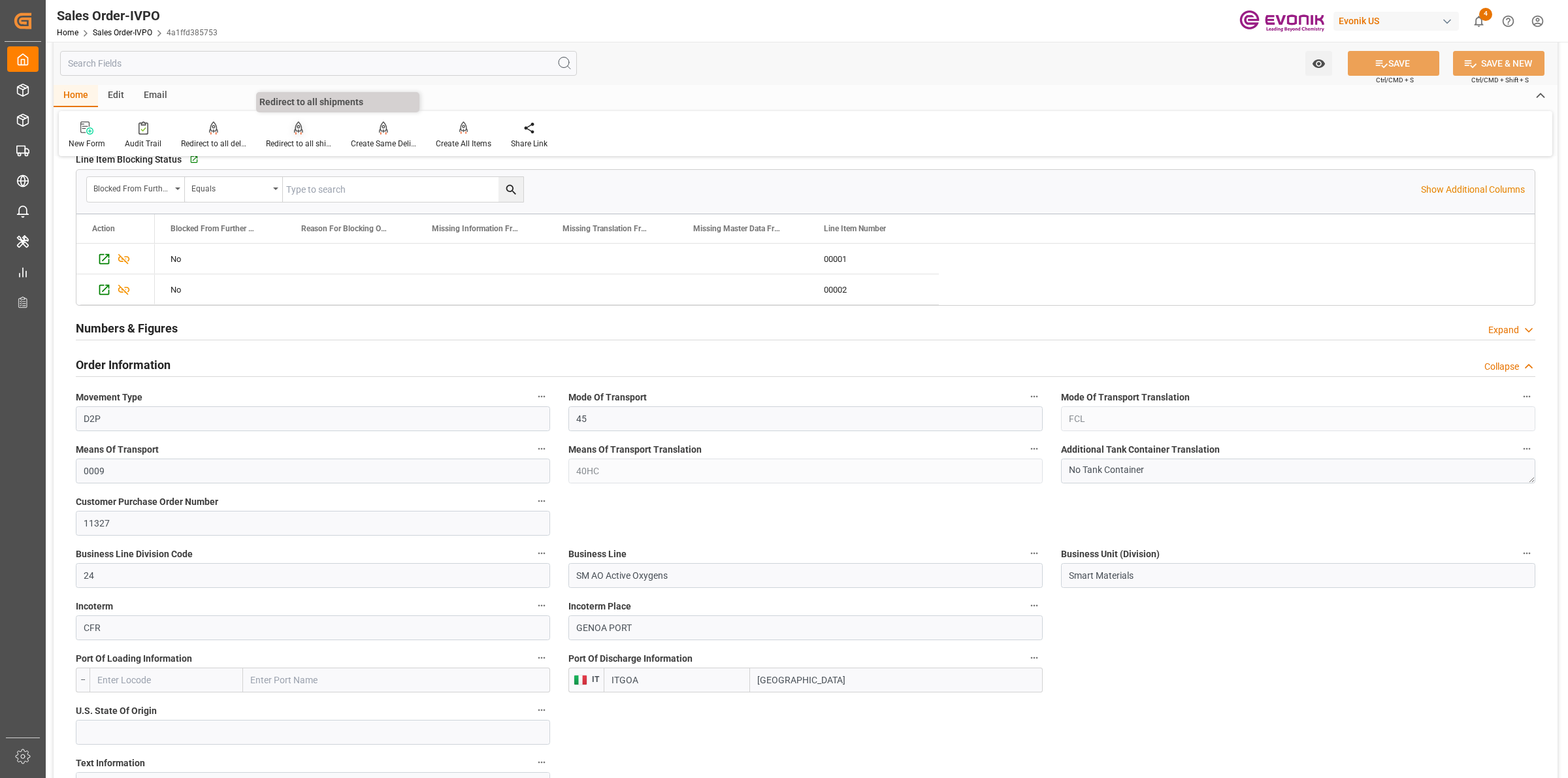
click at [288, 134] on div "Redirect to all shipments" at bounding box center [298, 135] width 85 height 29
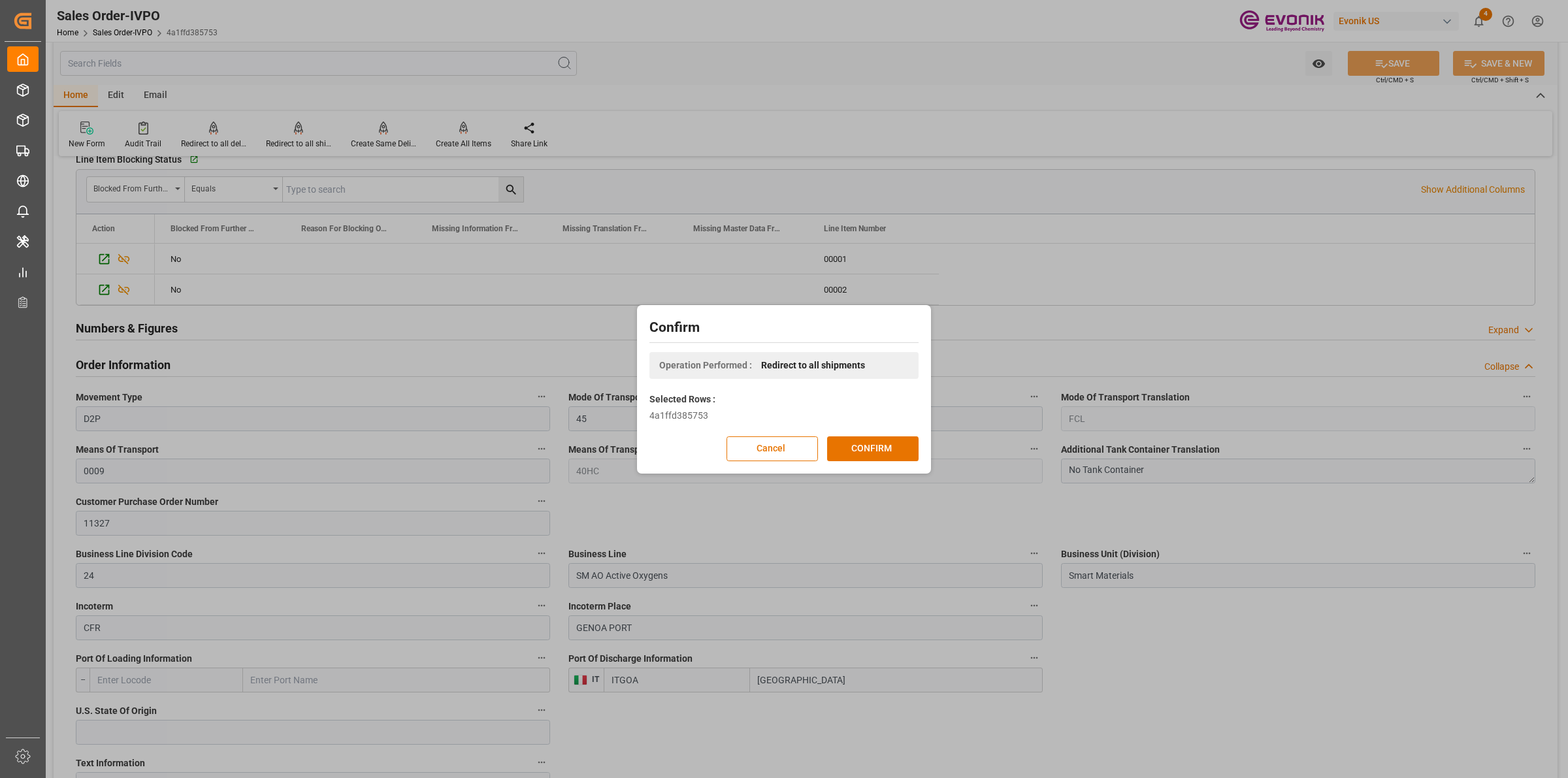
click at [853, 432] on div "Confirm Operation Performed : Redirect to all shipments Selected Rows : 4a1ffd3…" at bounding box center [784, 389] width 287 height 162
click at [852, 439] on button "CONFIRM" at bounding box center [873, 449] width 91 height 25
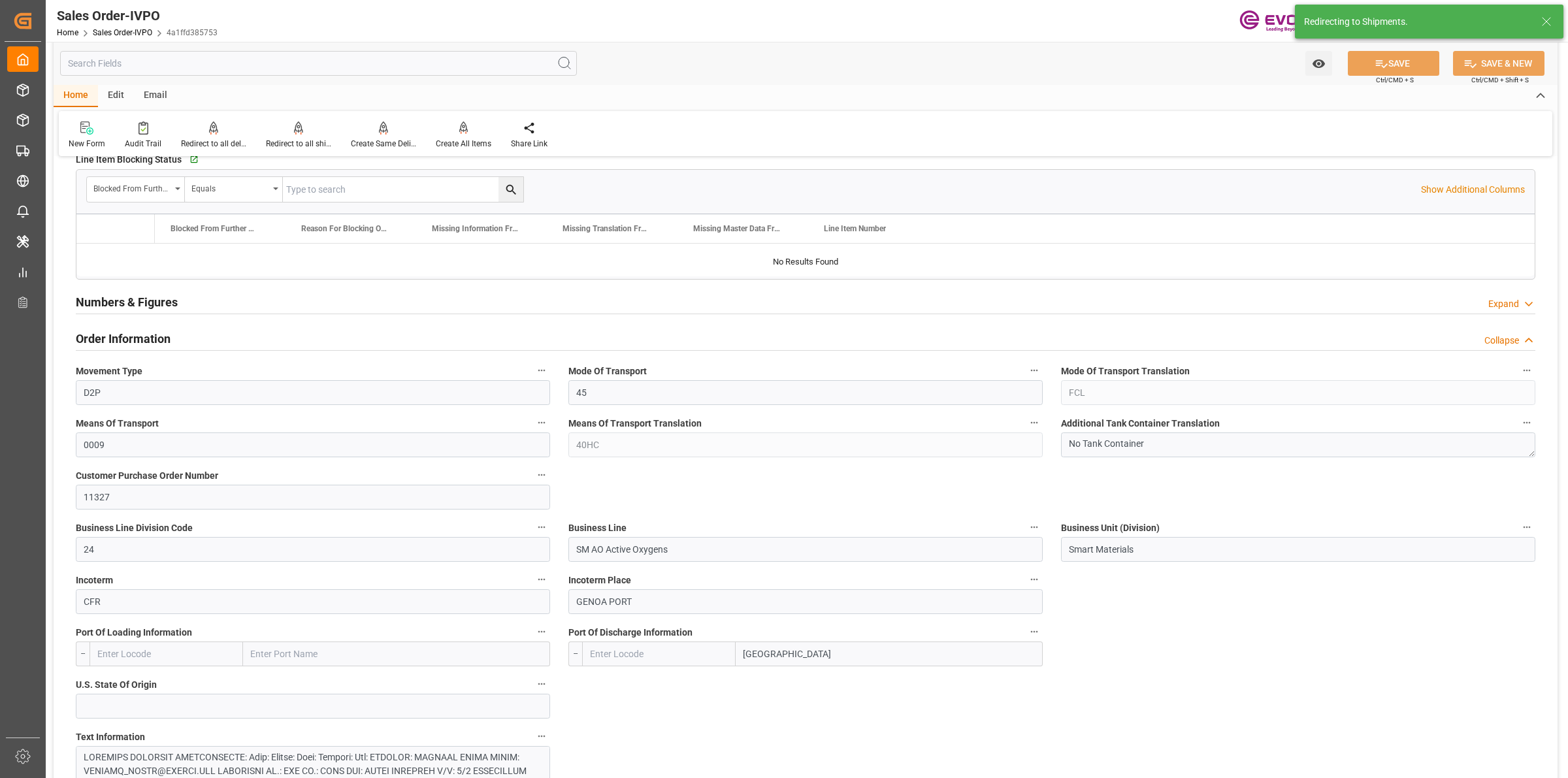
type input "ITGOA"
type input "0"
type input "1"
type input "2"
type input "1"
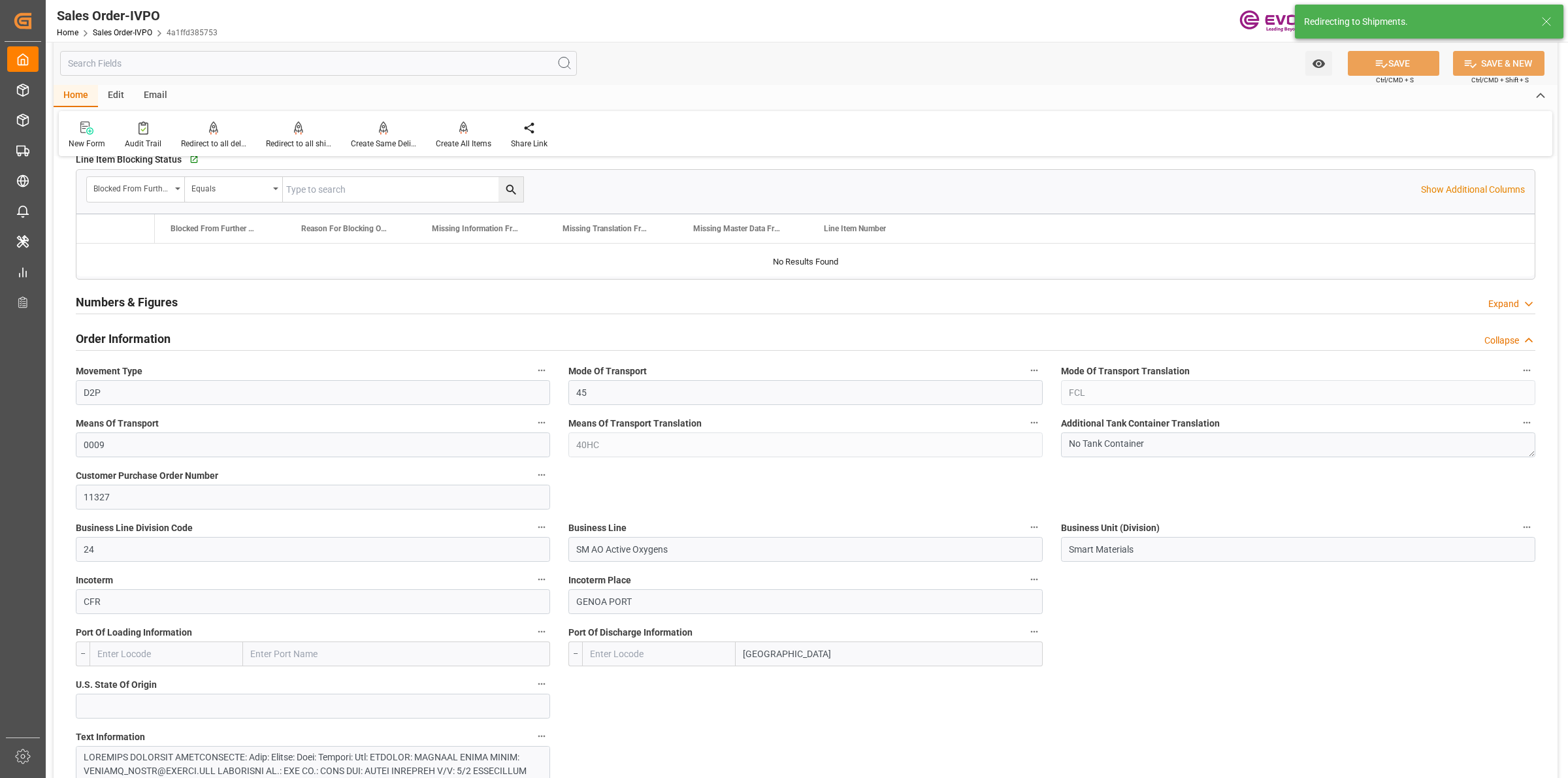
type input "19511.456"
type input "51.1212"
type input "19000"
type input "60"
type input "[DATE] 15:28"
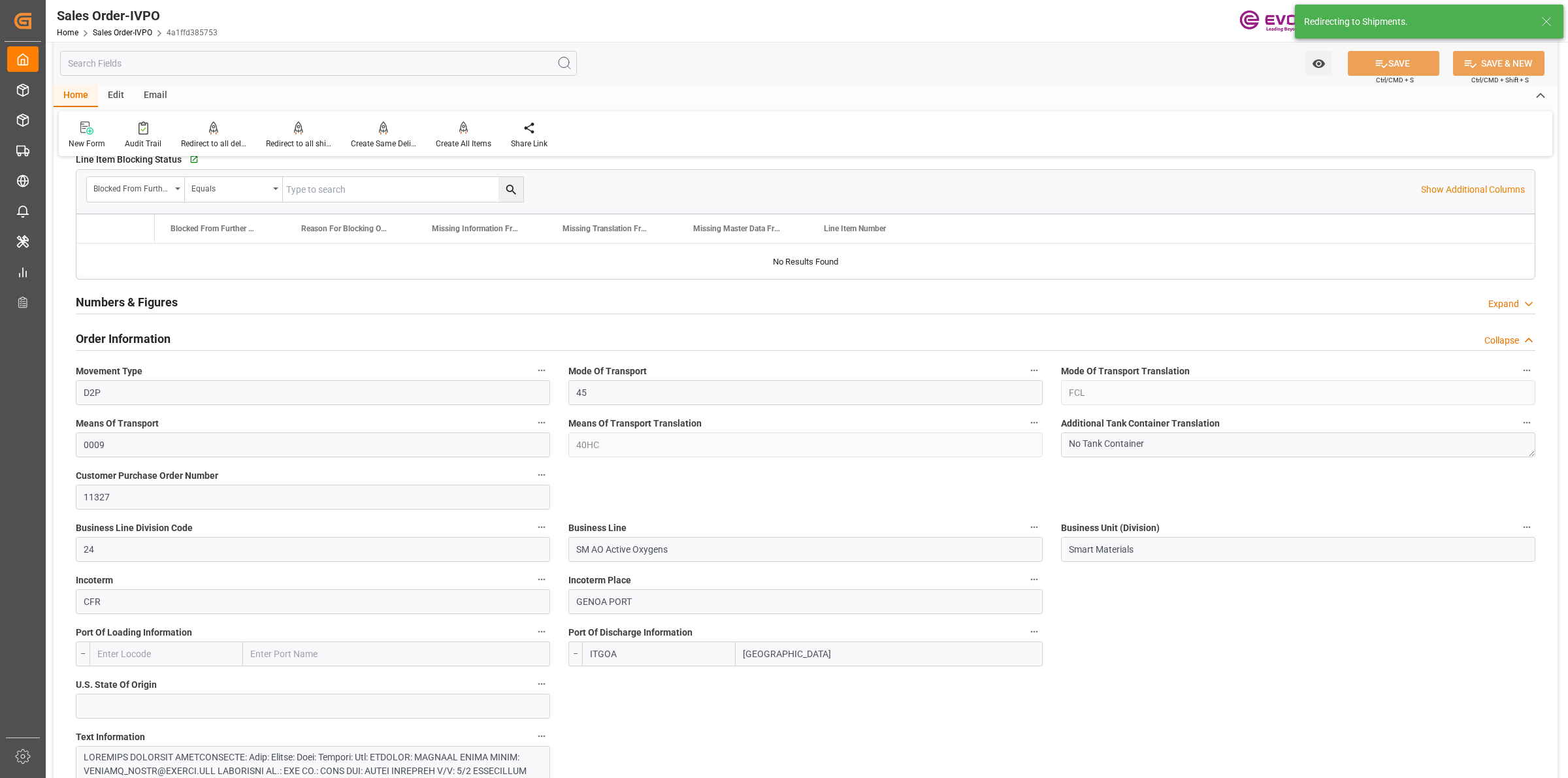
type input "[DATE] 20:15"
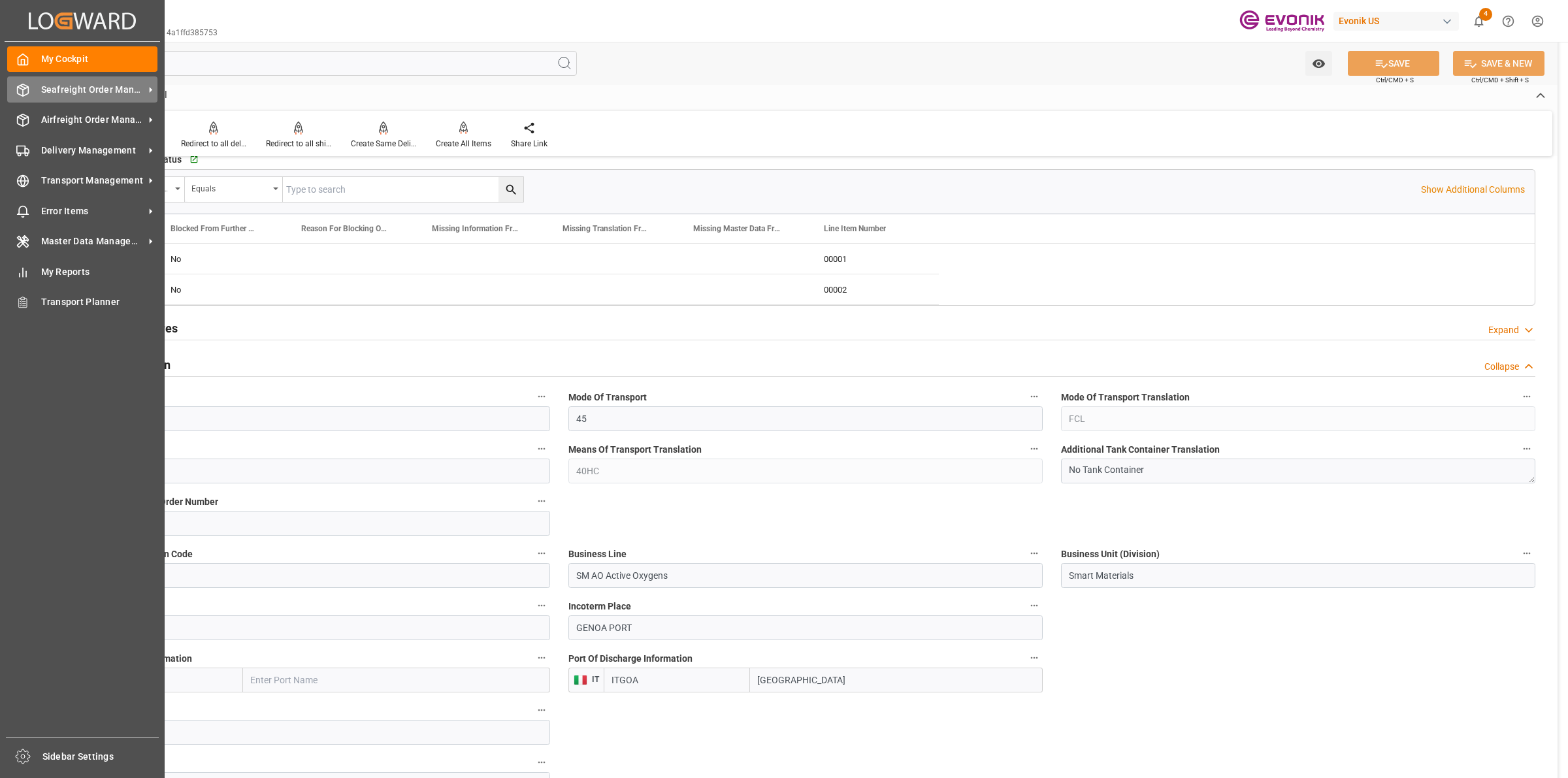
click at [48, 94] on span "Seafreight Order Management" at bounding box center [93, 90] width 103 height 14
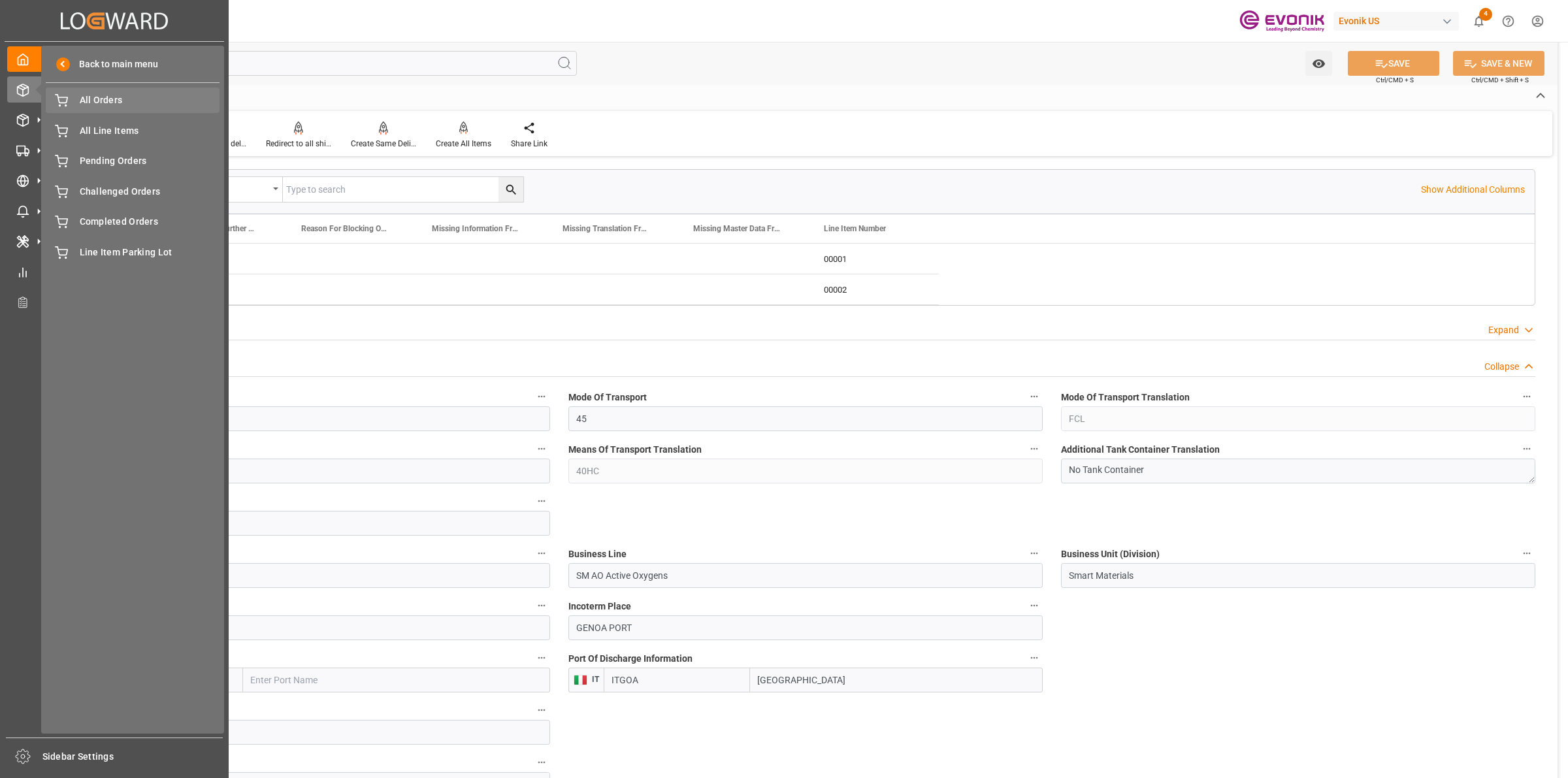
click at [99, 102] on span "All Orders" at bounding box center [150, 101] width 140 height 14
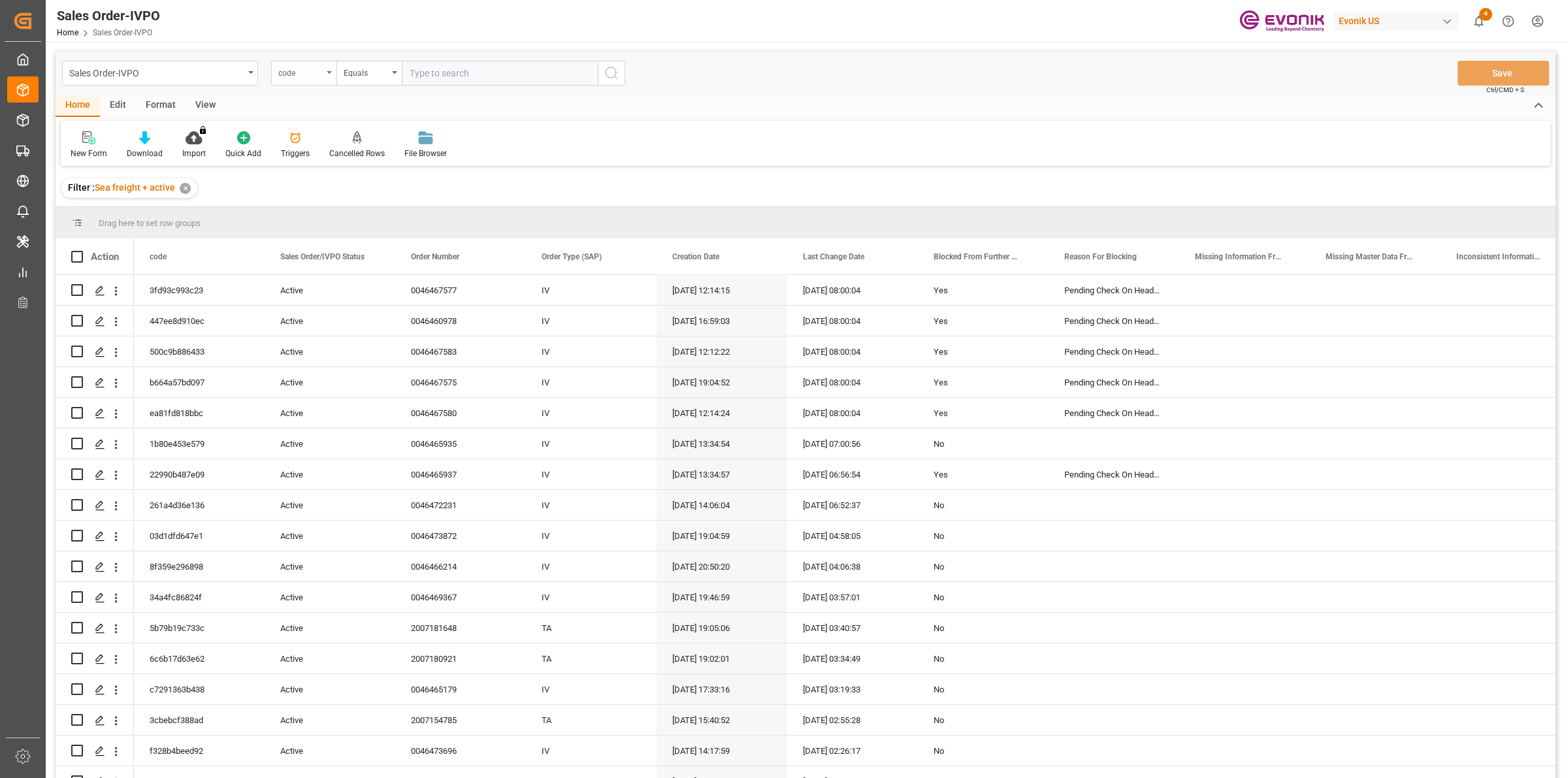
click at [299, 73] on div "code" at bounding box center [300, 71] width 44 height 15
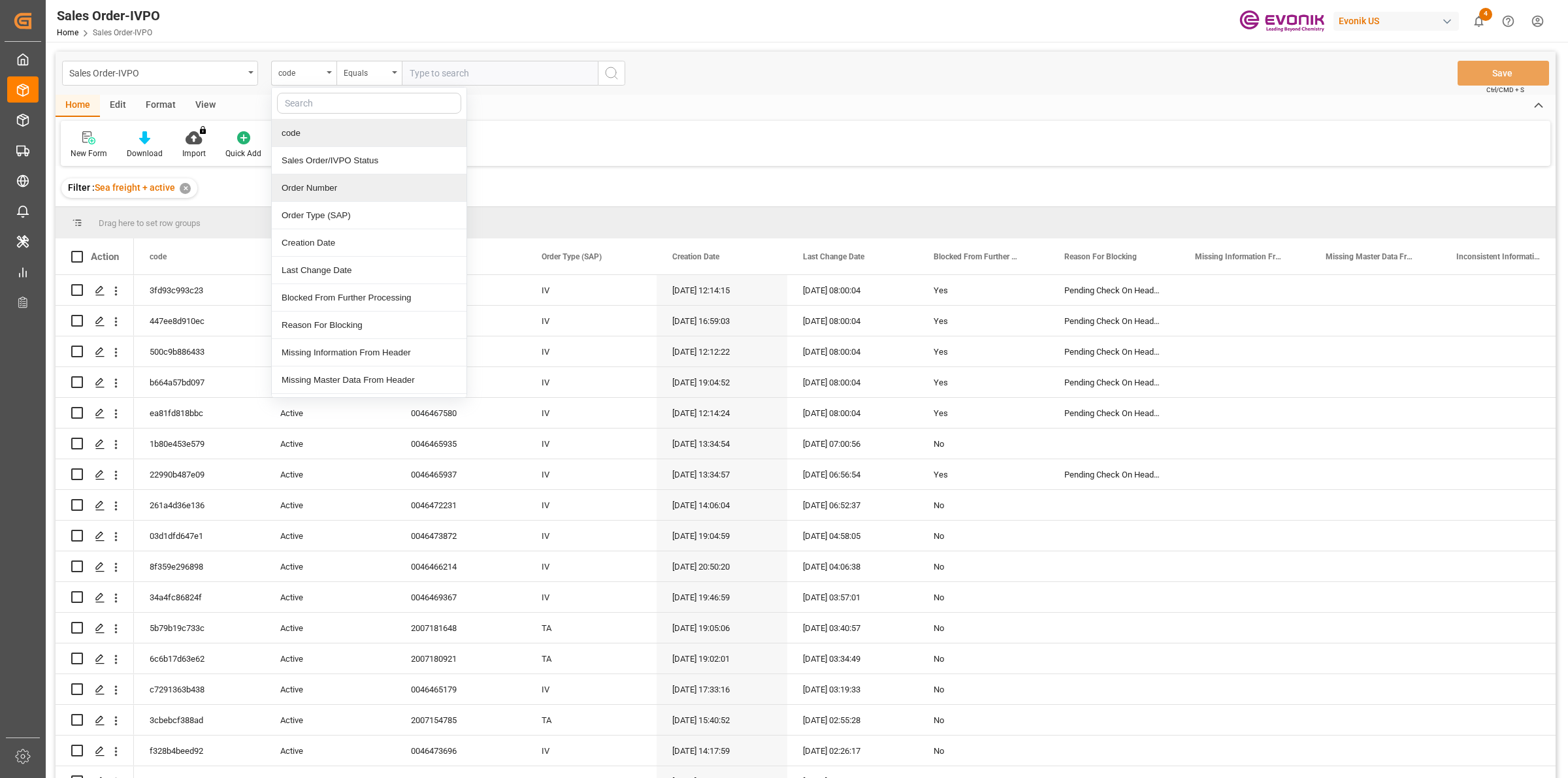
click at [311, 194] on div "Order Number" at bounding box center [368, 188] width 194 height 27
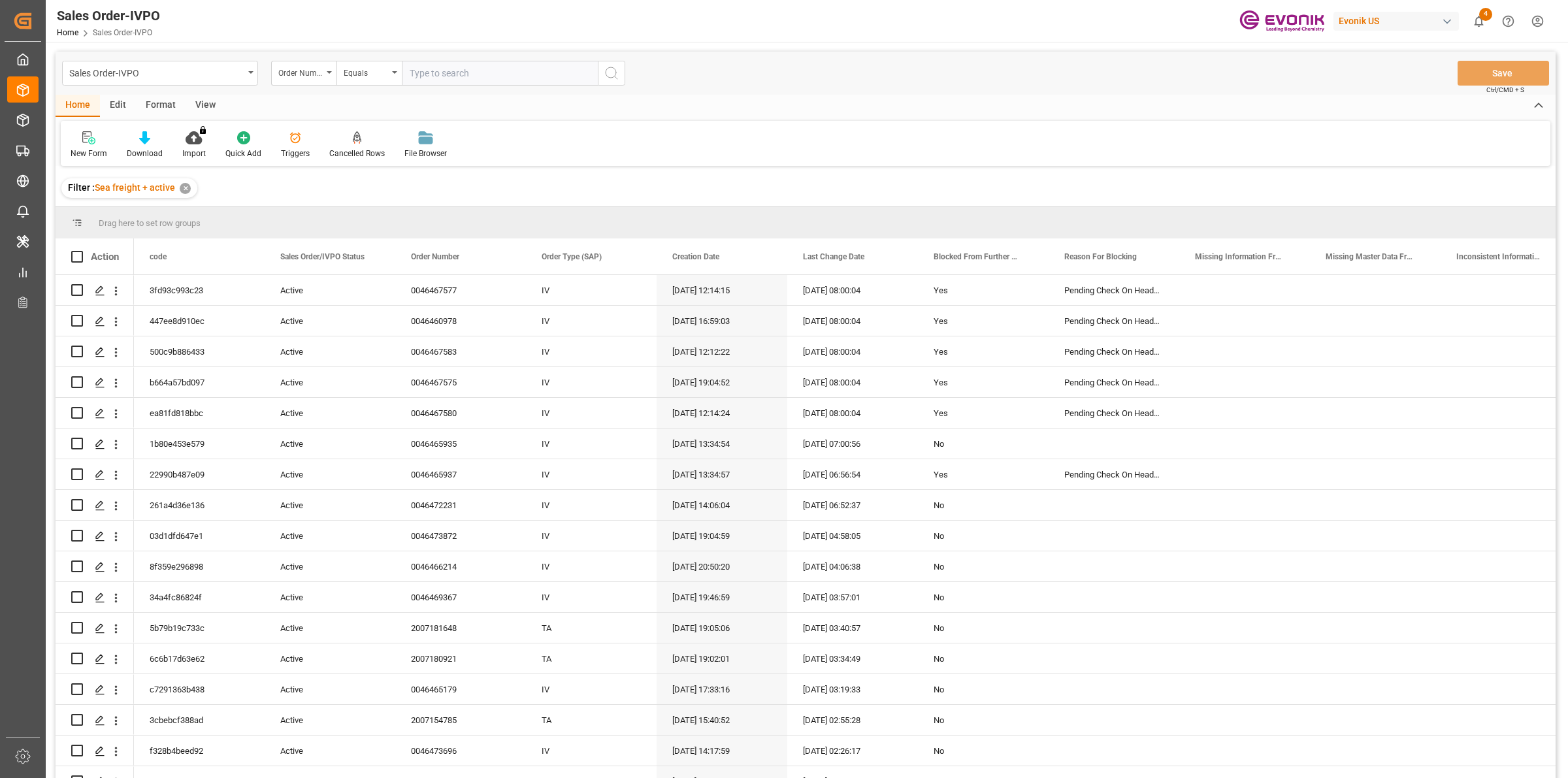
click at [508, 72] on input "text" at bounding box center [500, 73] width 196 height 25
paste input "0046472721"
type input "0046472721"
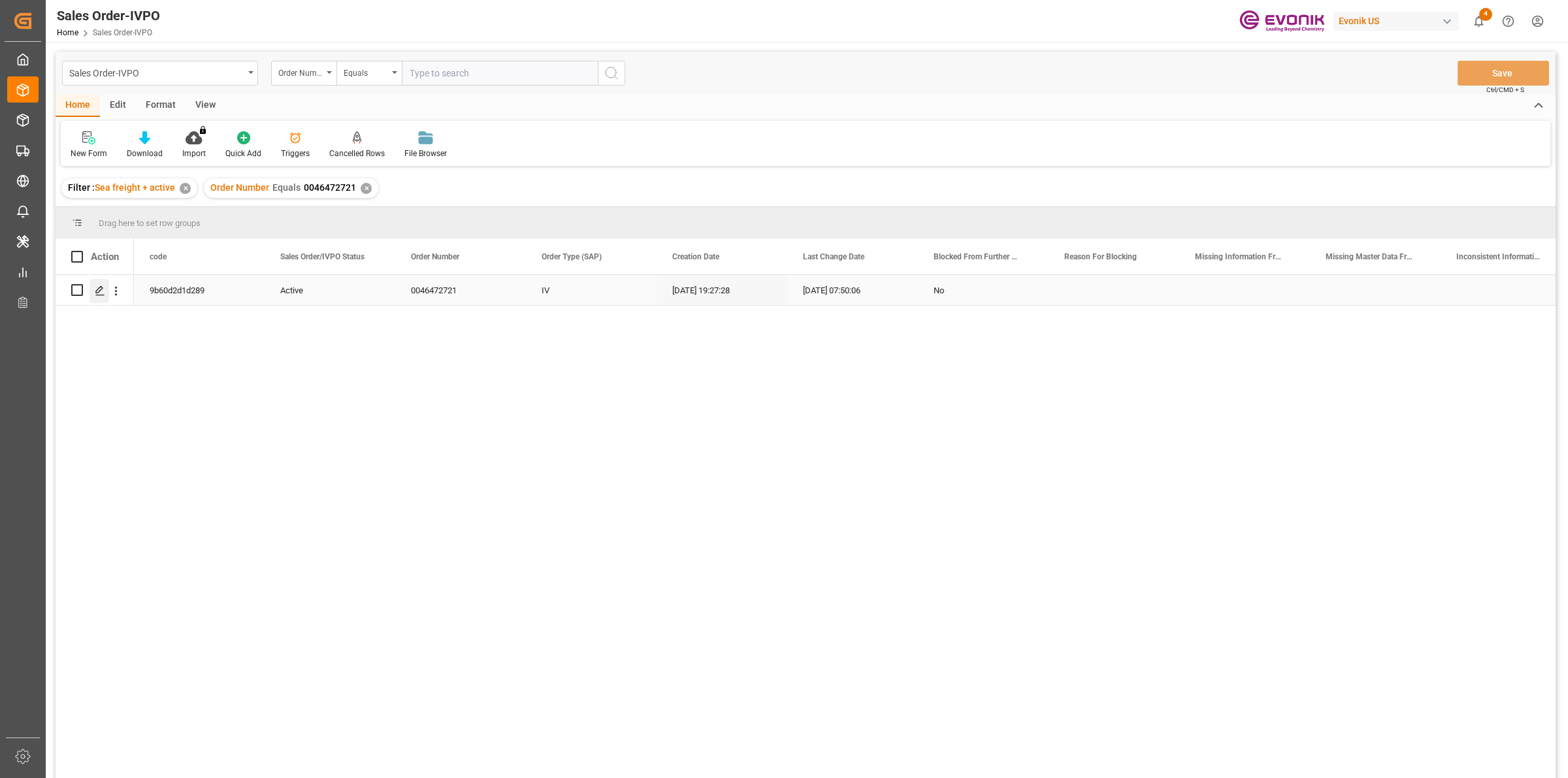
click at [98, 287] on icon "Press SPACE to select this row." at bounding box center [99, 290] width 10 height 10
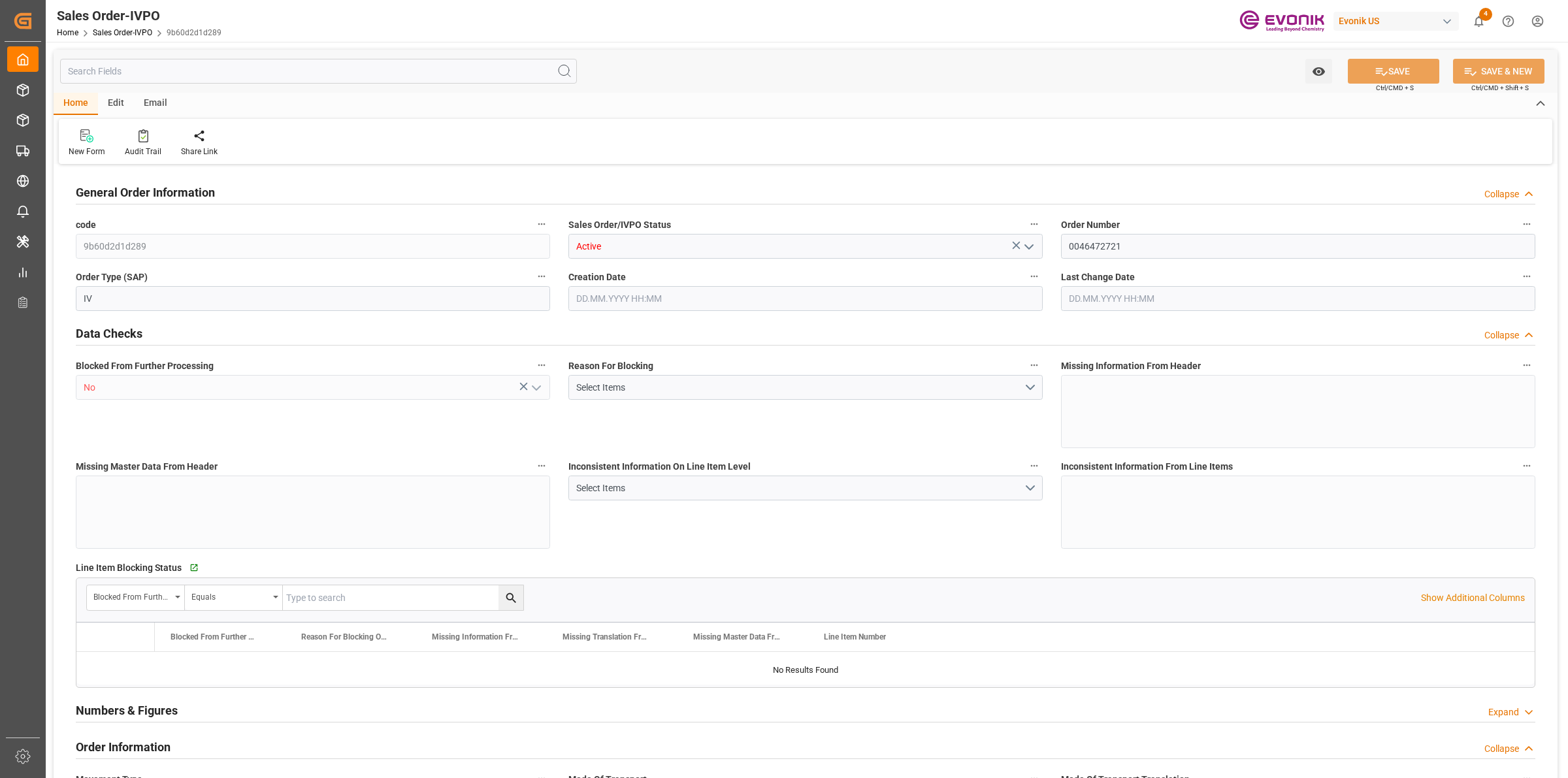
type input "NLRTM"
type input "0"
type input "1"
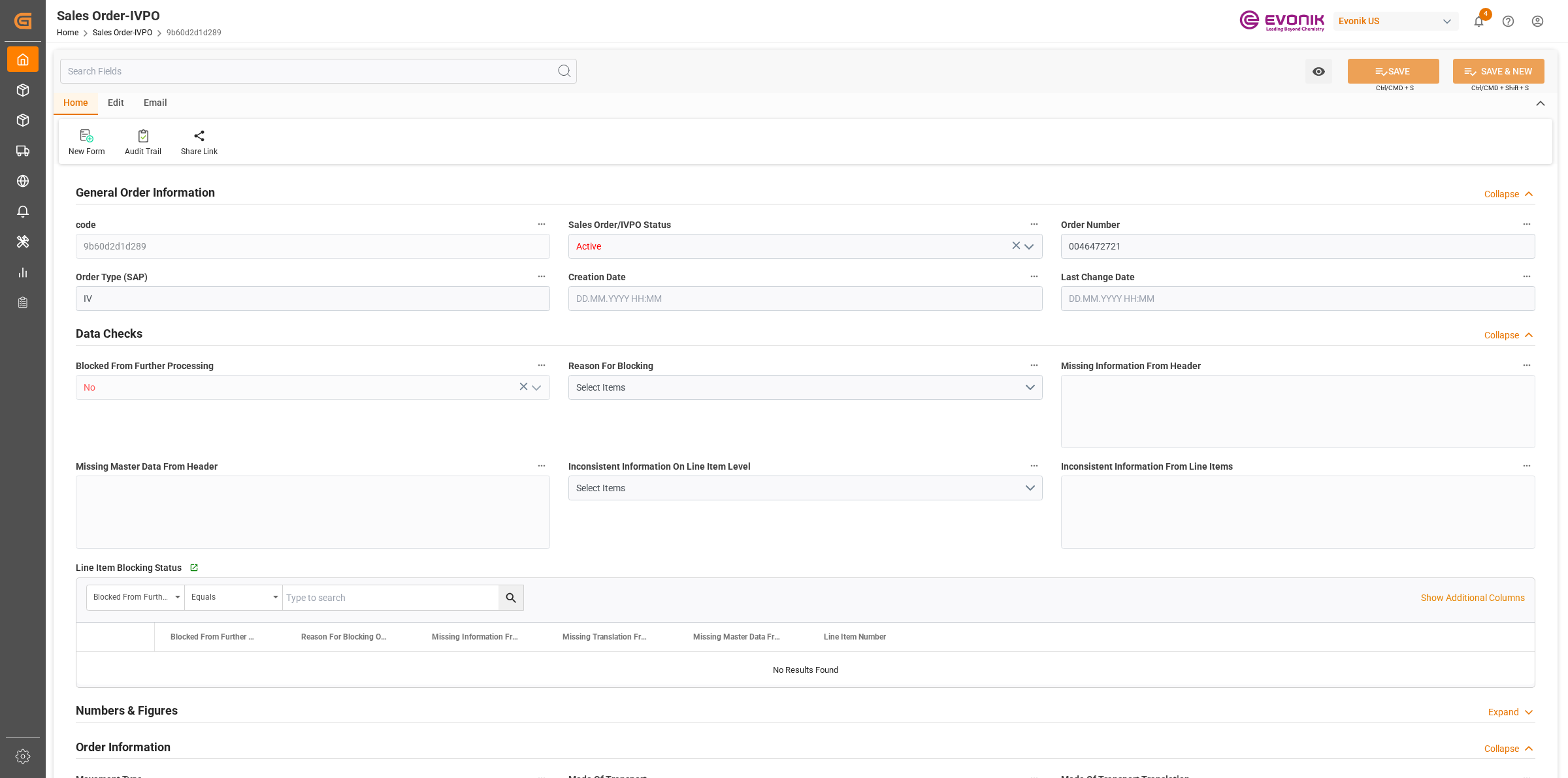
type input "13206.2"
type input "25.19"
type input "17000"
type input "30"
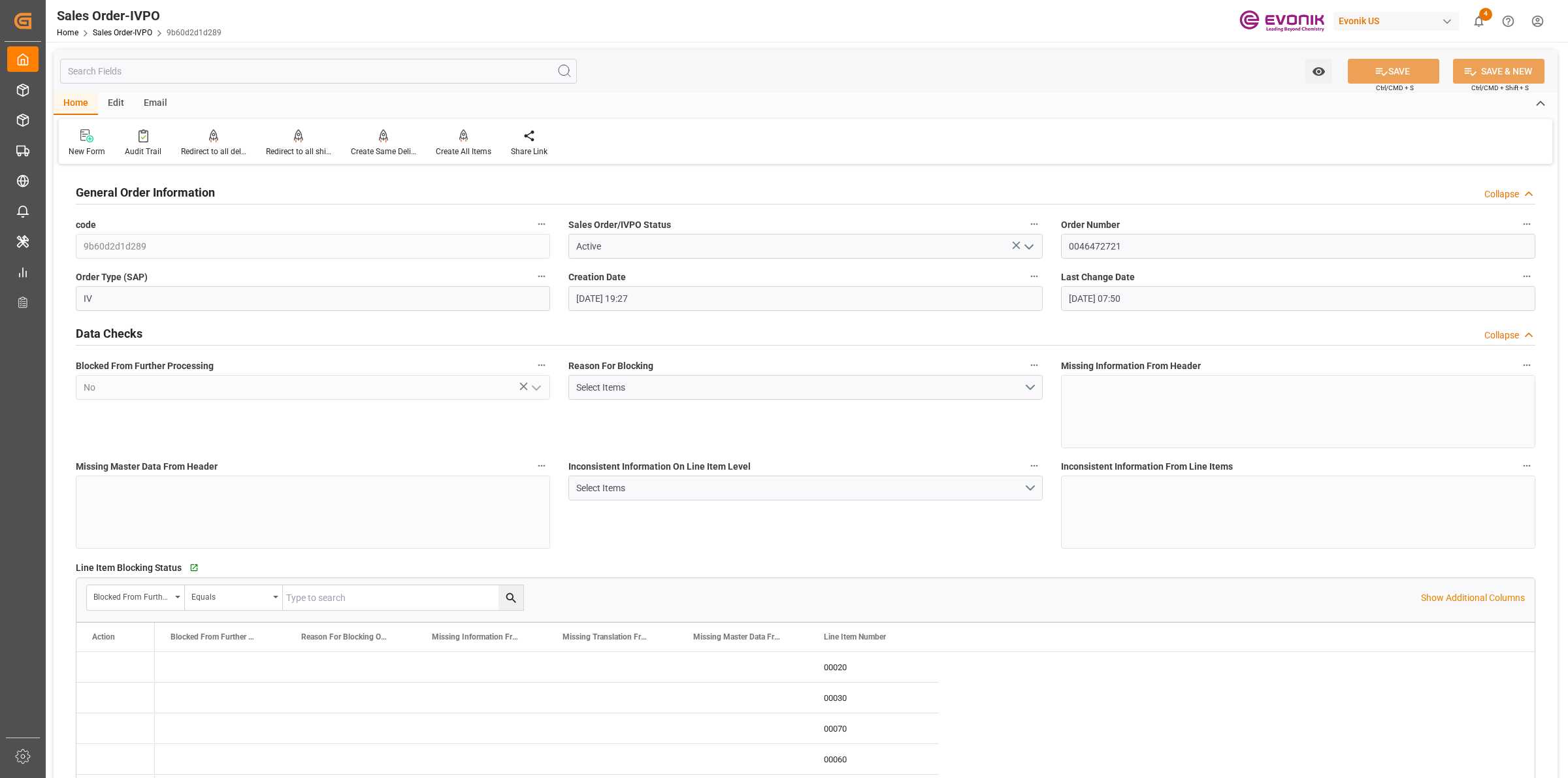
type input "[DATE] 19:27"
type input "[DATE] 07:50"
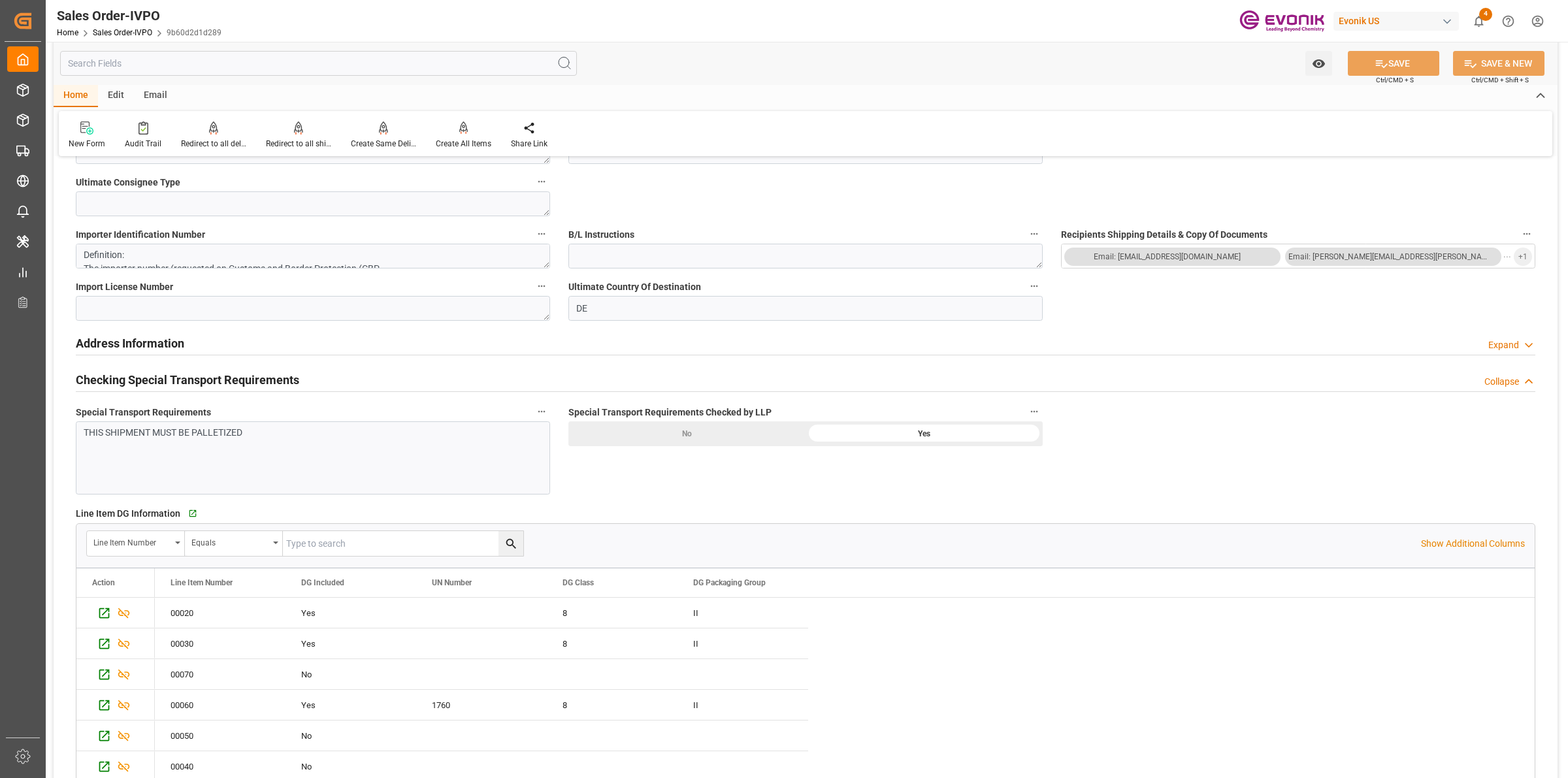
scroll to position [1878, 0]
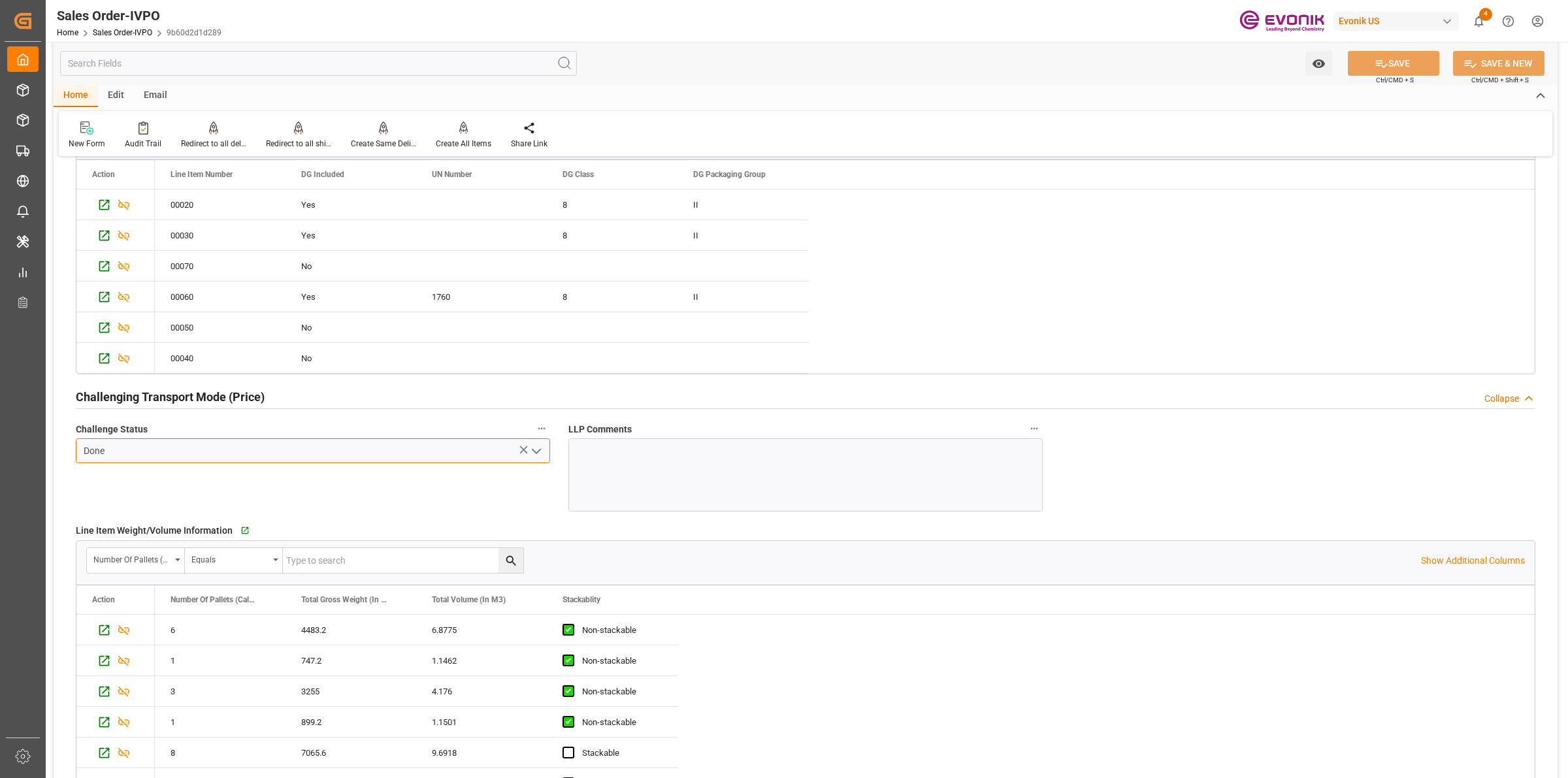
click at [327, 456] on input "Done" at bounding box center [313, 451] width 475 height 25
click at [453, 493] on div "Challenge Status Done" at bounding box center [312, 465] width 492 height 101
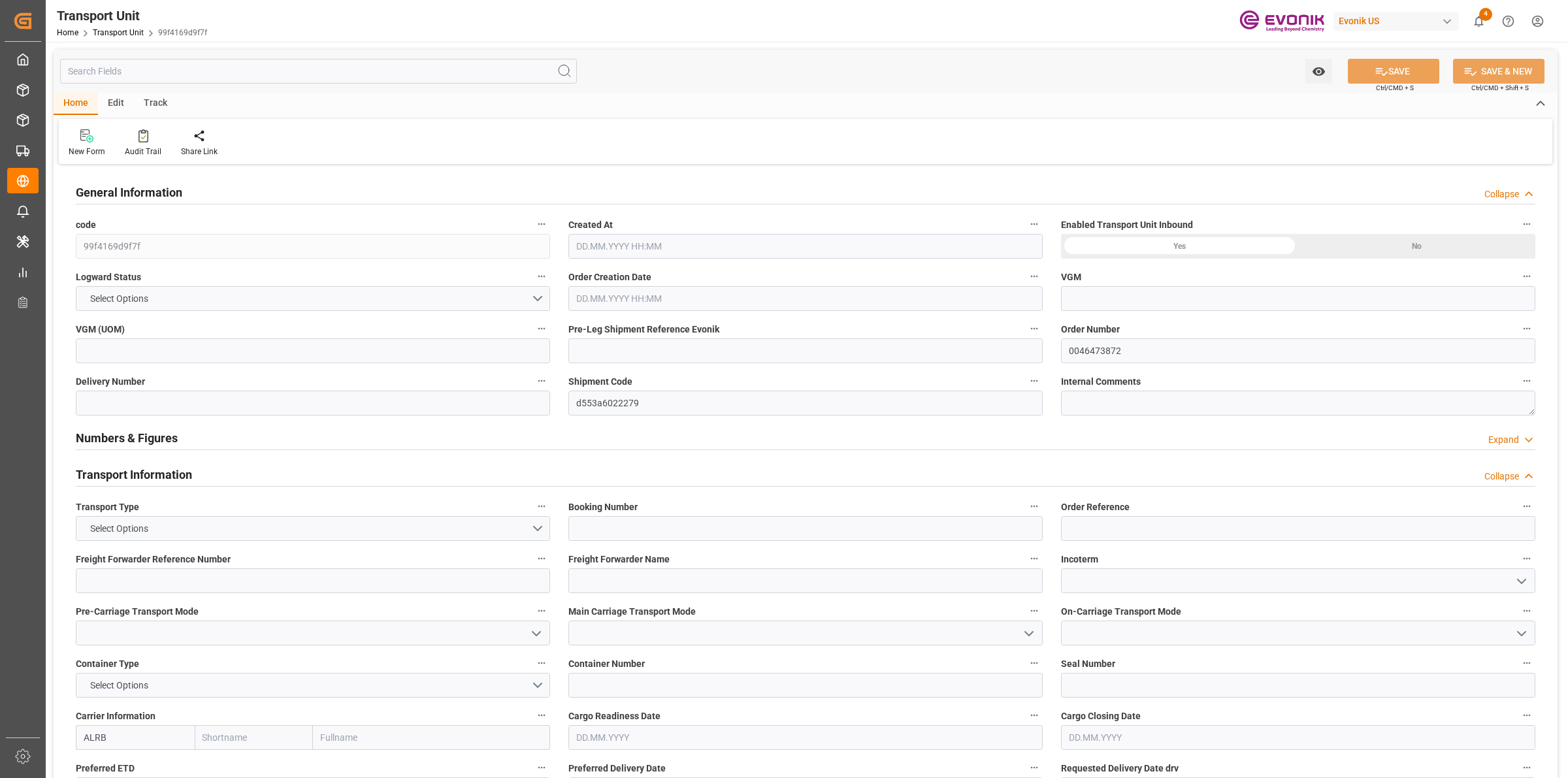
type input "AC Containerline"
type input "Leschaco Inc."
type input "USEWR"
type input "BRSSZ"
type input "423"
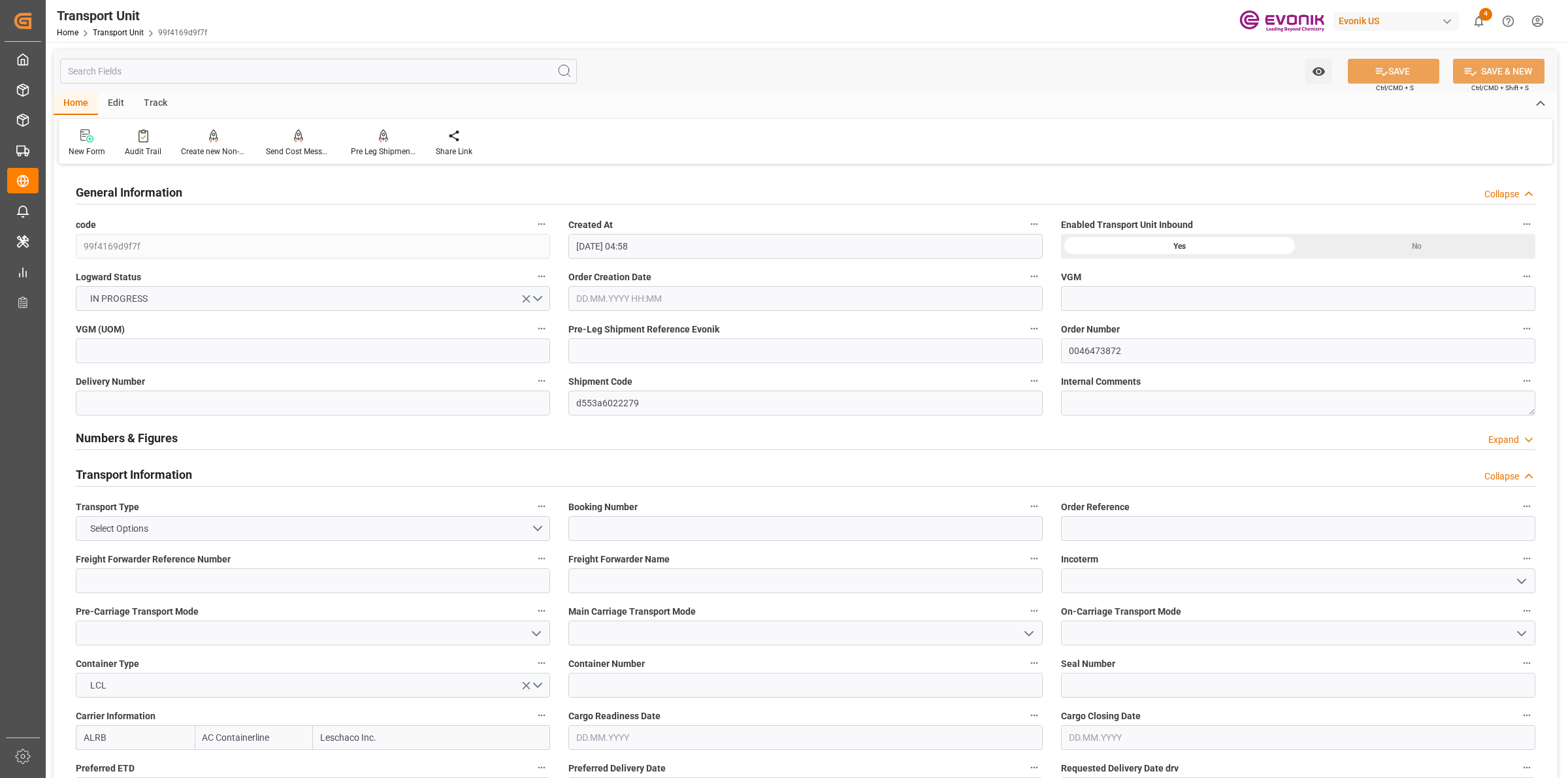
type input "[DATE] 04:58"
type input "[DATE]"
type input "[DATE] 00:00"
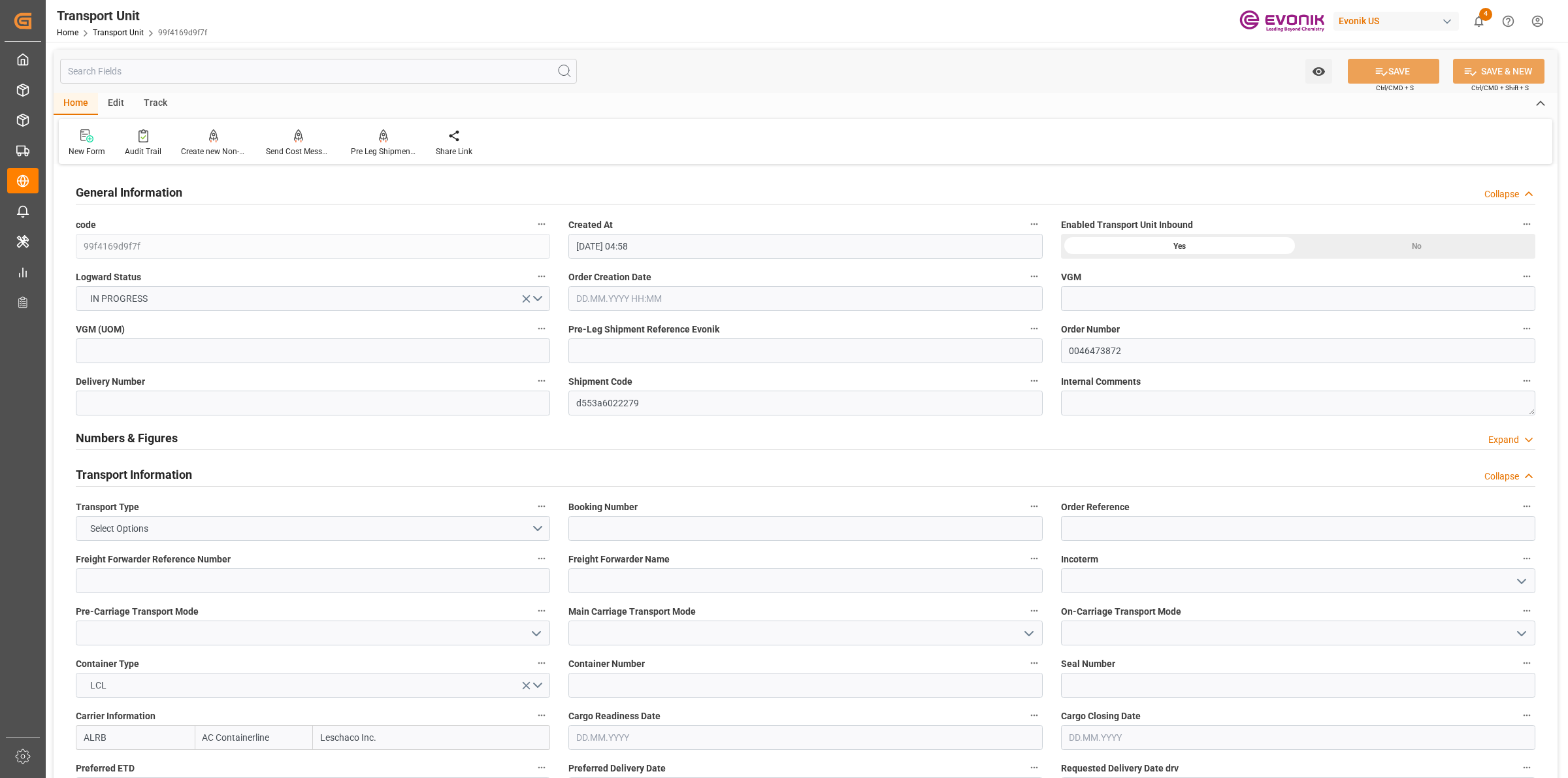
type input "[DATE] 00:00"
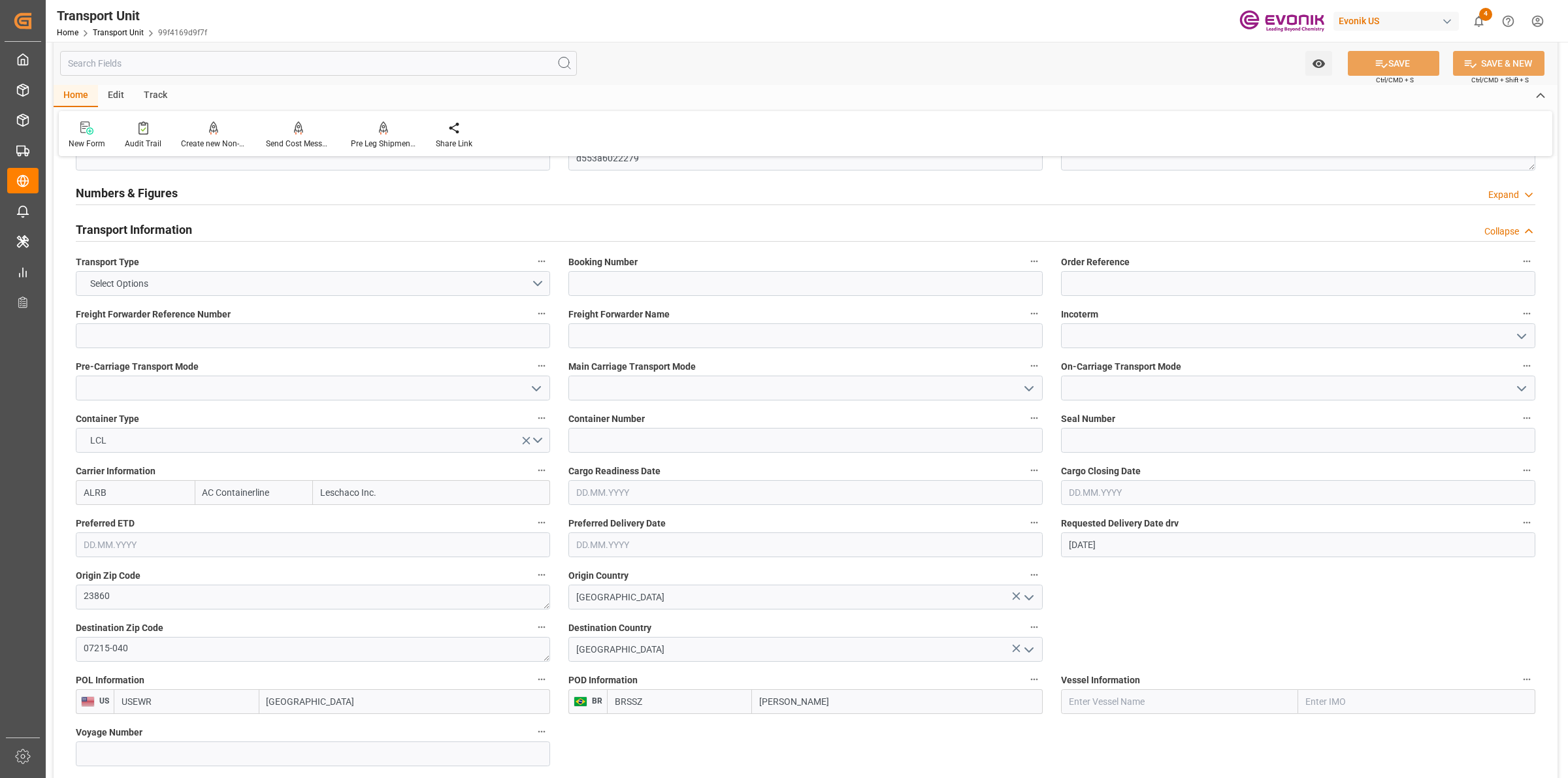
scroll to position [490, 0]
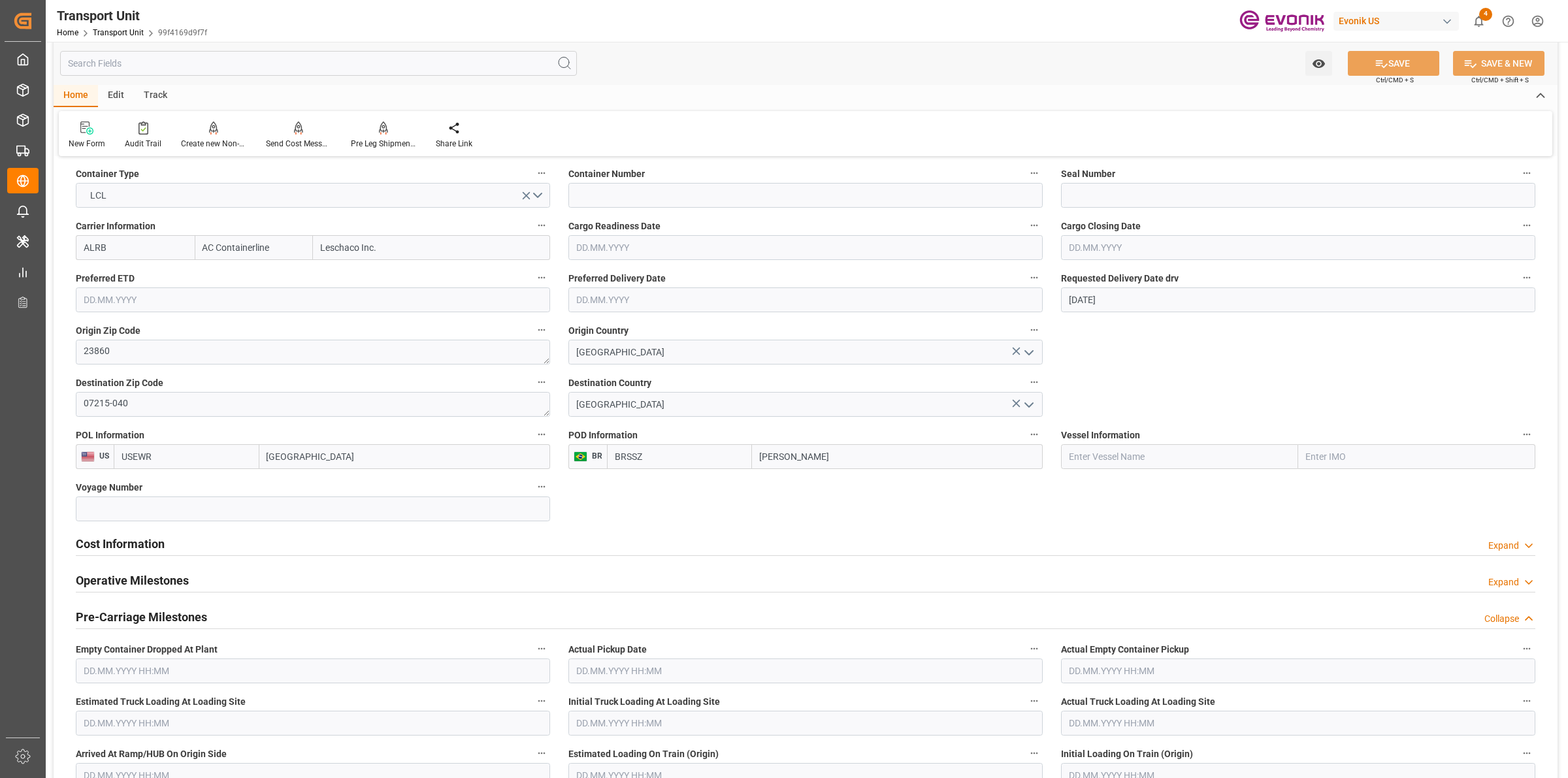
click at [166, 543] on div "Cost Information Expand" at bounding box center [805, 543] width 1460 height 25
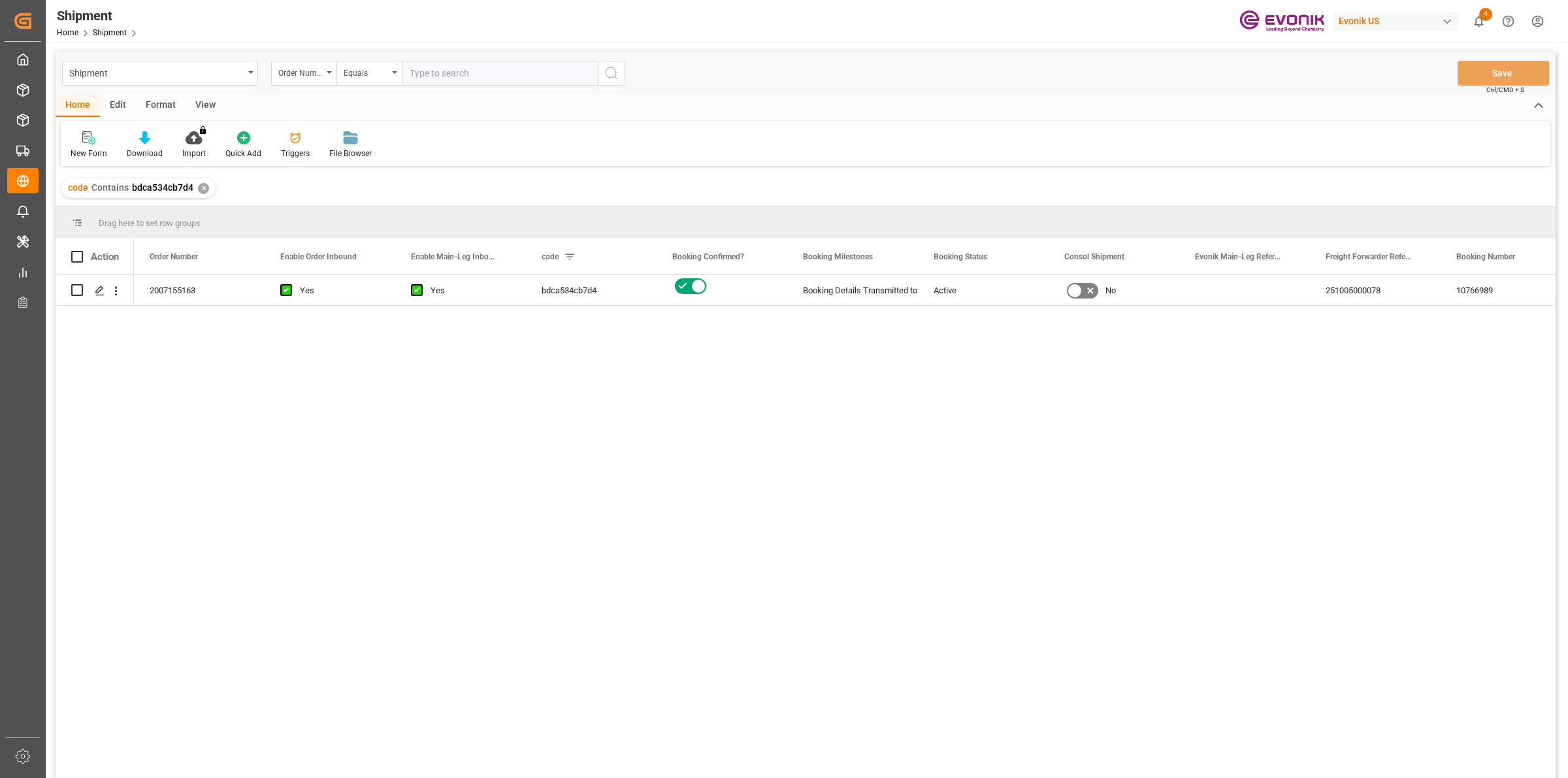
click at [311, 391] on div "2007155163 Yes Yes bdca534cb7d4 Booking Details Transmitted to SAP Active No 25…" at bounding box center [845, 530] width 1422 height 511
click at [101, 291] on icon "Press SPACE to select this row." at bounding box center [99, 290] width 10 height 10
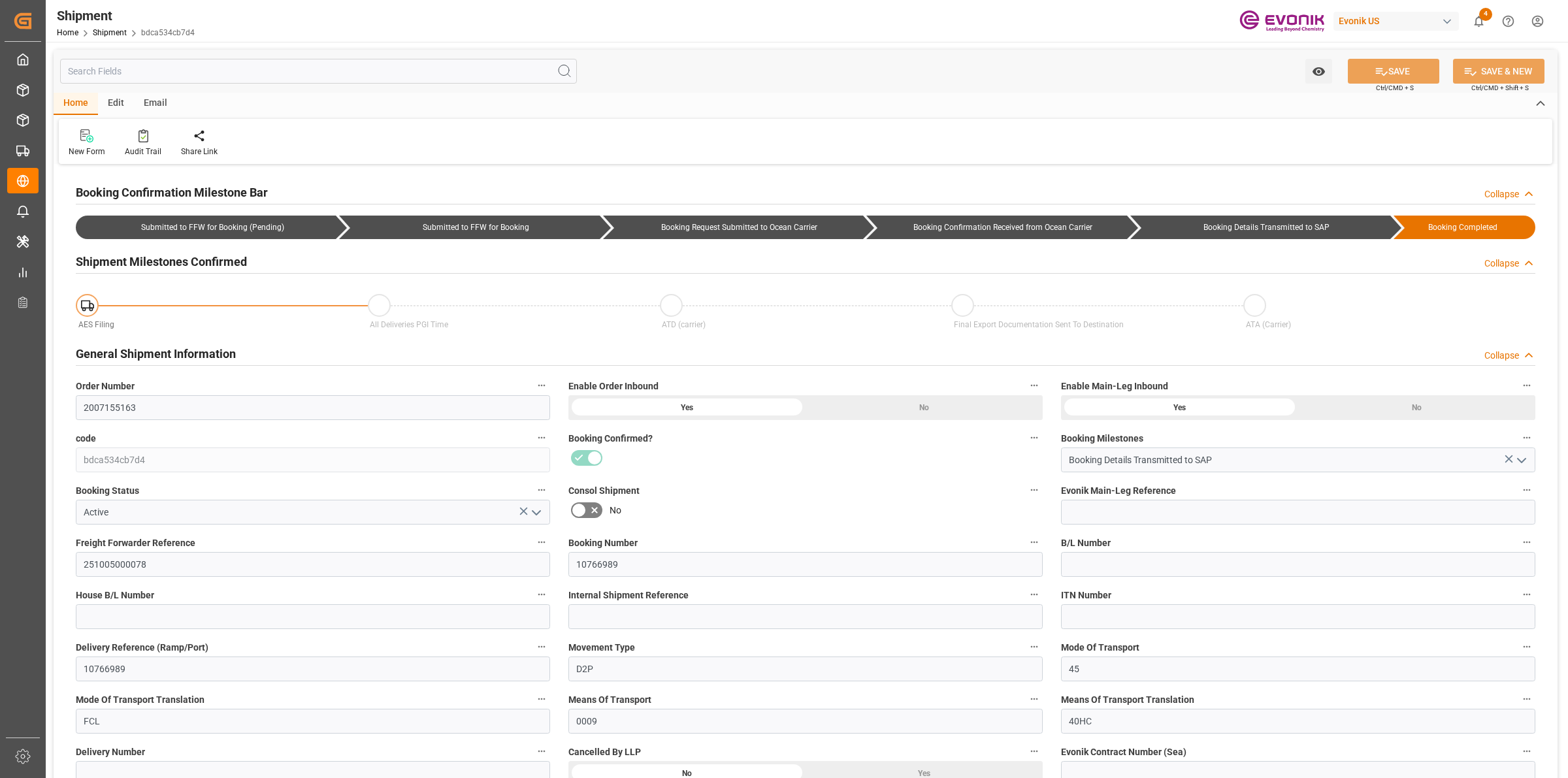
type input "USHOU"
type input "ITGOA"
type input "9306158"
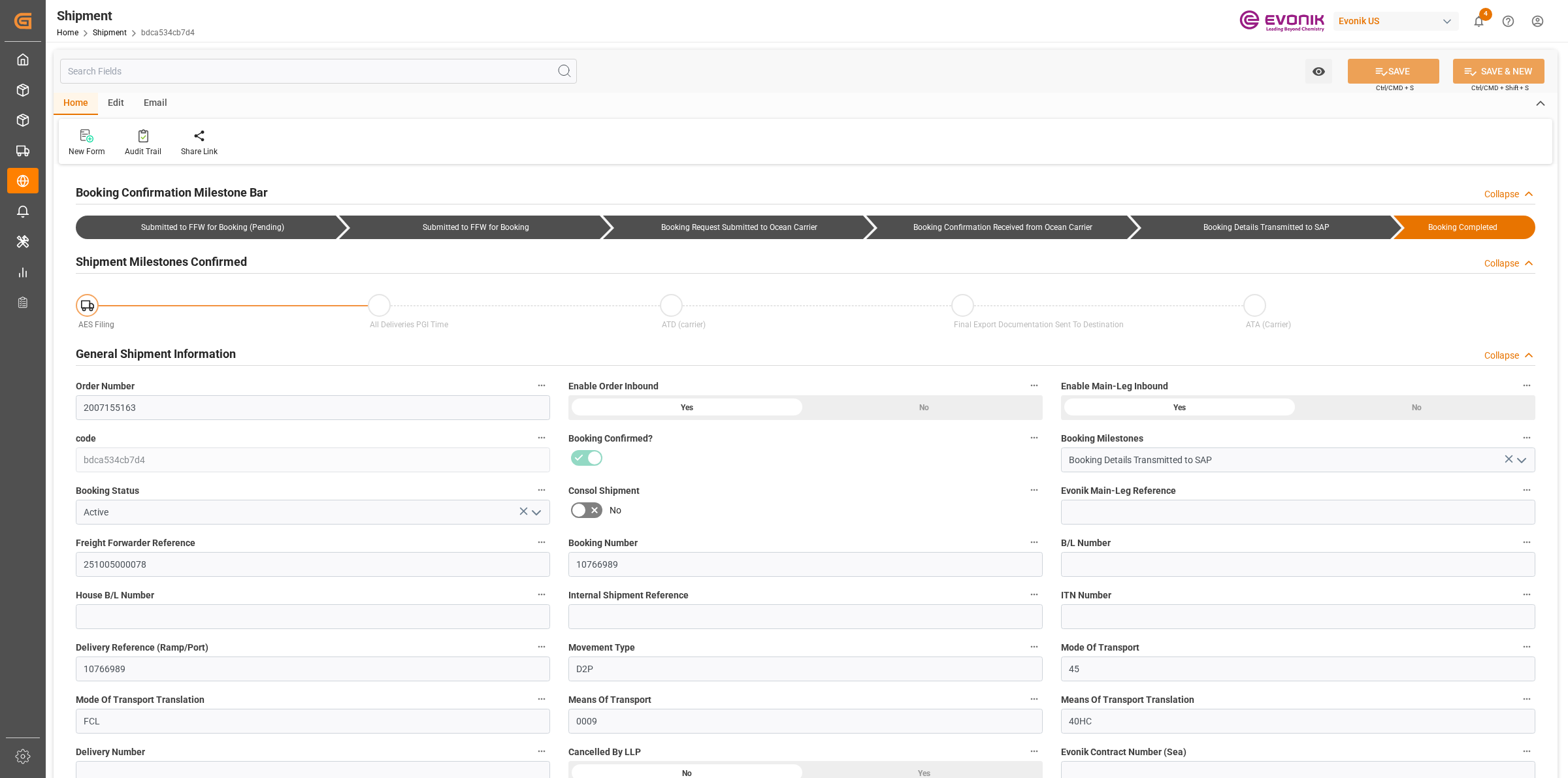
type input "13.10.2025 00:00"
type input "03.11.2025 00:00"
type input "08.10.2025 16:00"
type input "07.10.2025 12:00"
type input "04.10.2025 00:00"
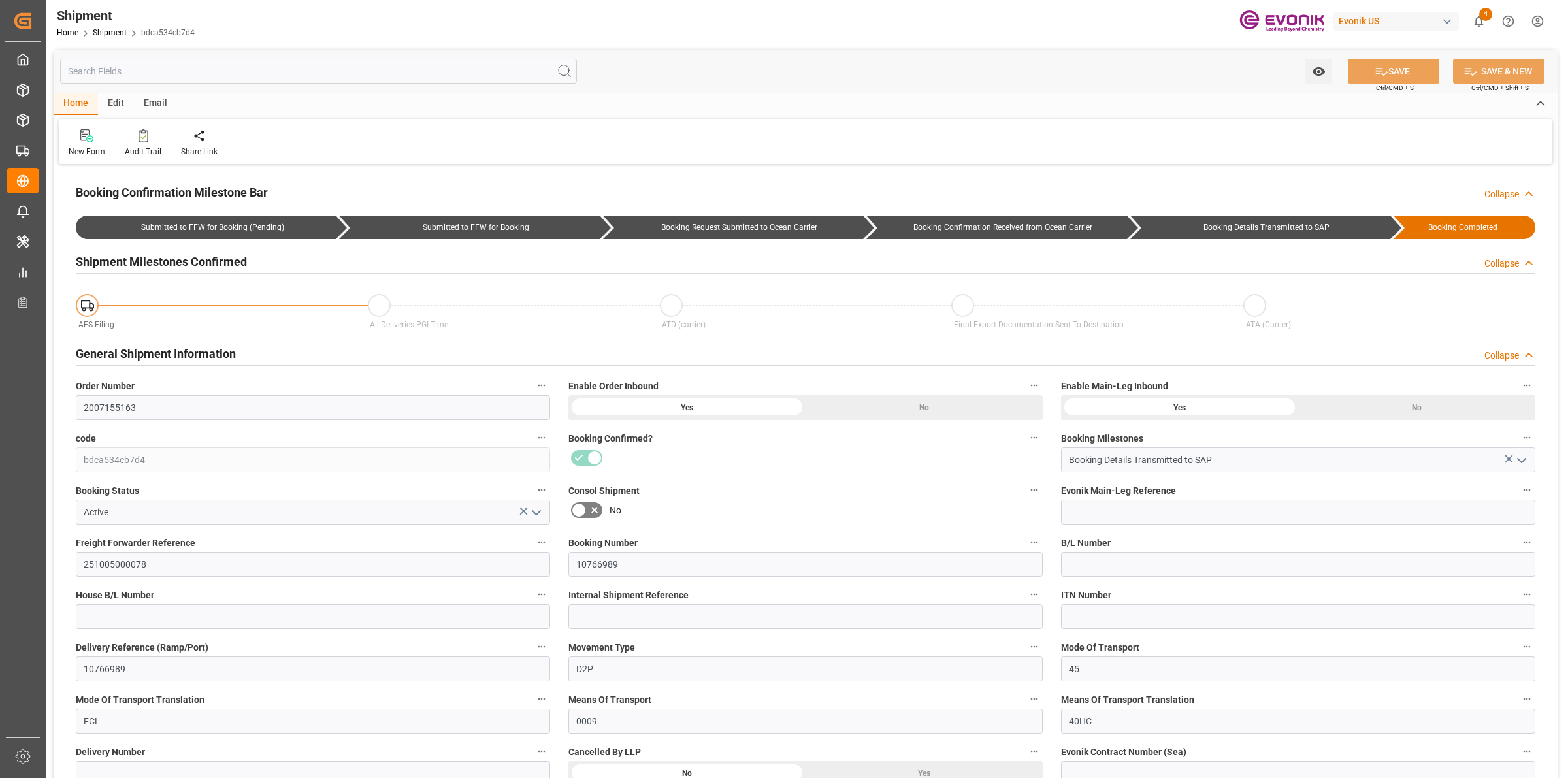
type input "08.10.2025 16:00"
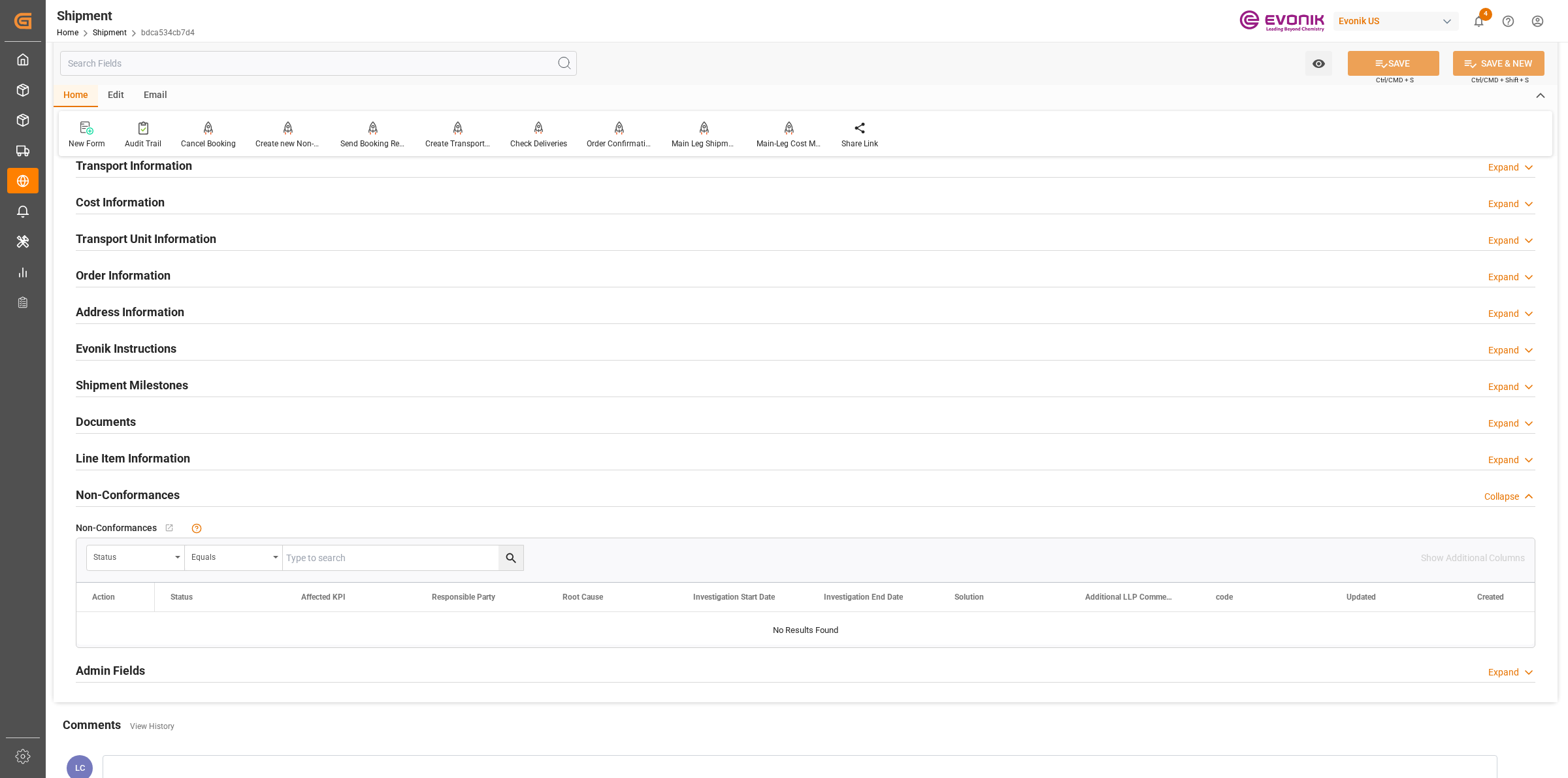
scroll to position [571, 0]
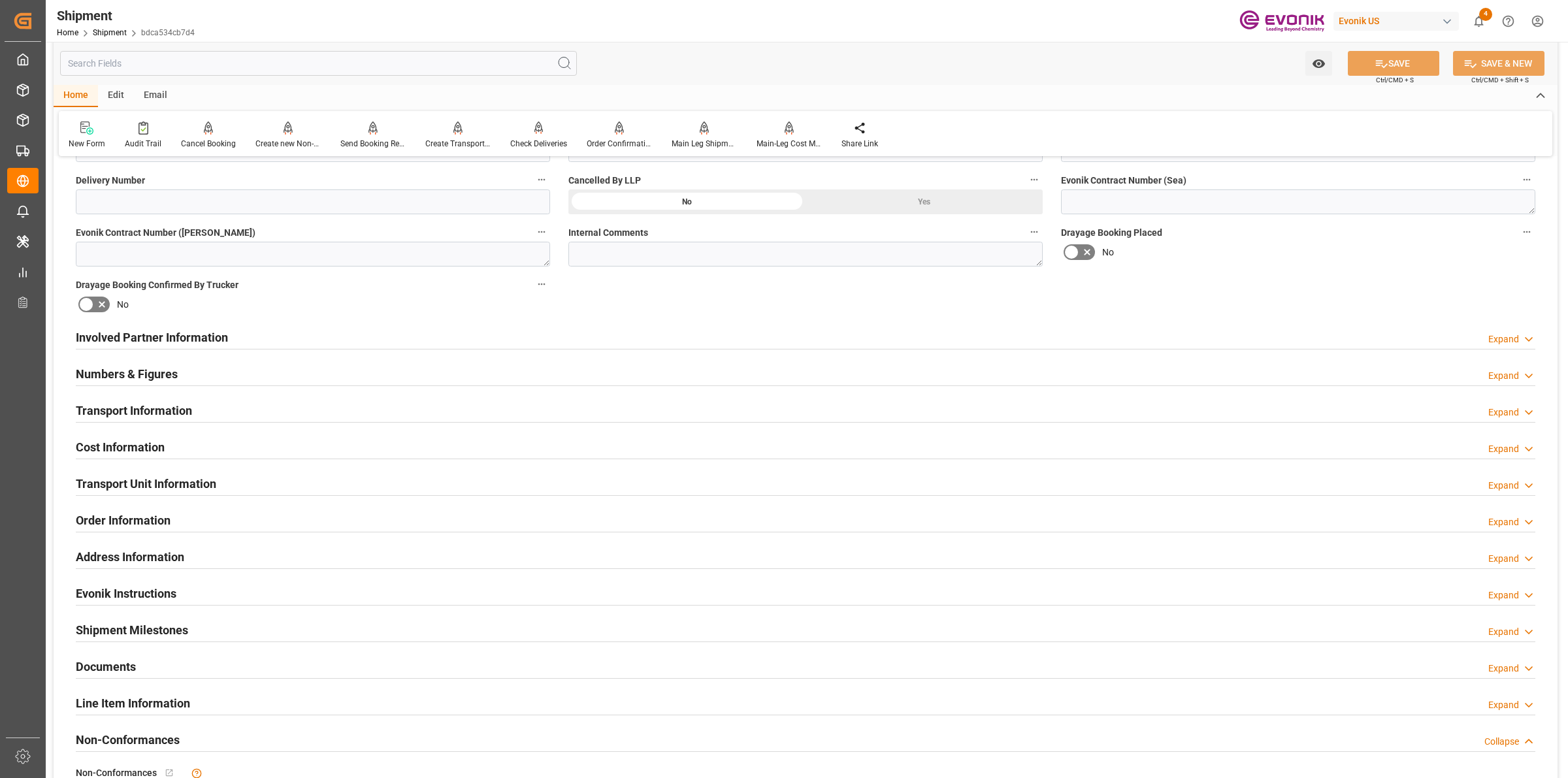
click at [158, 408] on h2 "Transport Information" at bounding box center [133, 410] width 116 height 18
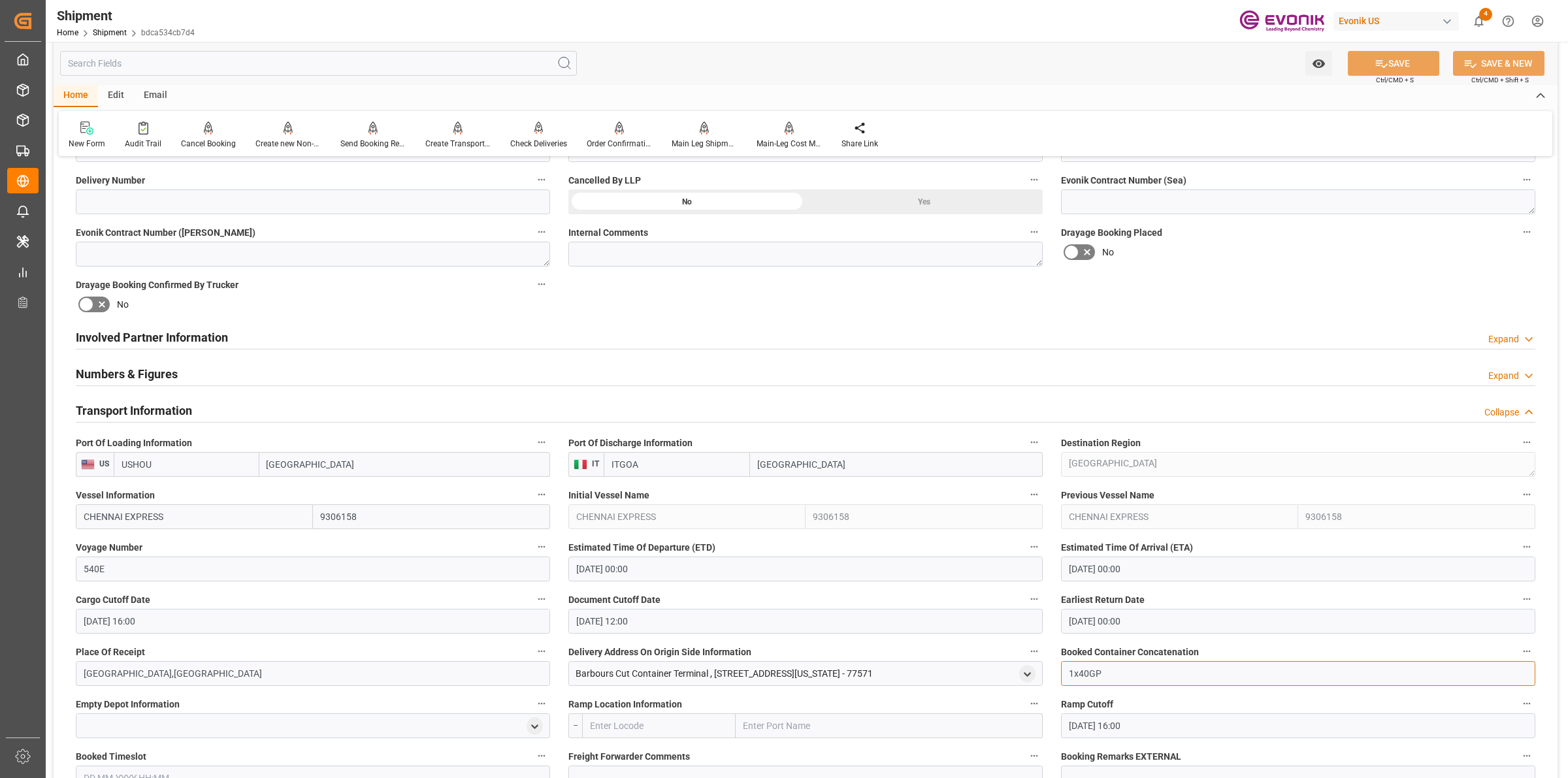
drag, startPoint x: 1118, startPoint y: 673, endPoint x: 1036, endPoint y: 670, distance: 82.1
click at [1036, 670] on div "Booking Confirmation Milestone Bar Collapse Submitted to FFW for Booking (Pendi…" at bounding box center [805, 479] width 1504 height 1765
click at [180, 414] on h2 "Transport Information" at bounding box center [133, 410] width 116 height 18
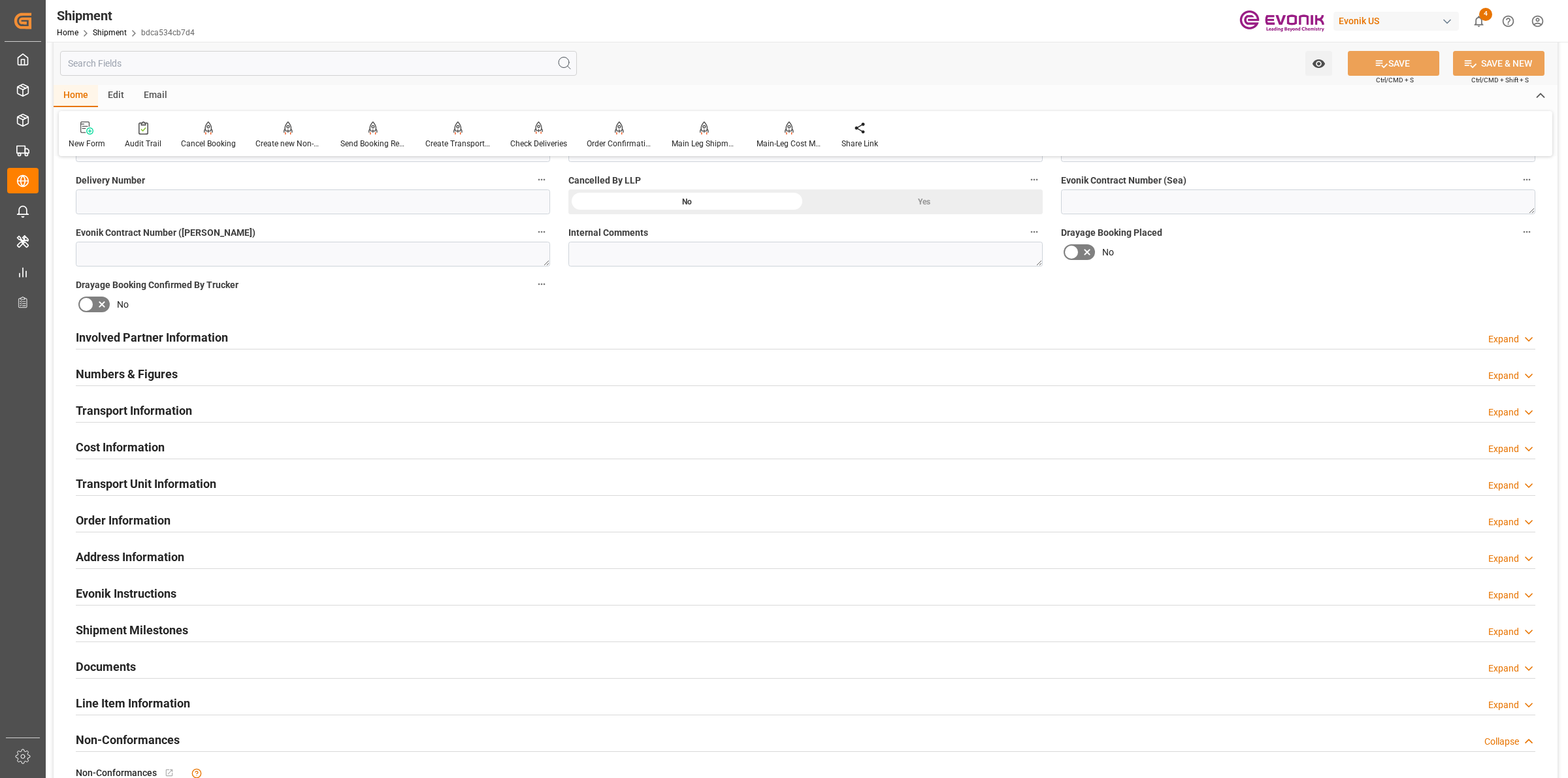
scroll to position [816, 0]
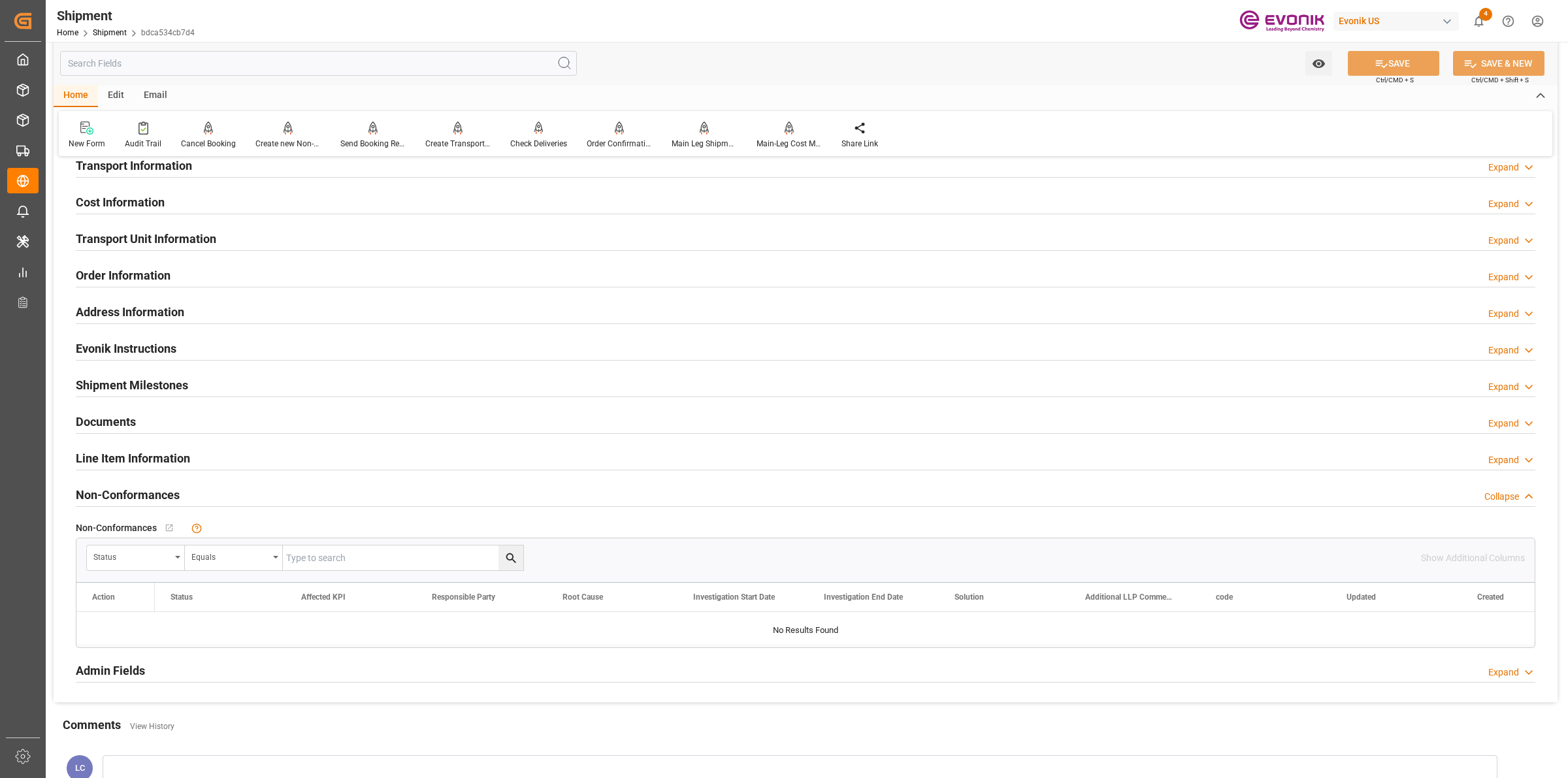
click at [164, 236] on h2 "Transport Unit Information" at bounding box center [146, 239] width 140 height 18
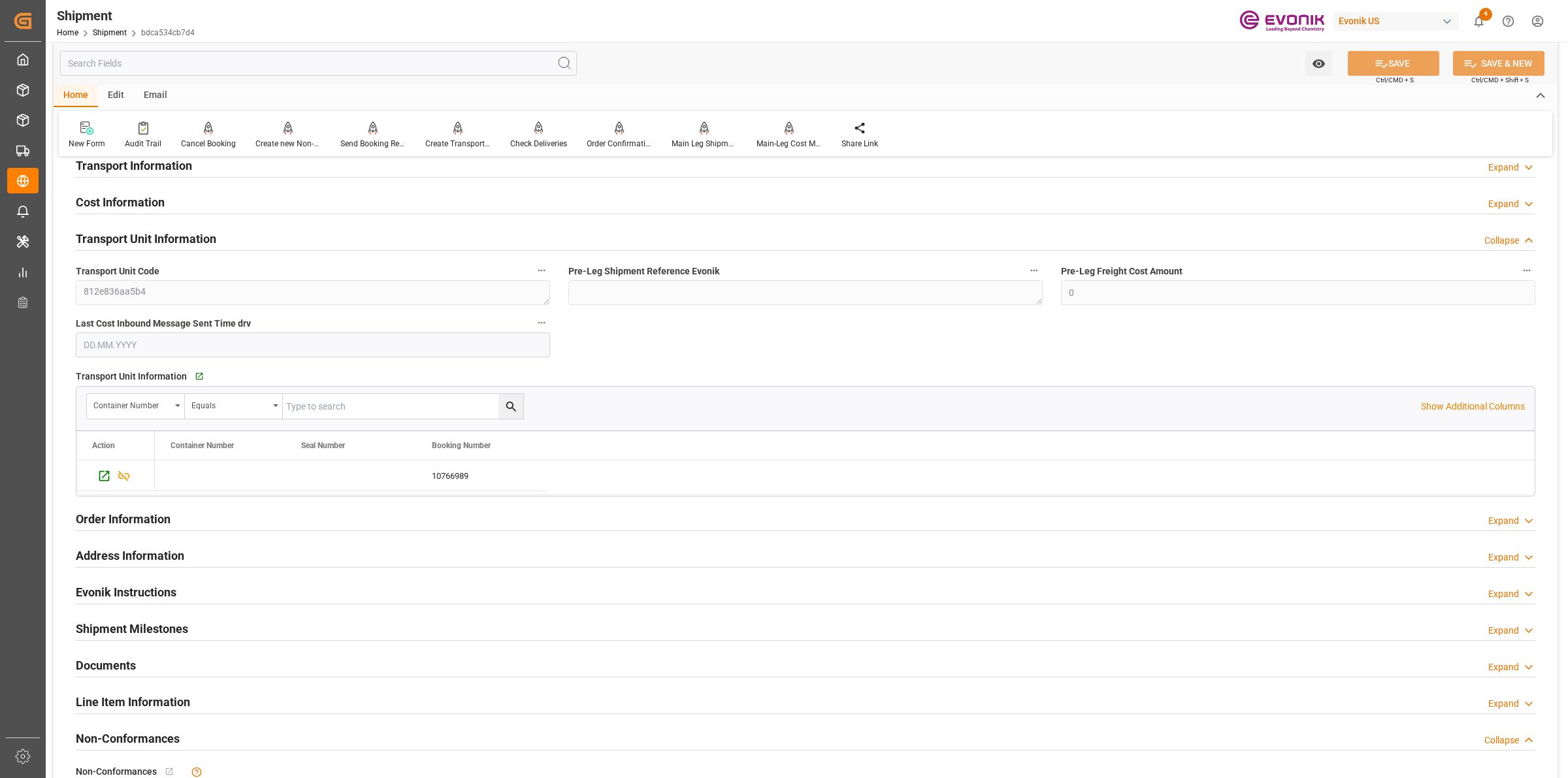
click at [338, 406] on input "text" at bounding box center [403, 407] width 240 height 25
paste input "2007155163"
type input "2007155163"
drag, startPoint x: 207, startPoint y: 474, endPoint x: 164, endPoint y: 475, distance: 43.0
click at [208, 474] on div "Press SPACE to select this row." at bounding box center [219, 475] width 130 height 30
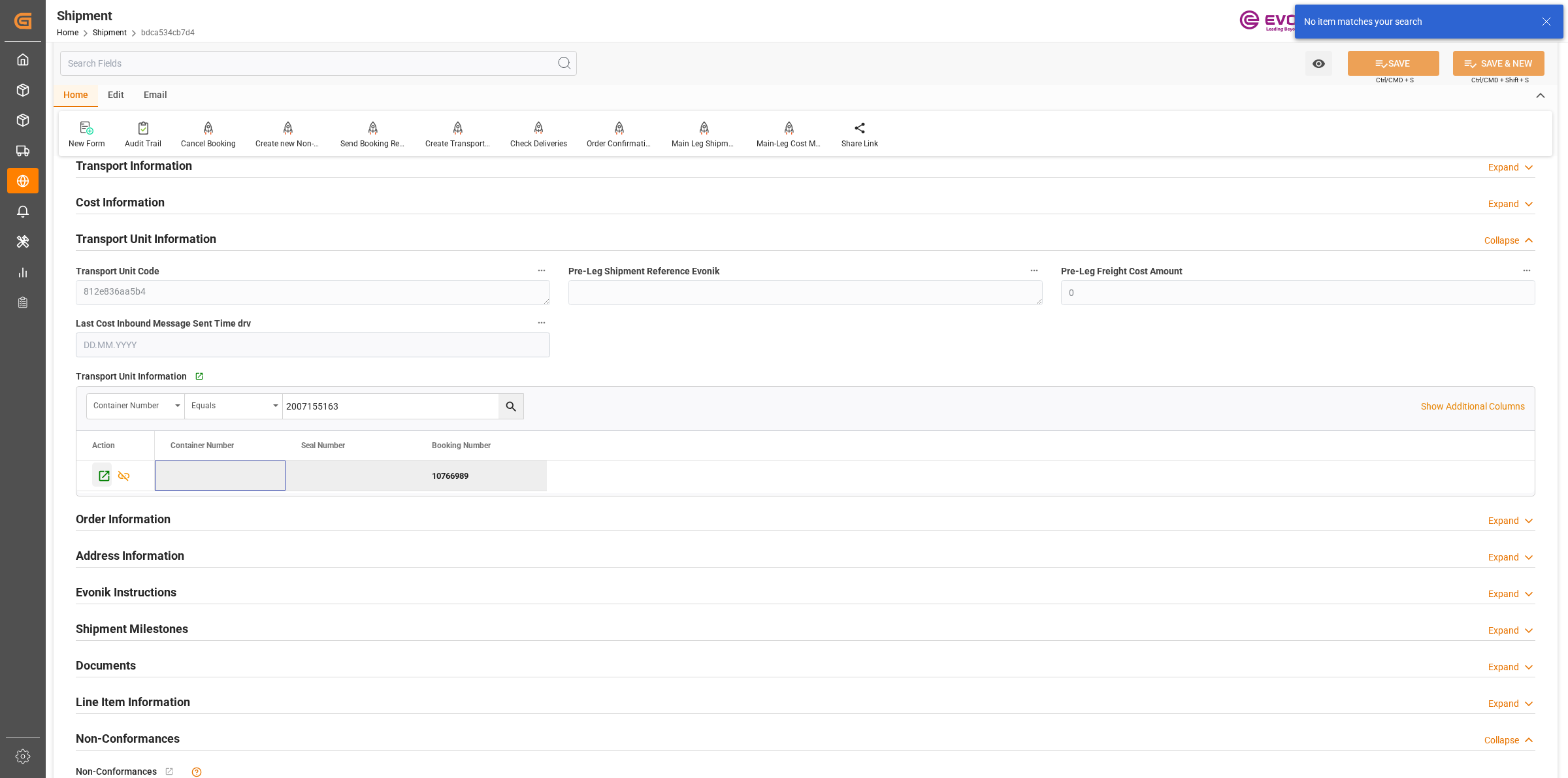
click at [94, 475] on div "Press SPACE to deselect this row." at bounding box center [101, 474] width 20 height 24
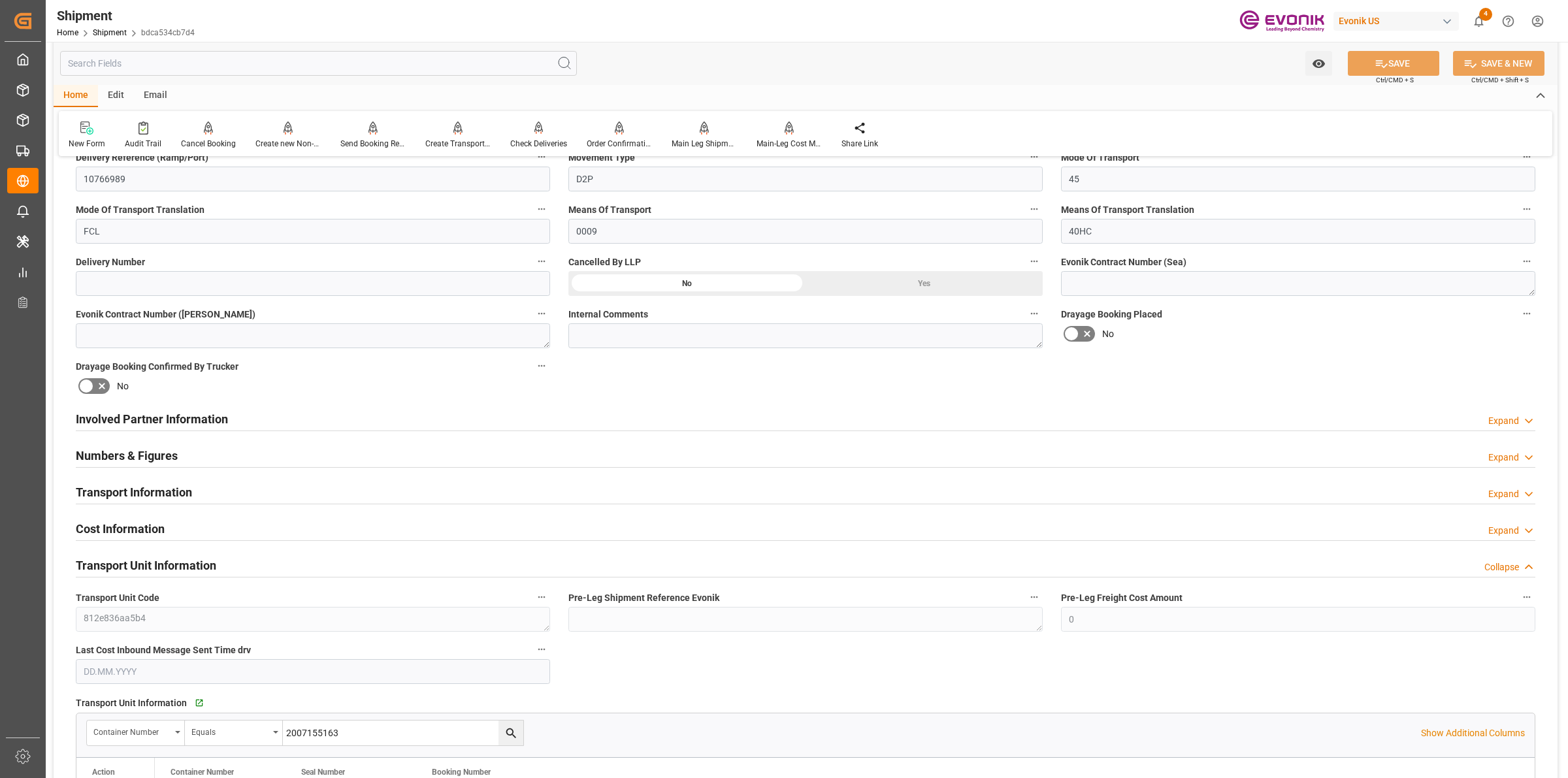
click at [135, 492] on h2 "Transport Information" at bounding box center [133, 492] width 116 height 18
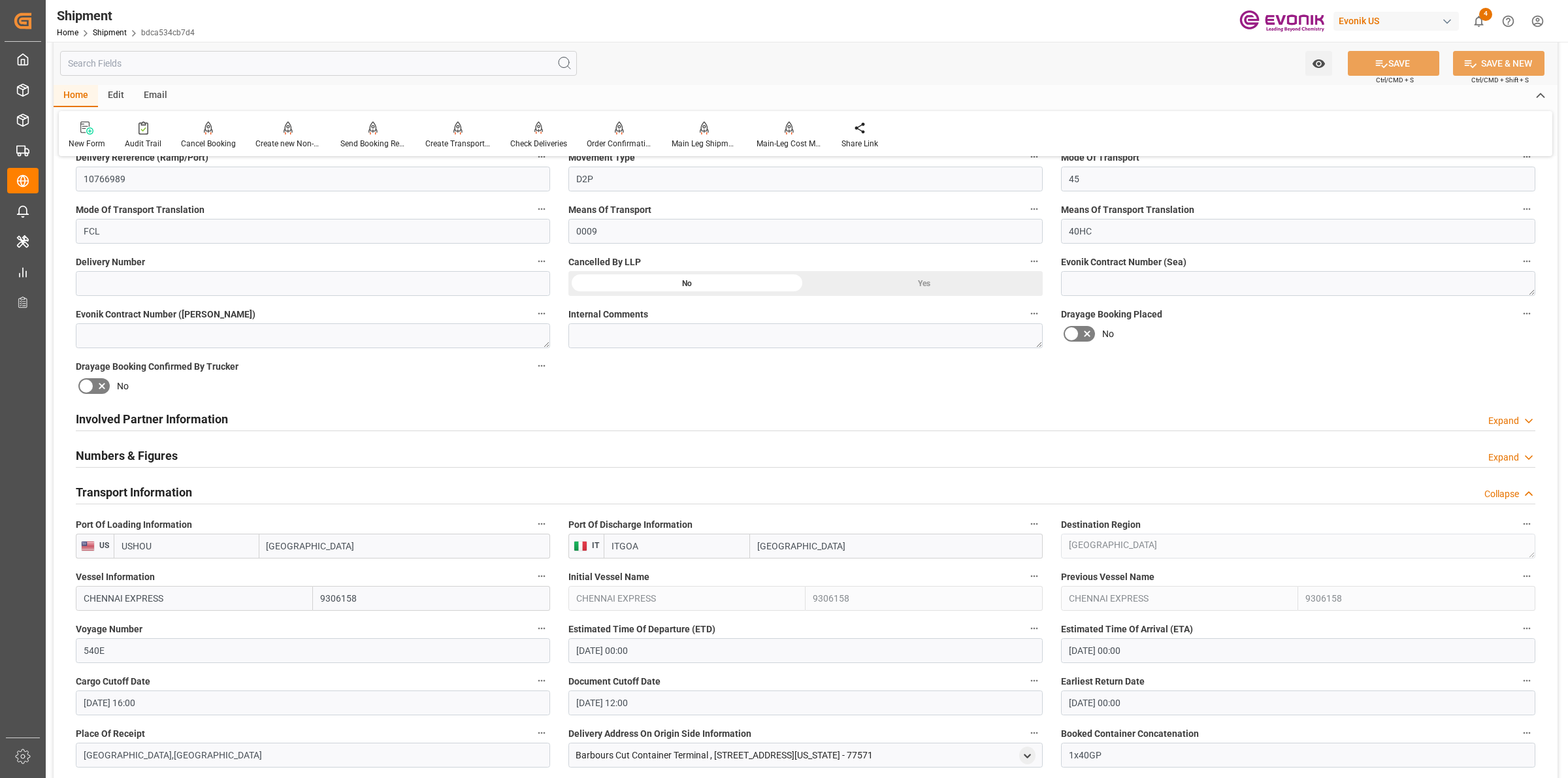
scroll to position [735, 0]
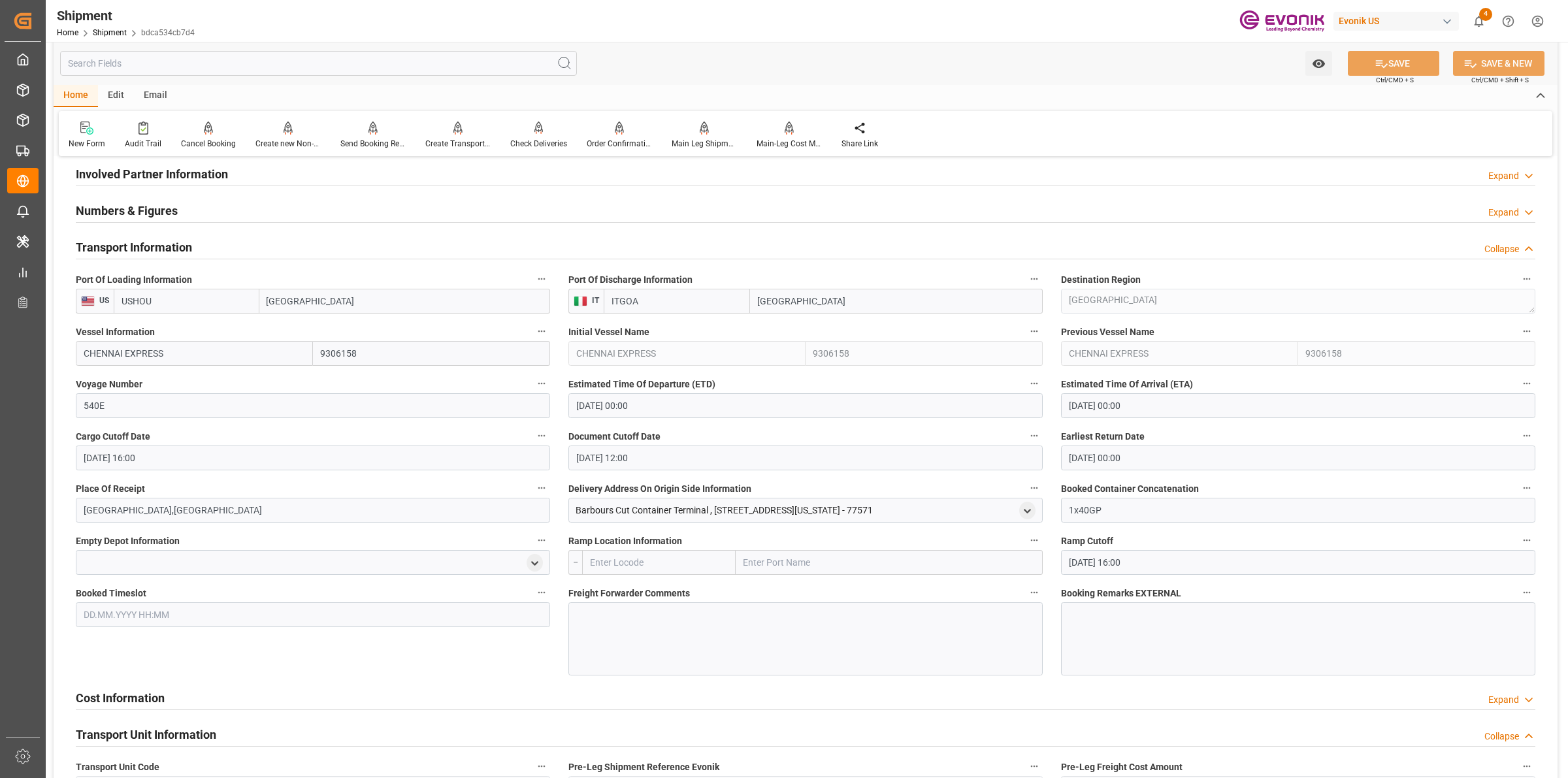
click at [788, 27] on div "Shipment Home Shipment bdca534cb7d4 Evonik US 4 Notifications Only show unread …" at bounding box center [802, 21] width 1531 height 42
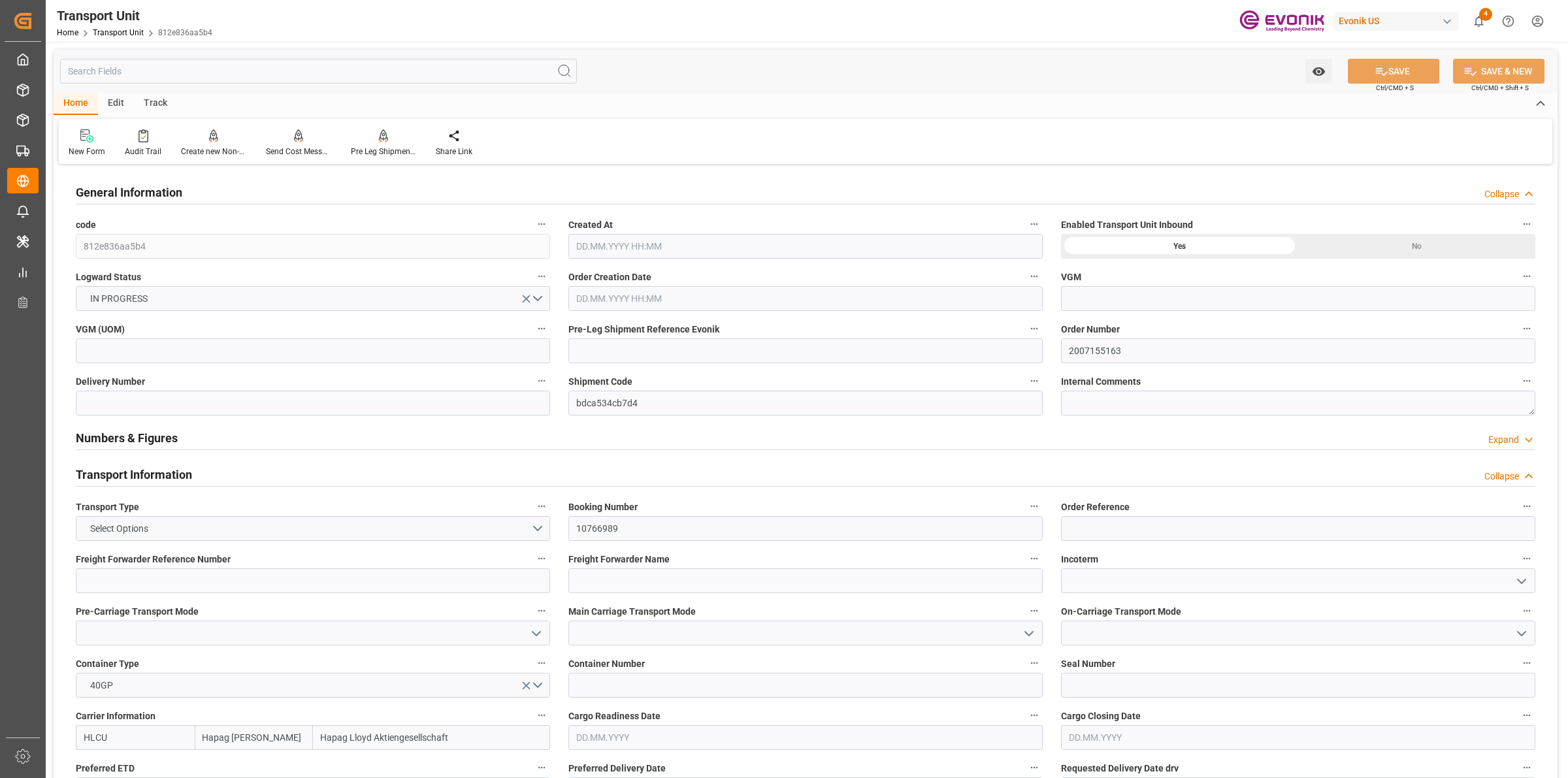
type input "Hapag [PERSON_NAME]"
type input "Hapag Lloyd Aktiengesellschaft"
type input "USHOU"
type input "ITGOA"
type input "19511.456"
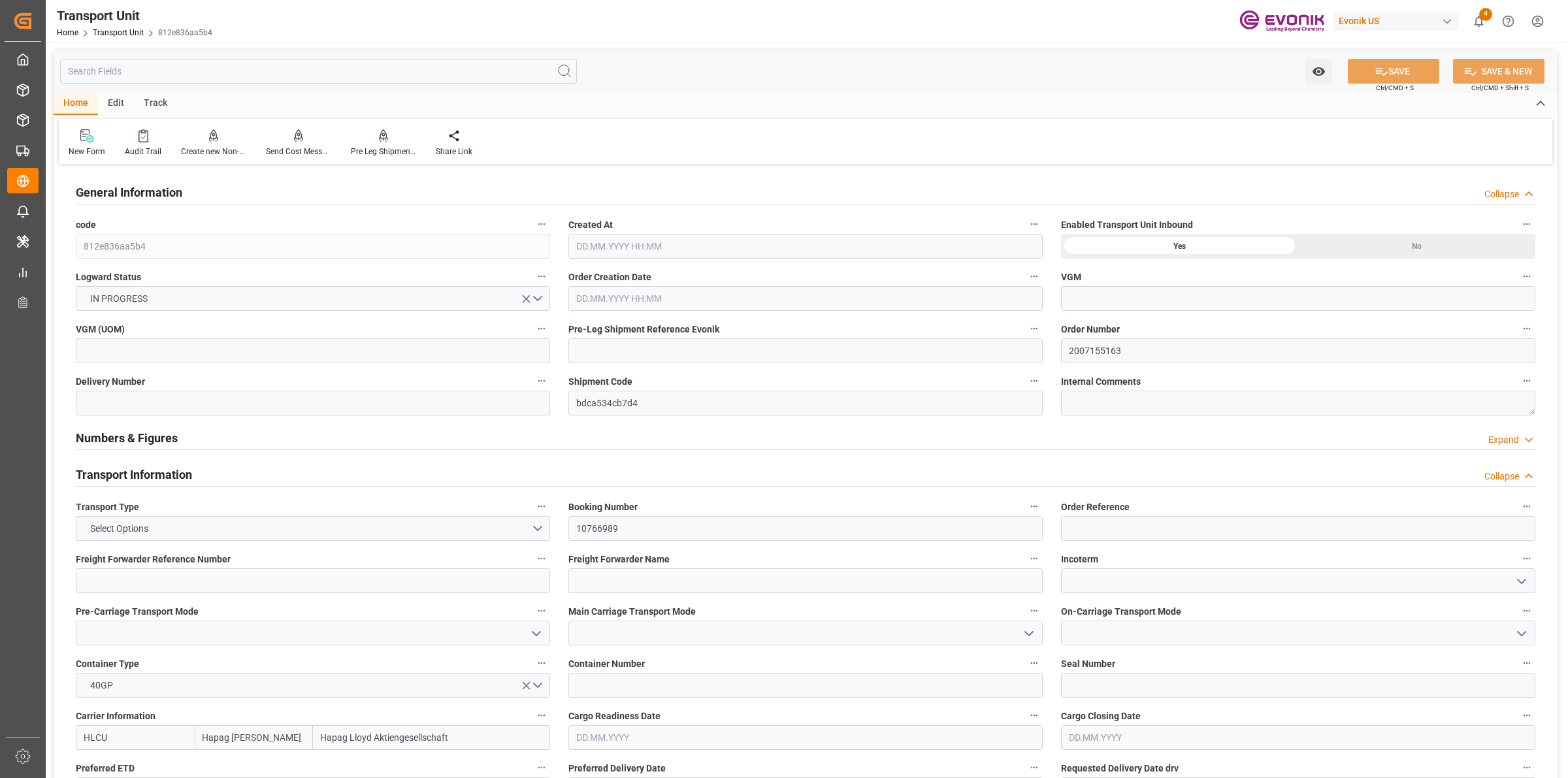
type input "02.09.2025 03:33"
type input "03.11.2025"
type input "13.10.2025 00:00"
type input "03.11.2025 00:00"
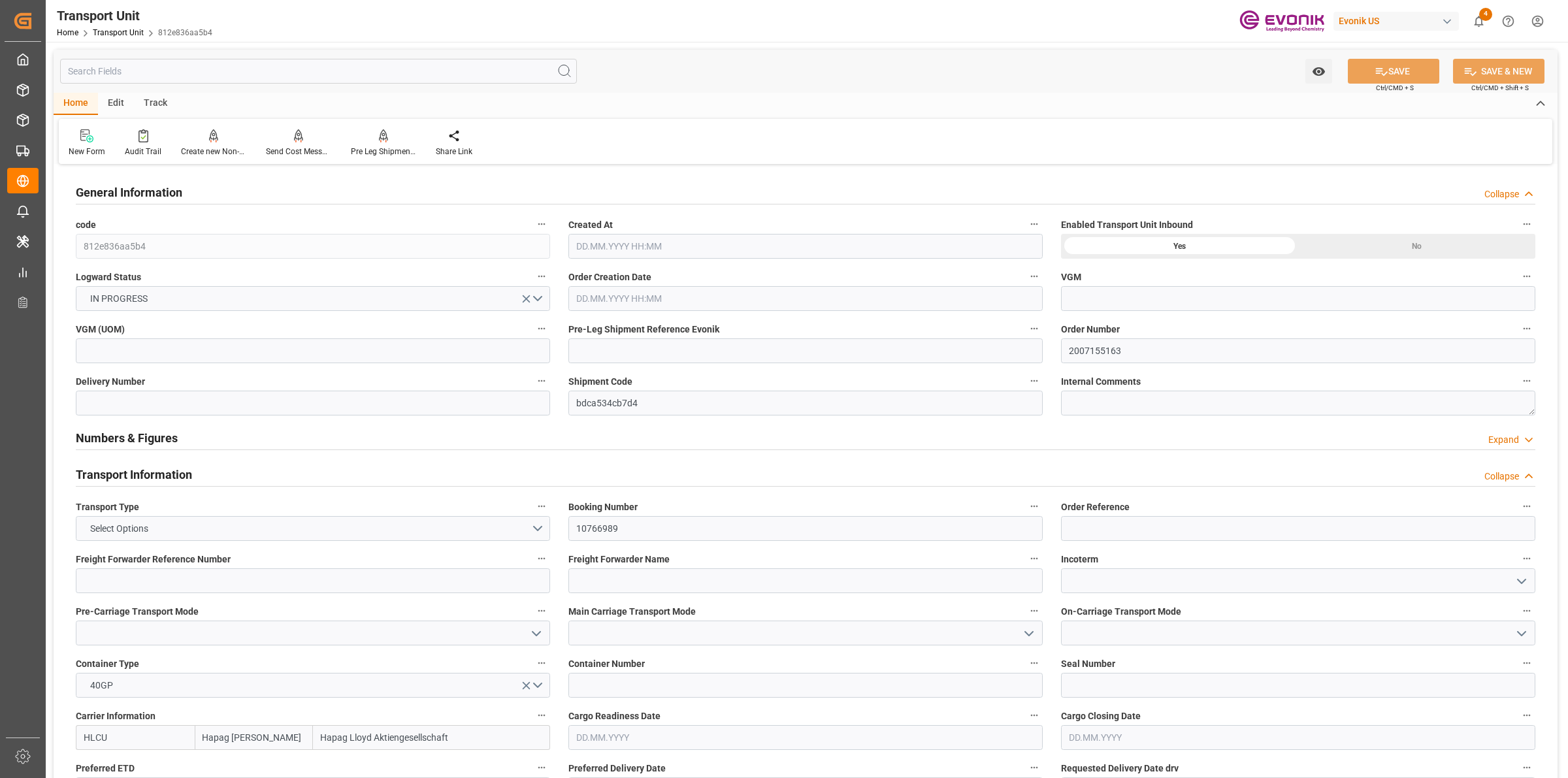
type input "03.11.2025 00:00"
type input "07.10.2025 12:00"
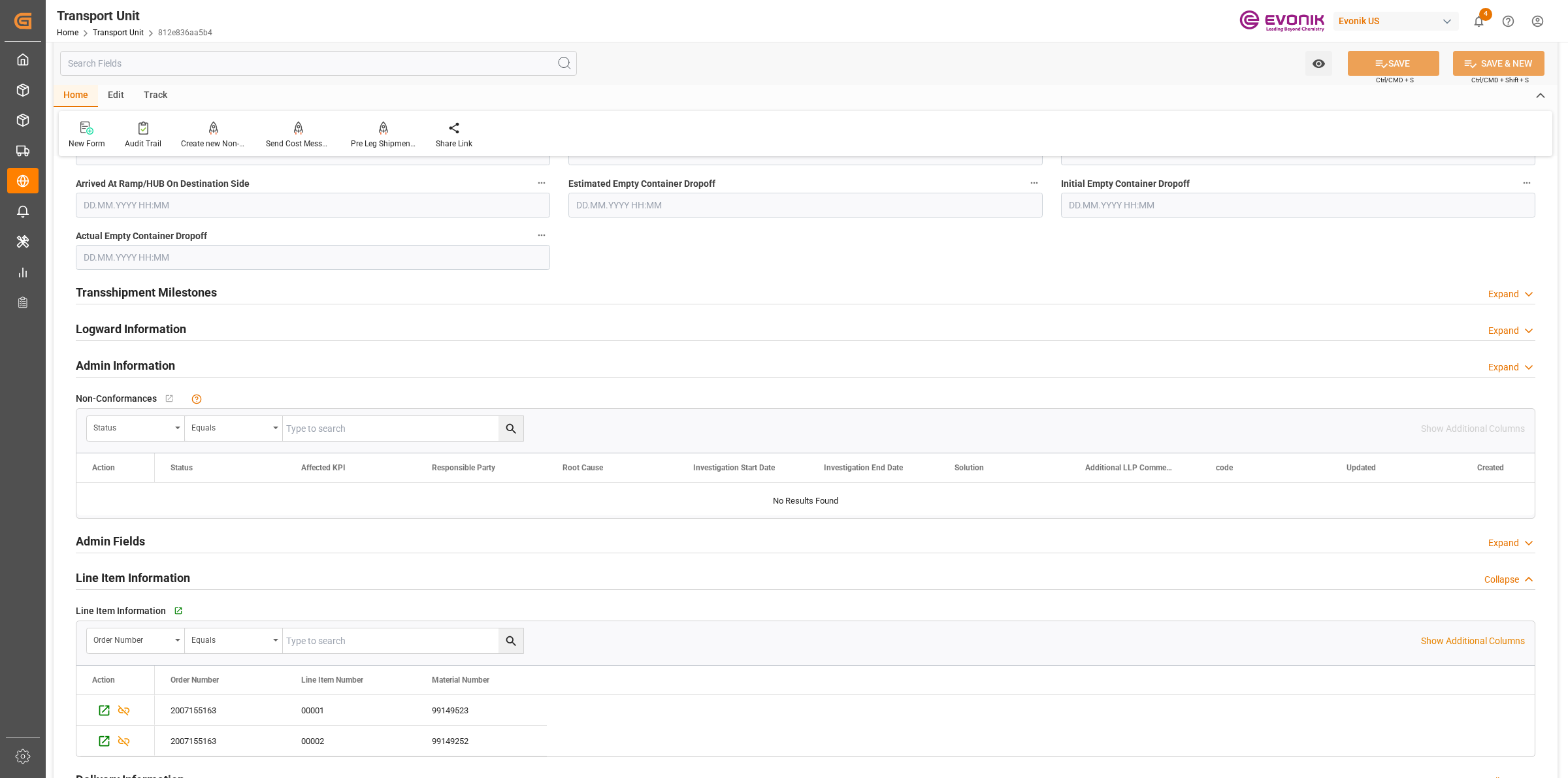
scroll to position [1796, 0]
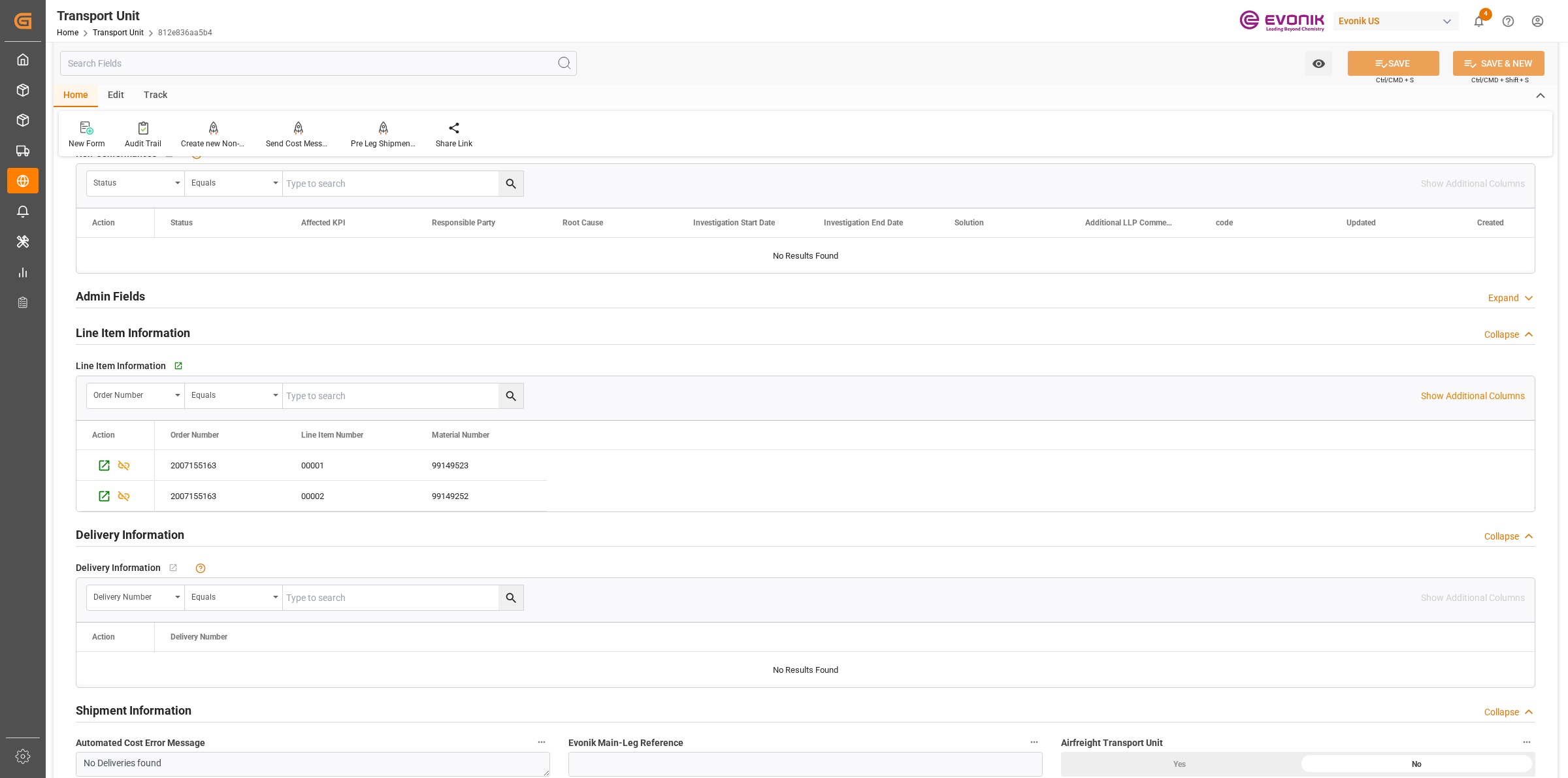
drag, startPoint x: 575, startPoint y: 329, endPoint x: 83, endPoint y: 265, distance: 496.1
click at [575, 329] on div "Line Item Information Collapse" at bounding box center [805, 332] width 1460 height 25
click at [713, 297] on div "Admin Fields Expand" at bounding box center [805, 295] width 1460 height 25
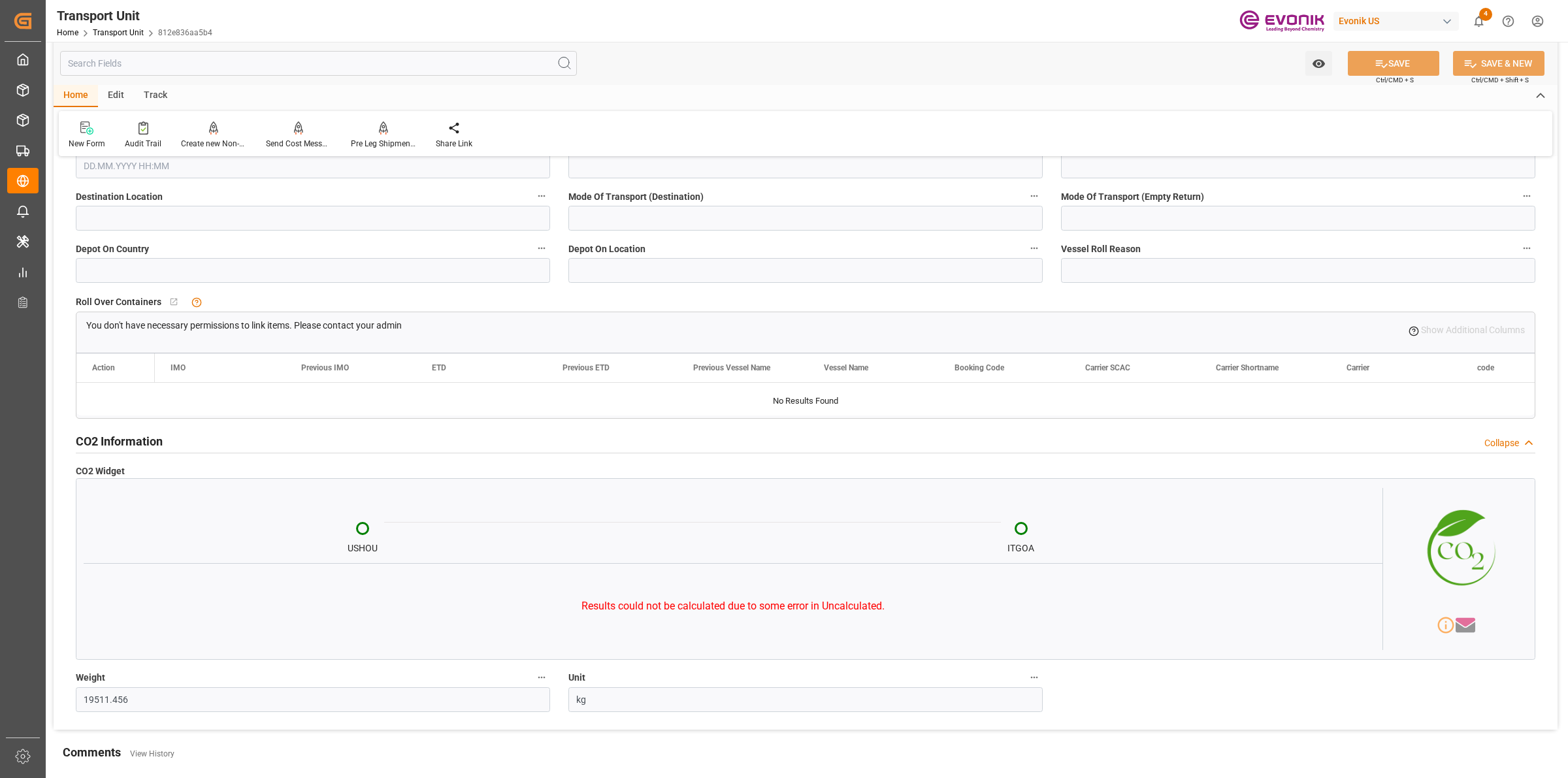
scroll to position [5198, 0]
